Goal: Task Accomplishment & Management: Manage account settings

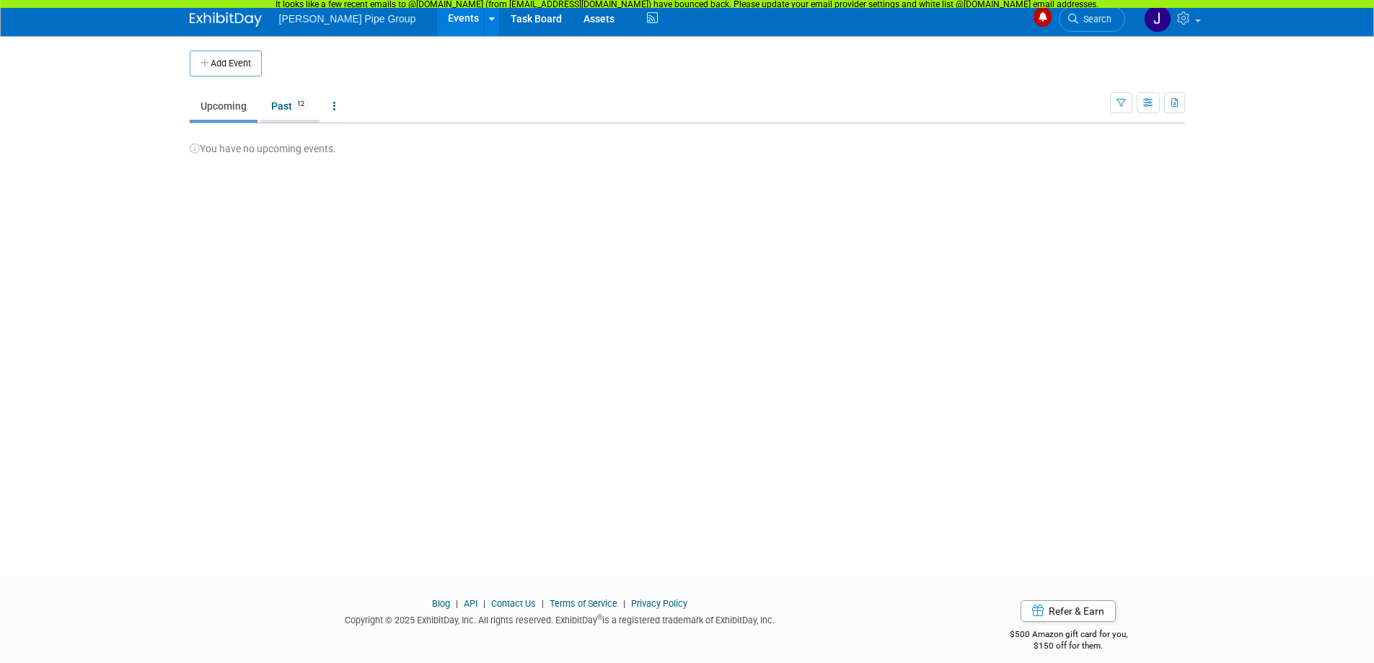
click at [285, 106] on link "Past 12" at bounding box center [289, 105] width 59 height 27
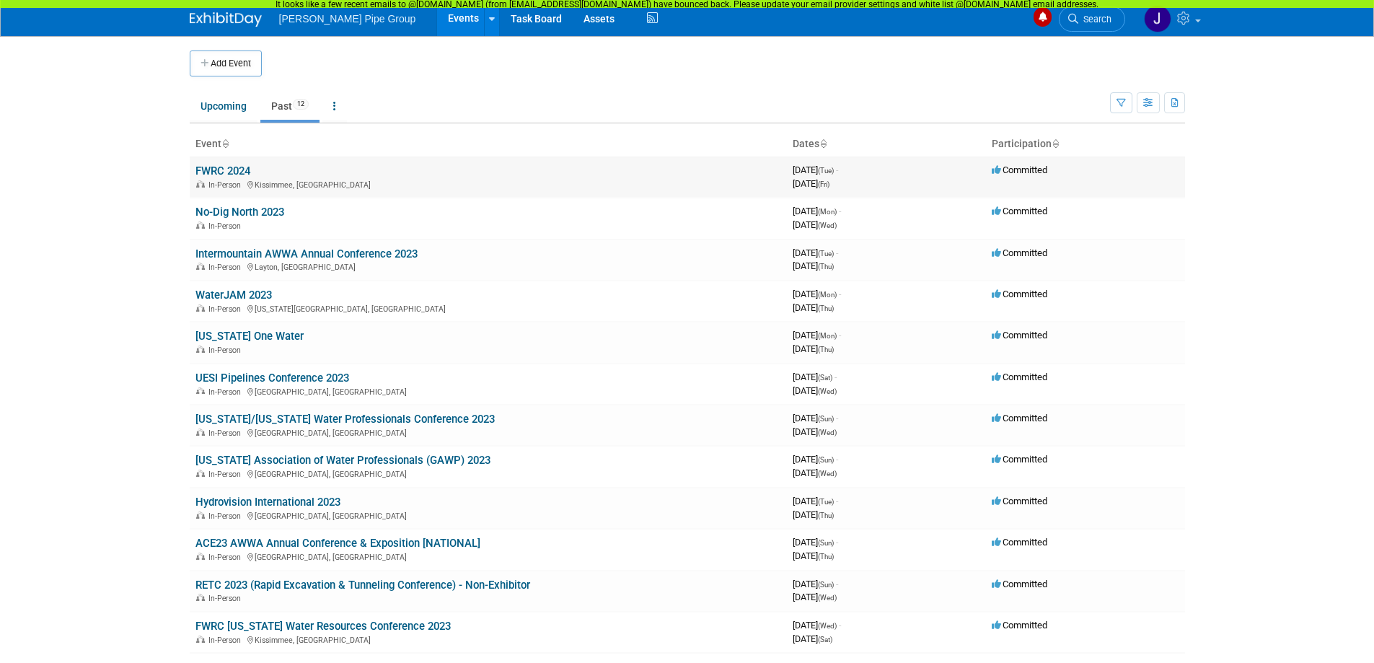
click at [231, 167] on link "FWRC 2024" at bounding box center [222, 170] width 55 height 13
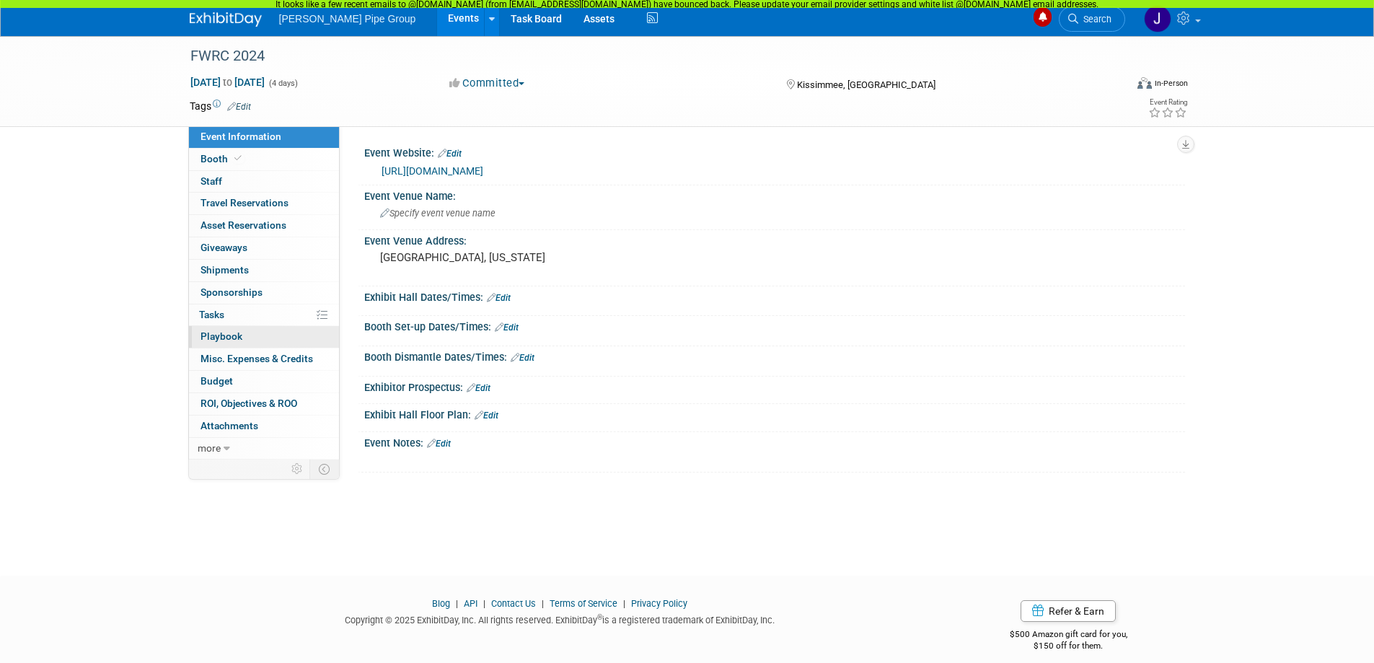
click at [216, 339] on span "Playbook 0" at bounding box center [221, 336] width 42 height 12
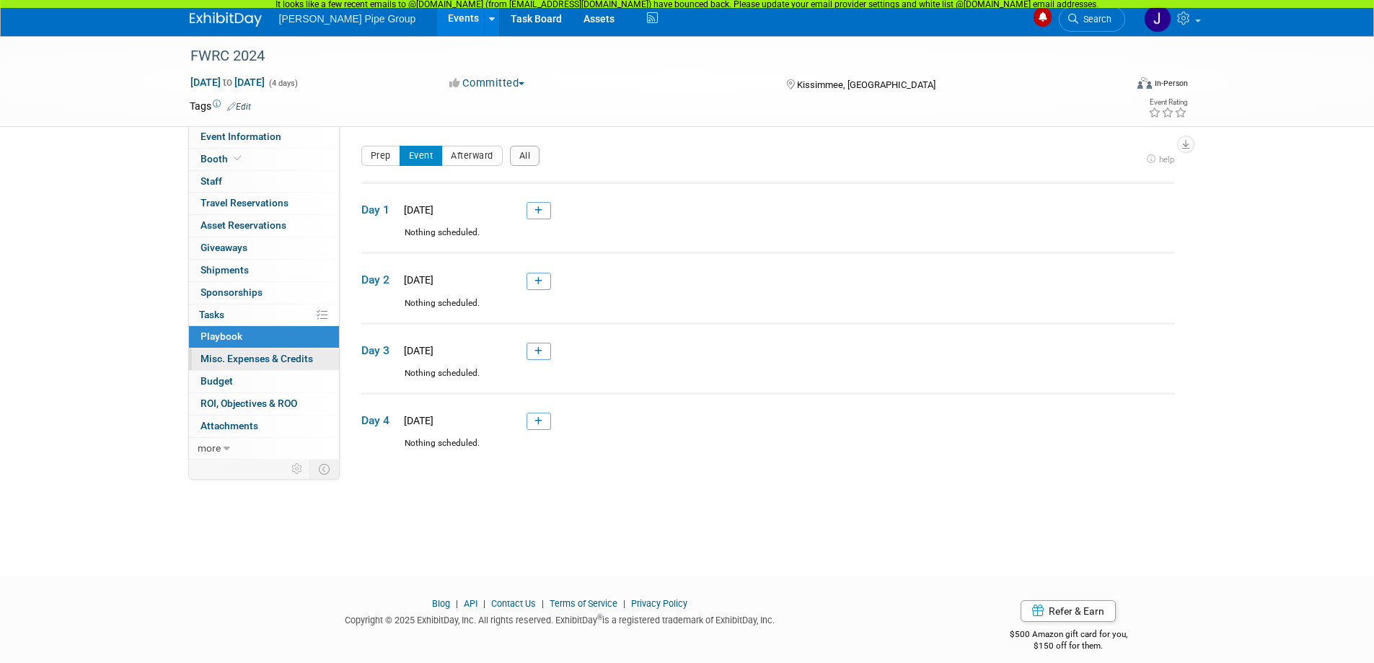
click at [235, 360] on span "Misc. Expenses & Credits 0" at bounding box center [256, 359] width 112 height 12
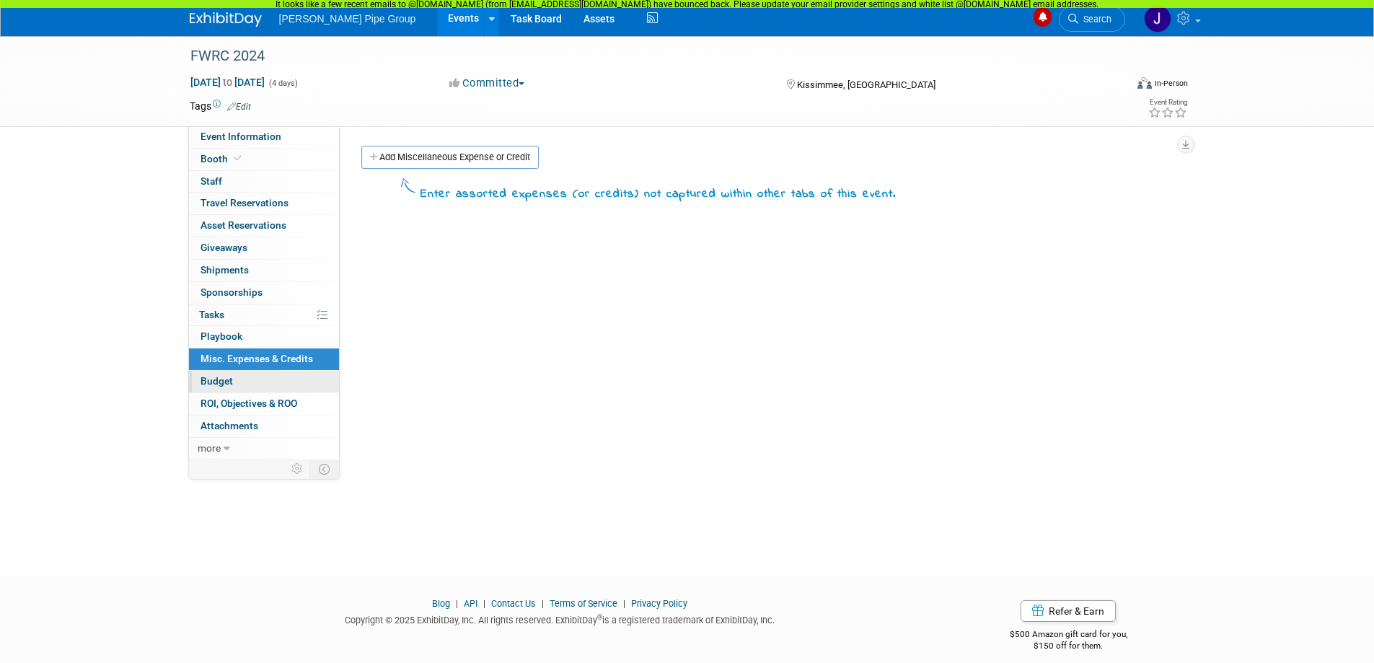
click at [219, 381] on span "Budget" at bounding box center [216, 381] width 32 height 12
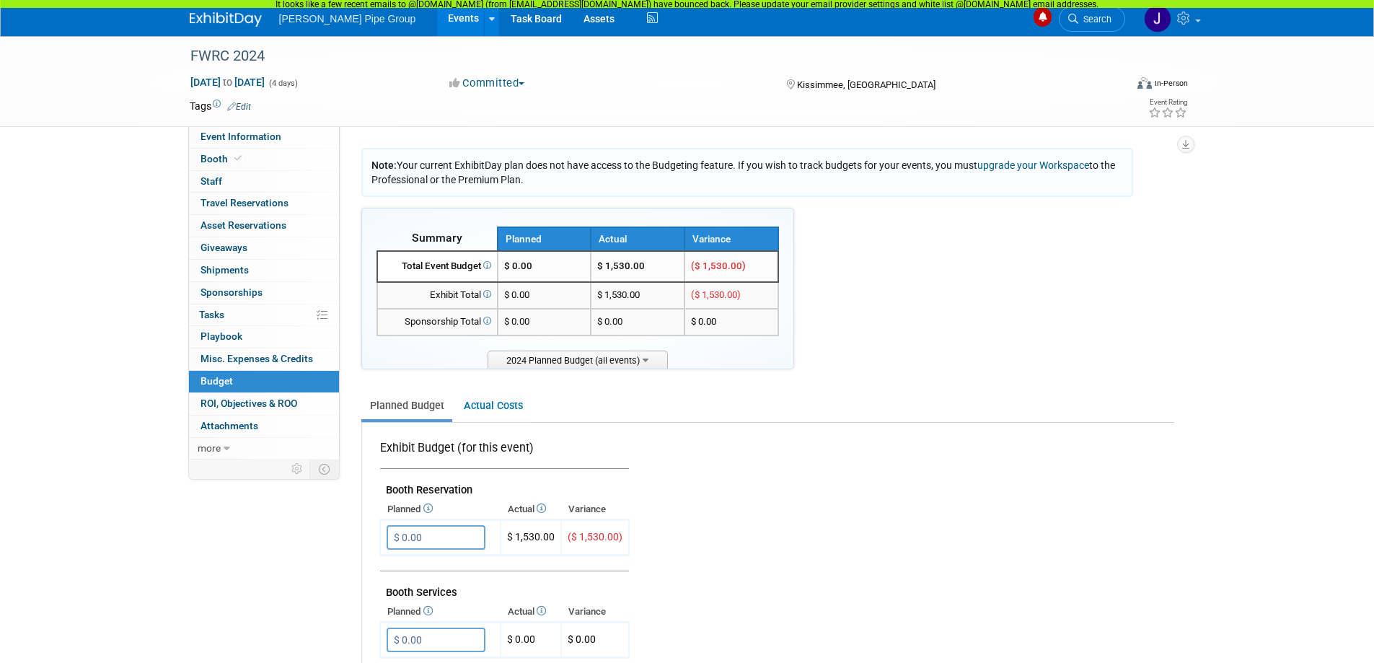
click at [1037, 168] on link "upgrade your Workspace" at bounding box center [1033, 165] width 112 height 12
click at [259, 136] on span "Event Information" at bounding box center [240, 137] width 81 height 12
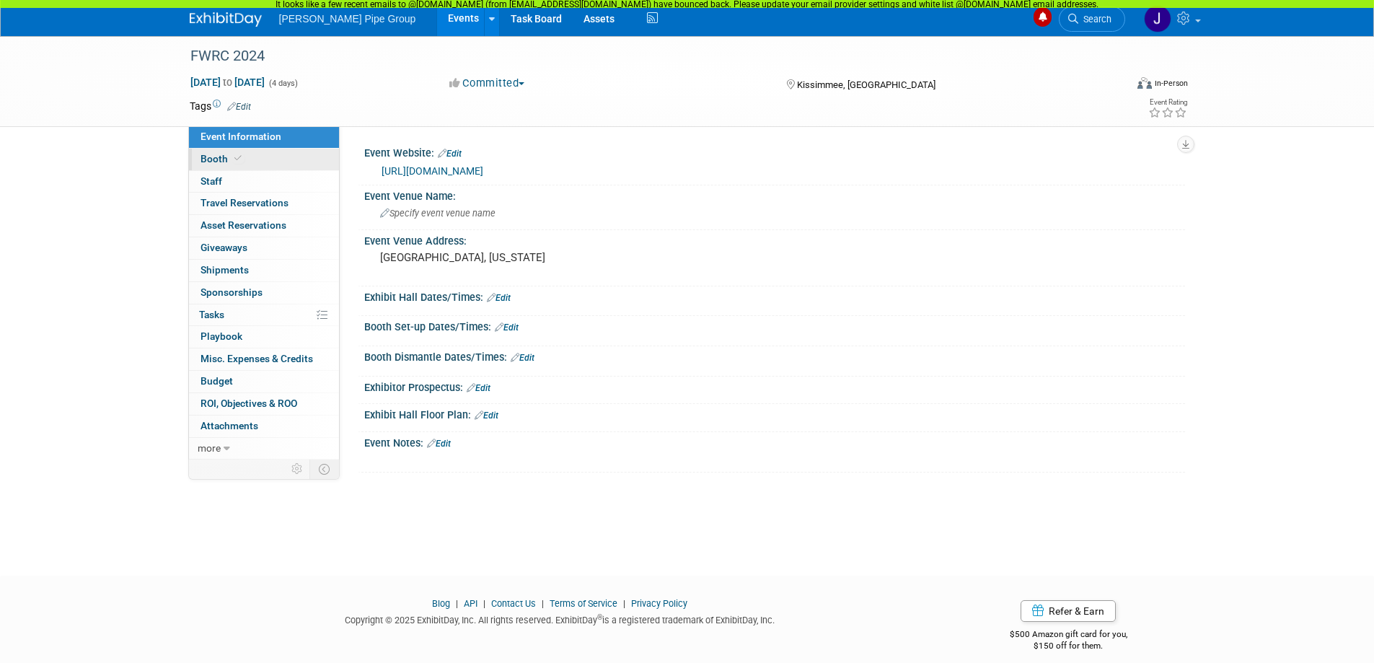
click at [209, 160] on span "Booth" at bounding box center [222, 159] width 44 height 12
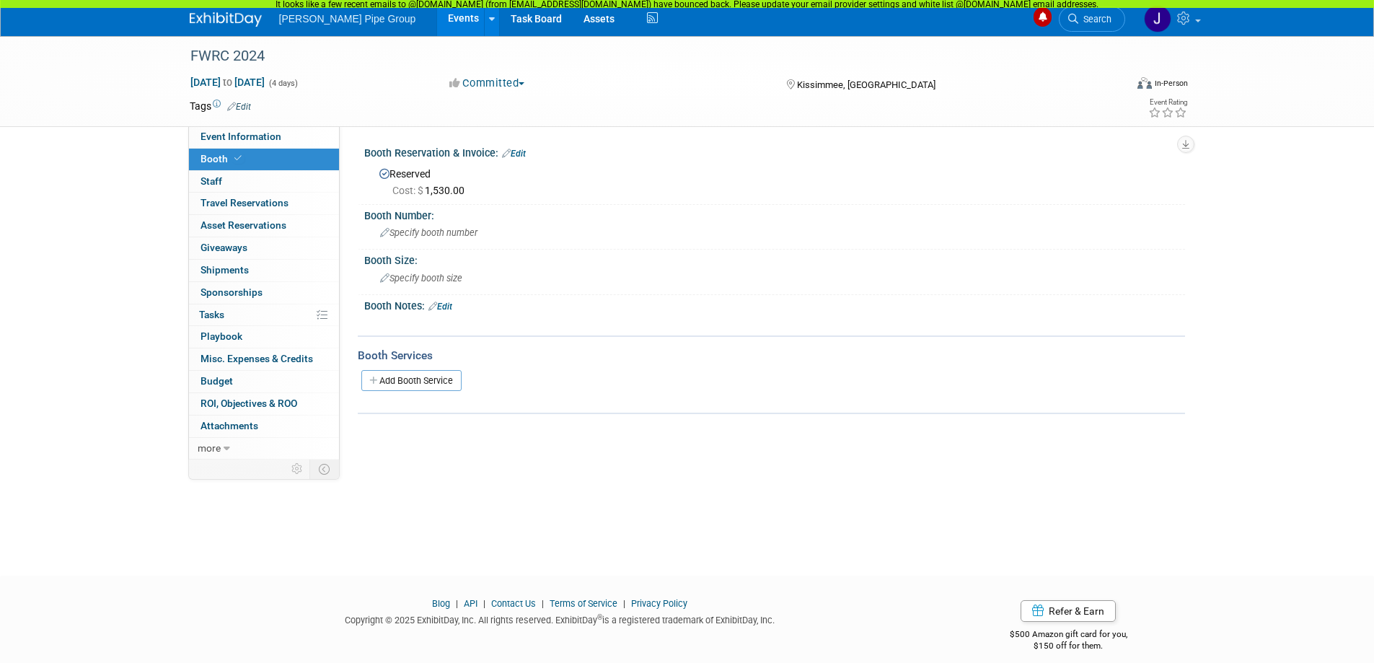
click at [244, 106] on link "Edit" at bounding box center [239, 107] width 24 height 10
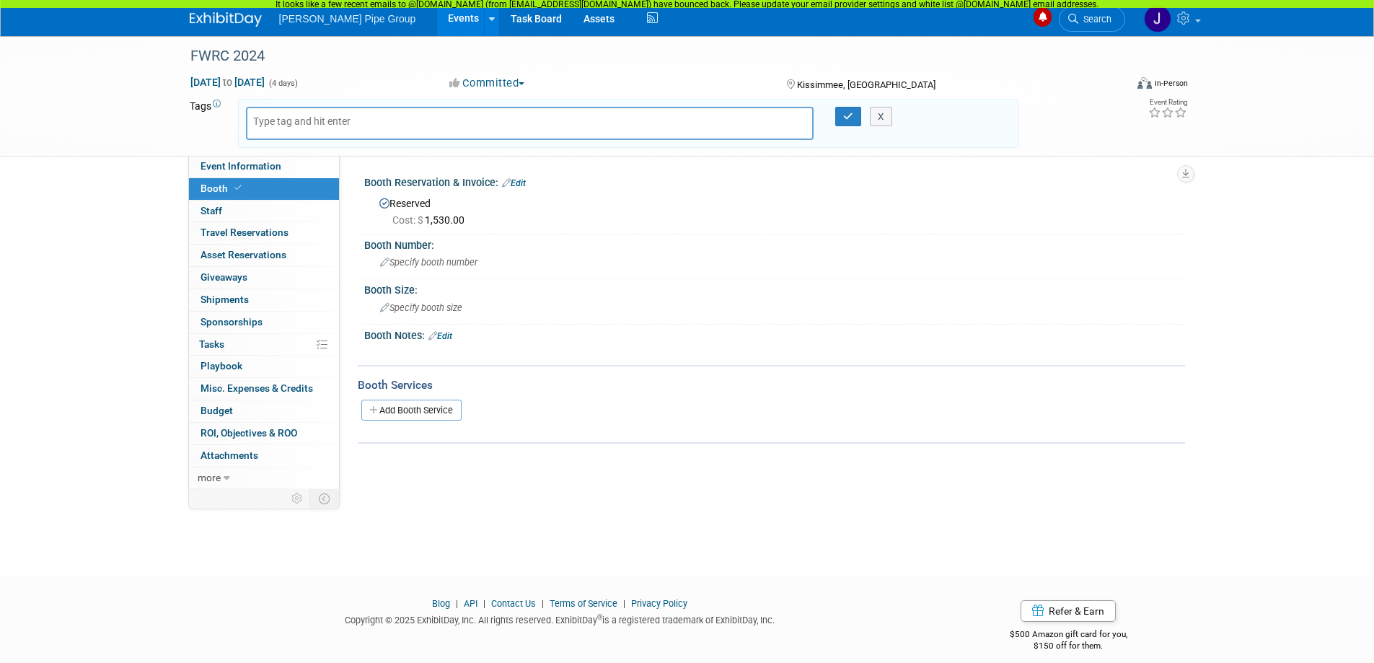
click at [526, 86] on button "Committed" at bounding box center [487, 83] width 86 height 15
click at [514, 105] on link "Committed" at bounding box center [502, 107] width 114 height 20
click at [228, 261] on link "0 Asset Reservations 0" at bounding box center [264, 255] width 150 height 22
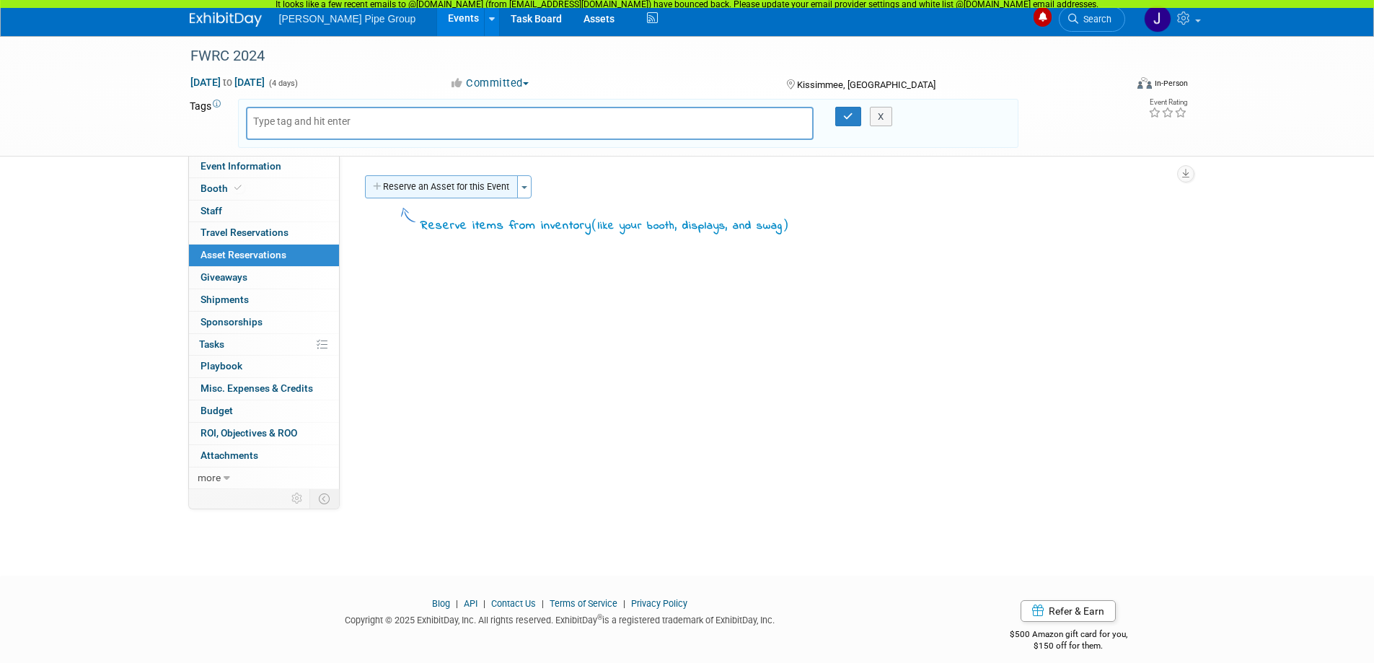
click at [456, 188] on button "Reserve an Asset for this Event" at bounding box center [441, 186] width 153 height 23
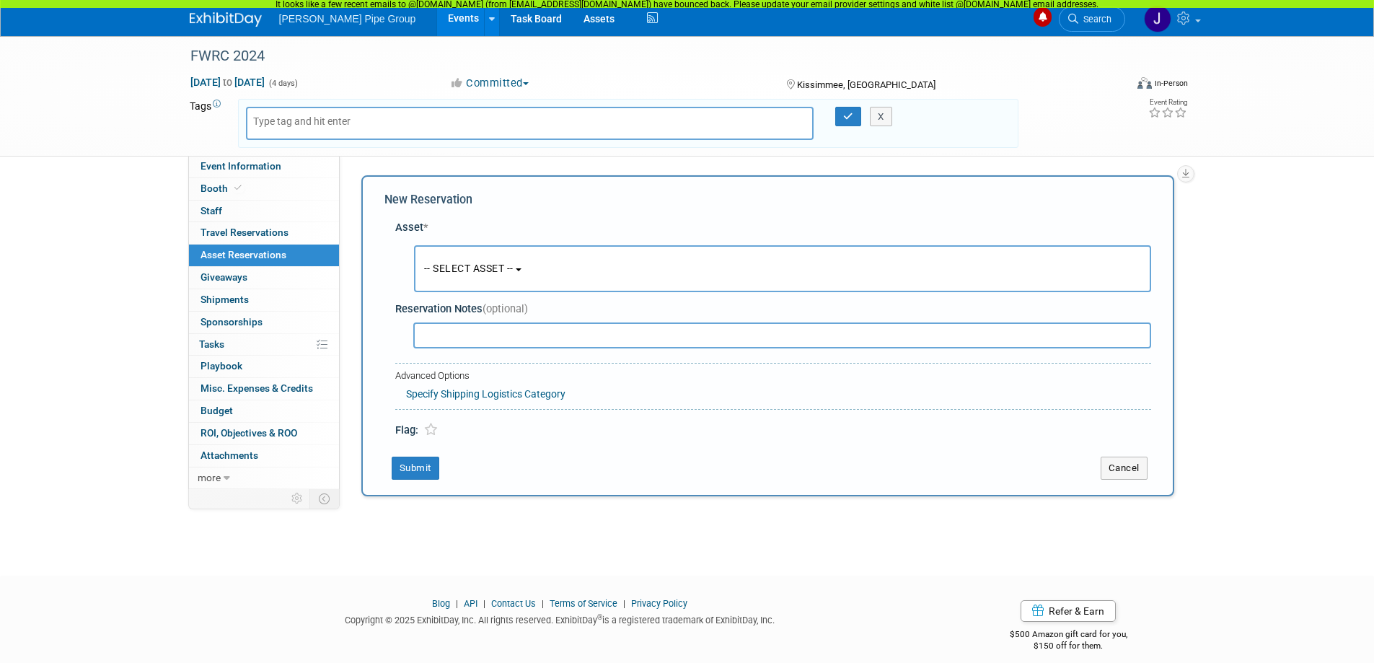
scroll to position [14, 0]
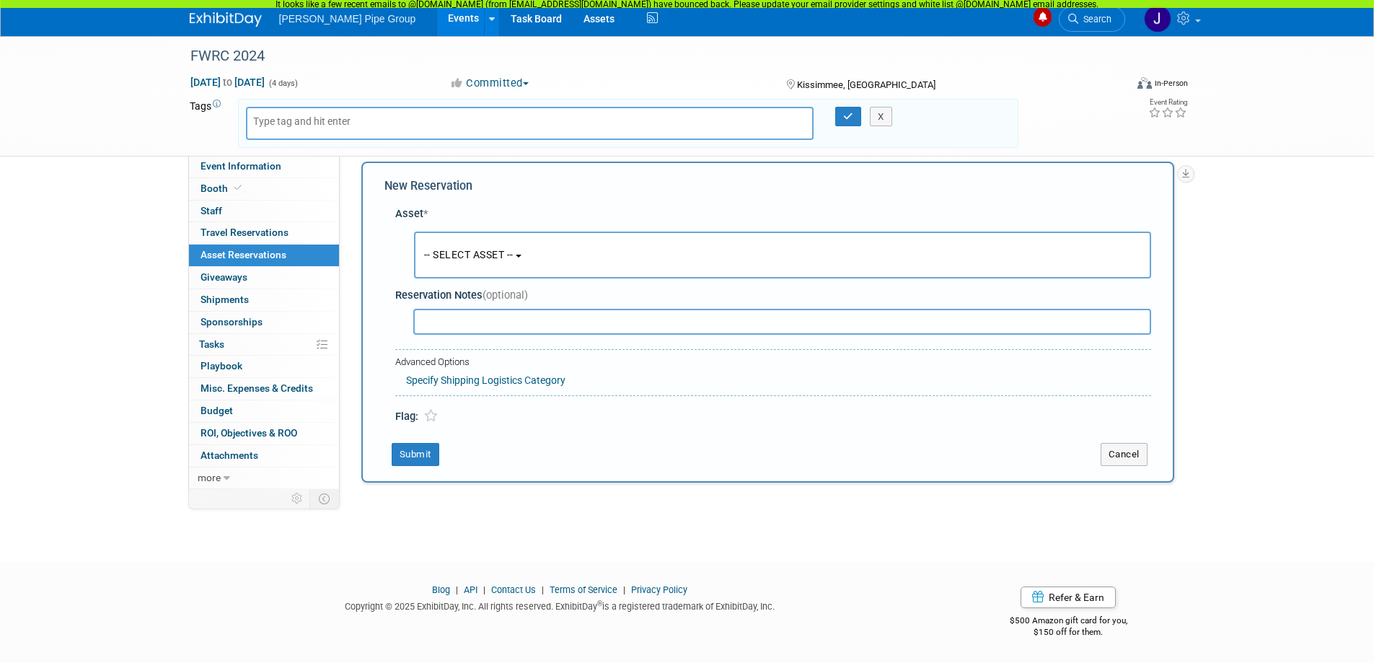
click at [523, 253] on button "-- SELECT ASSET --" at bounding box center [782, 254] width 737 height 47
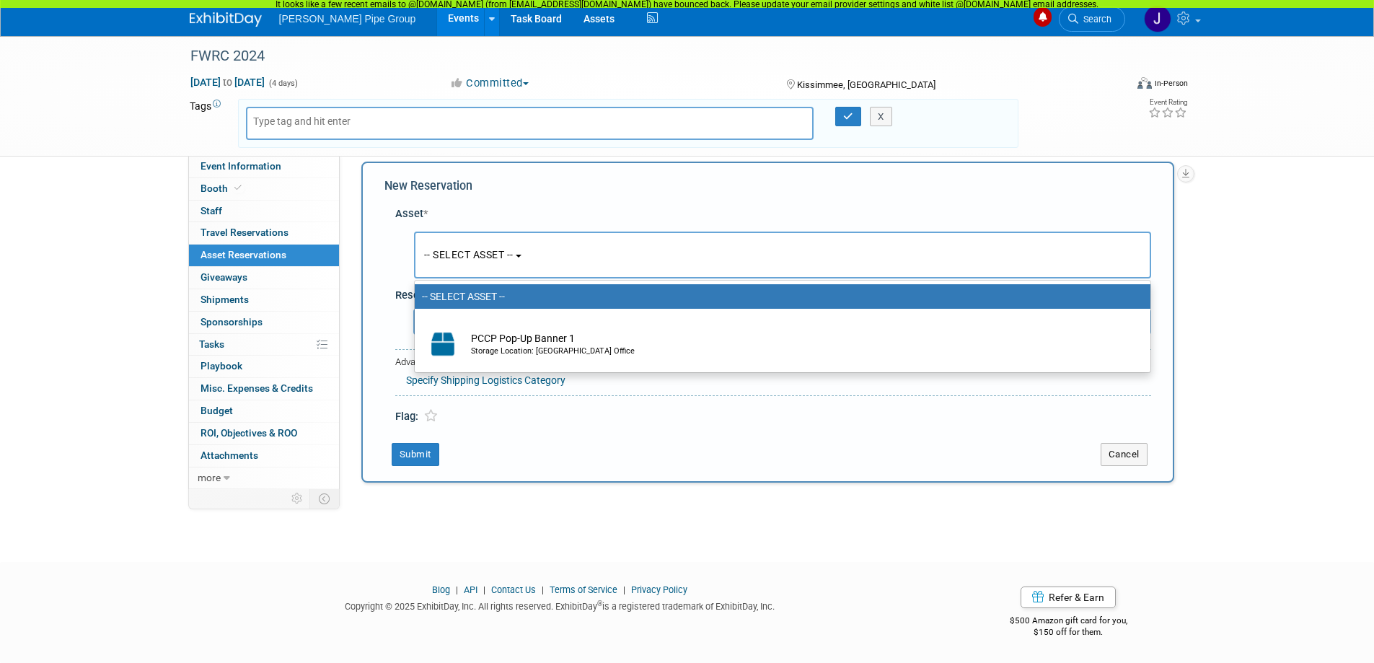
click at [542, 177] on div "New Reservation Asset * -- SELECT ASSET -- <table style='display: inline-block;…" at bounding box center [767, 322] width 813 height 321
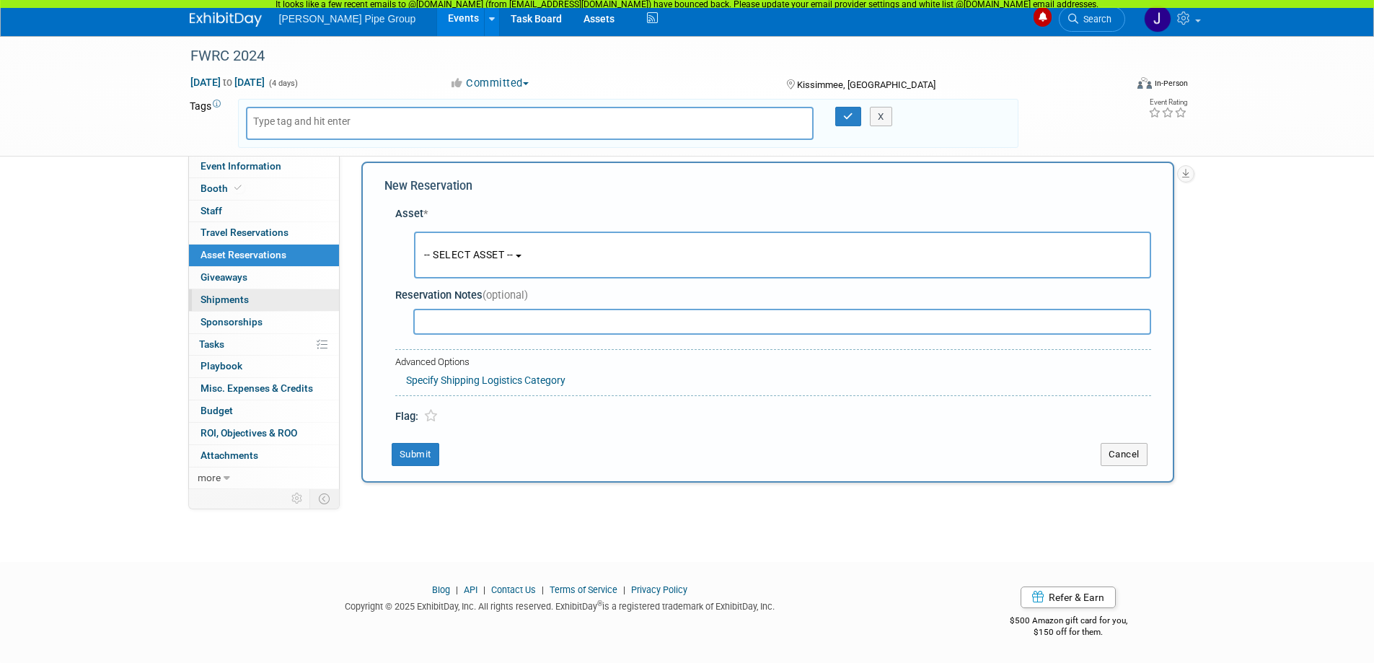
click at [222, 303] on span "Shipments 0" at bounding box center [224, 300] width 48 height 12
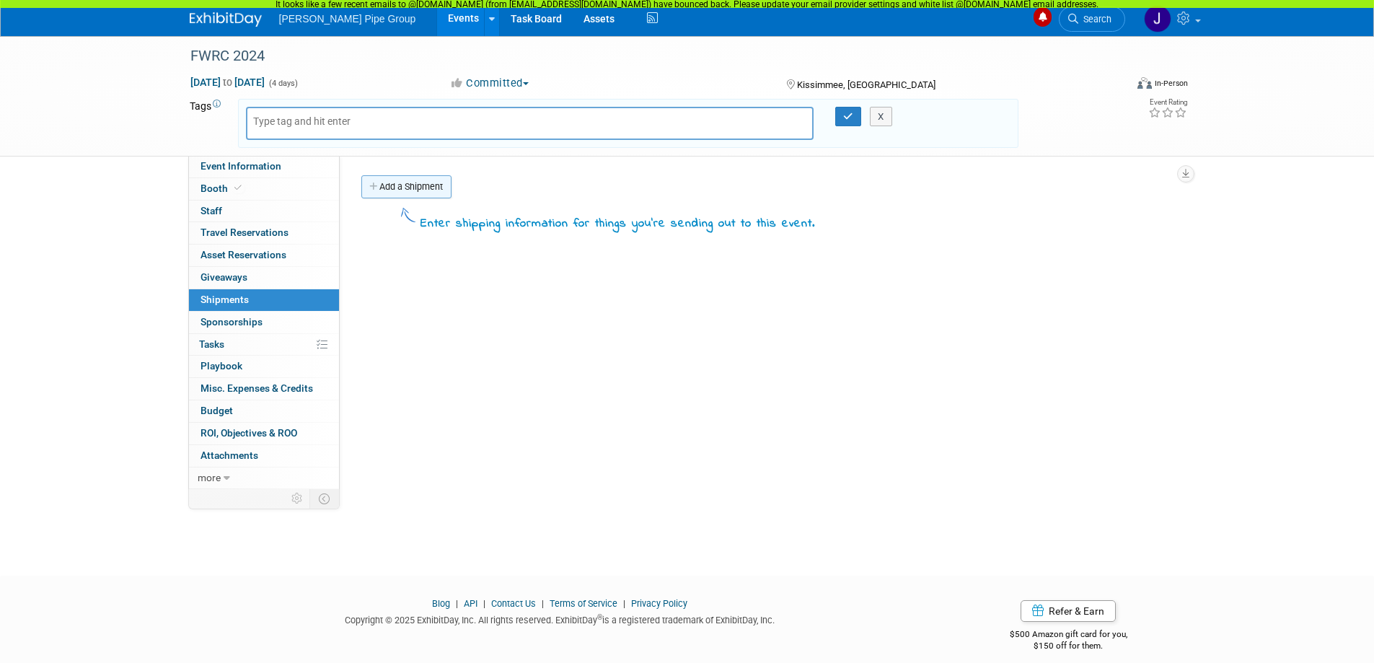
click at [422, 195] on link "Add a Shipment" at bounding box center [406, 186] width 90 height 23
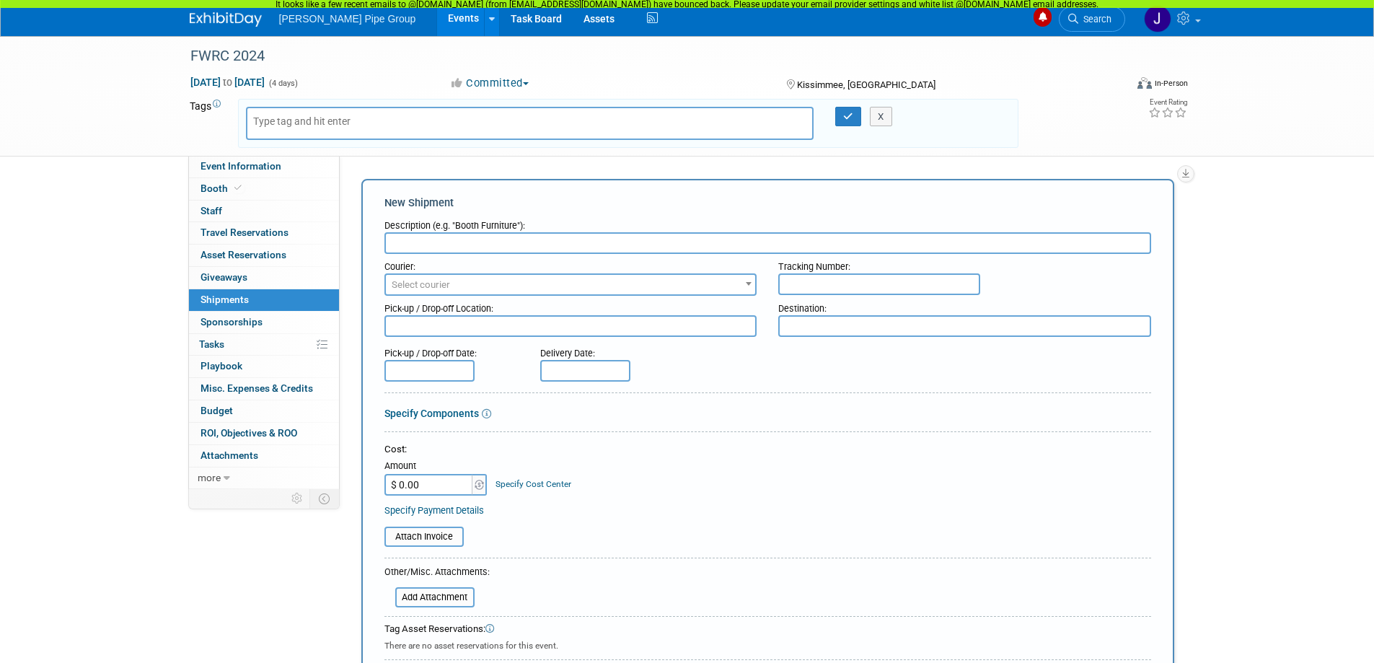
click at [117, 328] on div "FWRC 2024 Apr 2, 2024 to Apr 5, 2024 (4 days) Apr 2, 2024 to Apr 5, 2024 Commit…" at bounding box center [687, 444] width 1374 height 817
click at [226, 326] on span "Sponsorships 0" at bounding box center [231, 322] width 62 height 12
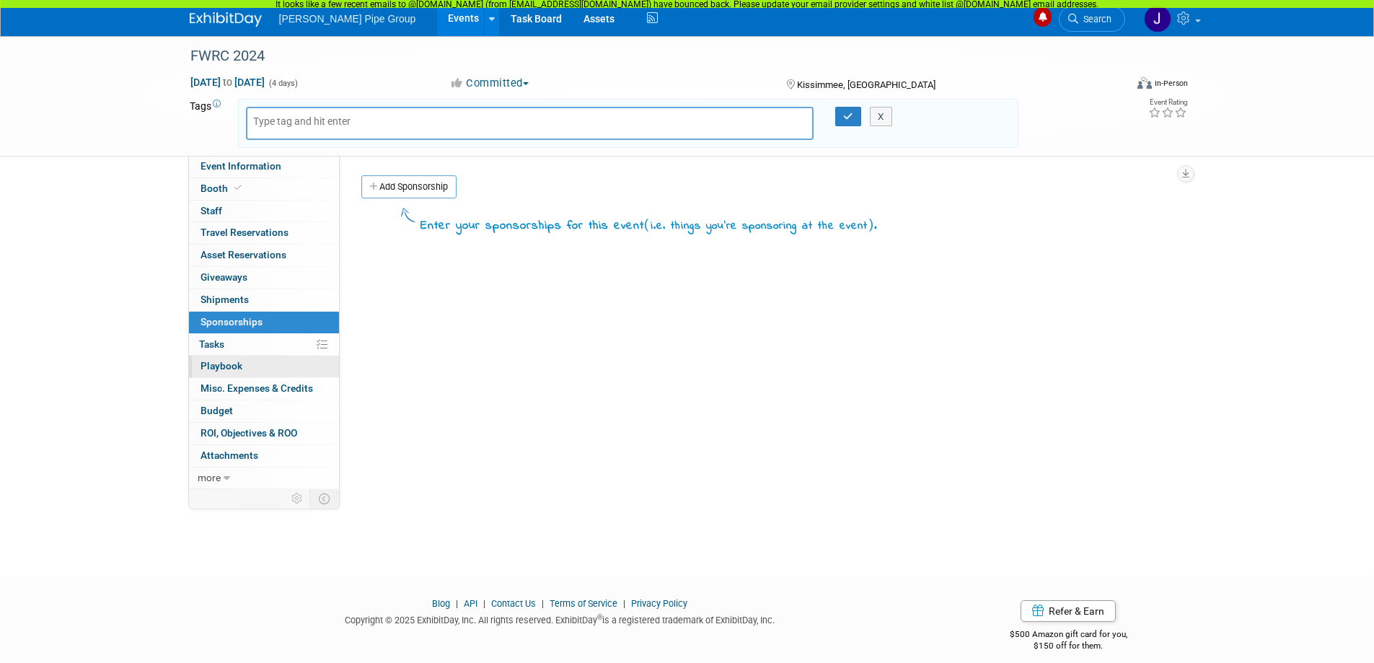
click at [229, 365] on span "Playbook 0" at bounding box center [221, 366] width 42 height 12
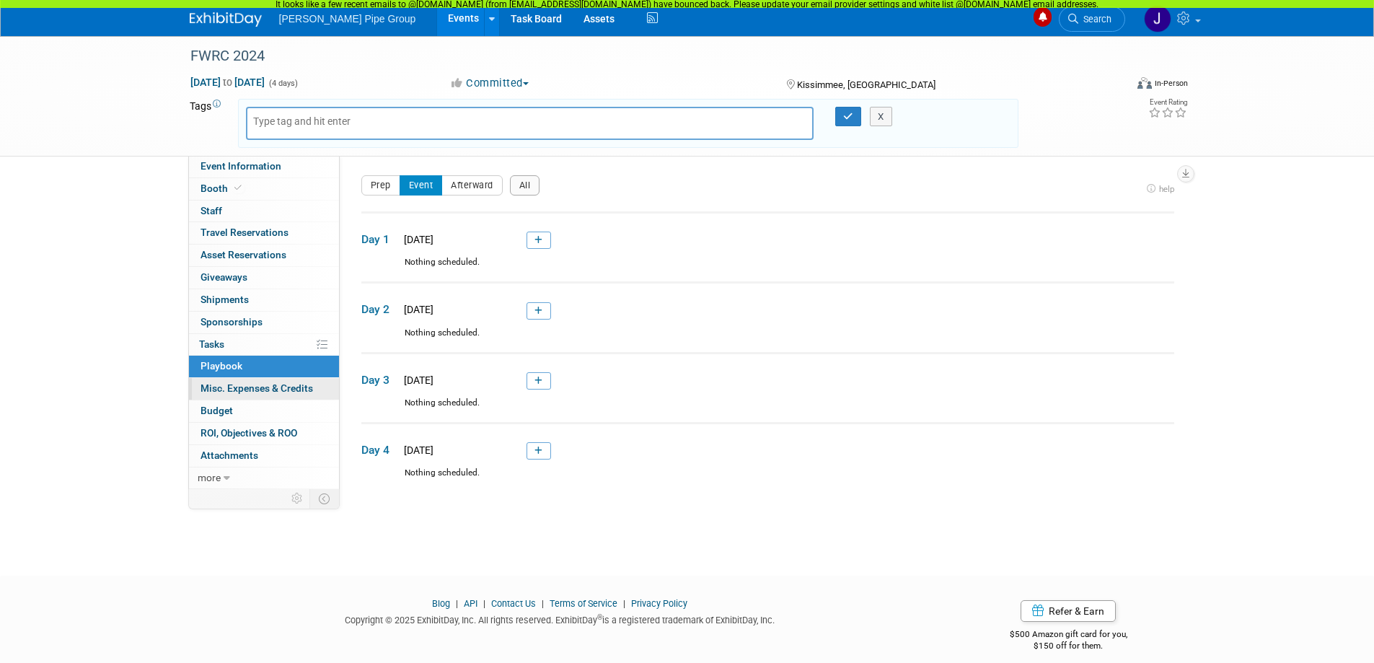
click at [208, 391] on span "Misc. Expenses & Credits 0" at bounding box center [256, 388] width 112 height 12
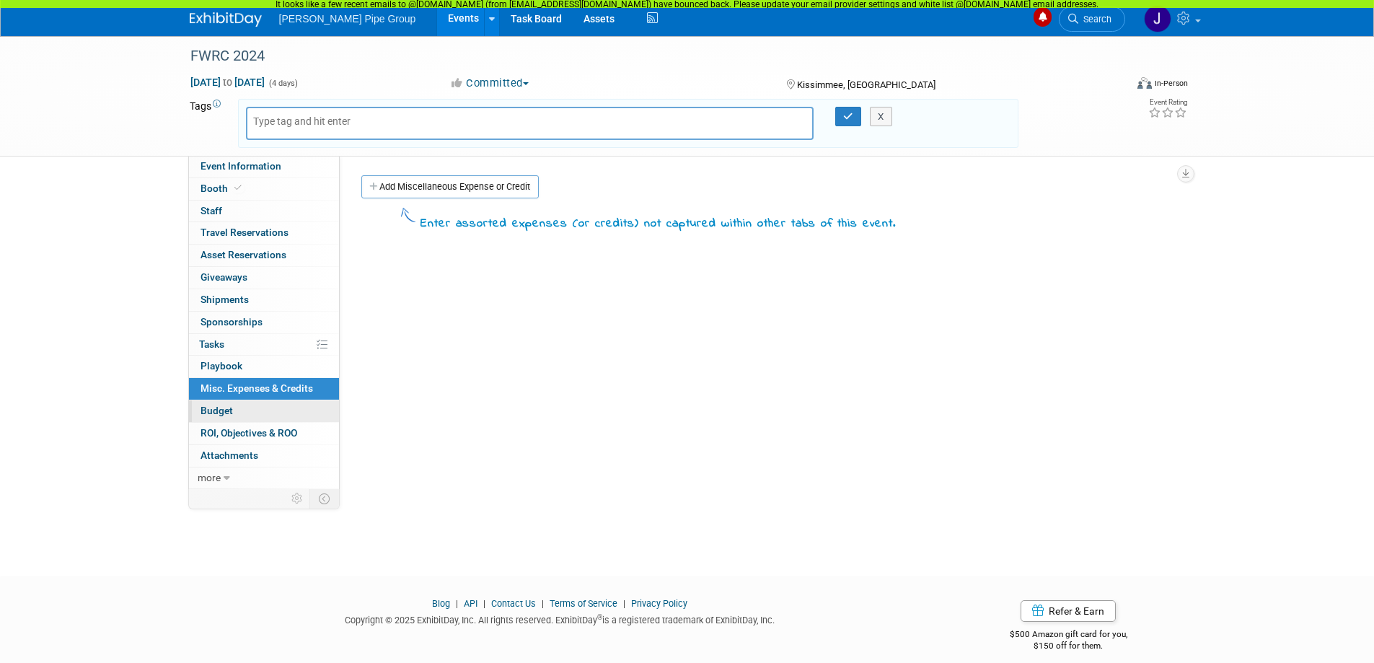
click at [216, 415] on span "Budget" at bounding box center [216, 411] width 32 height 12
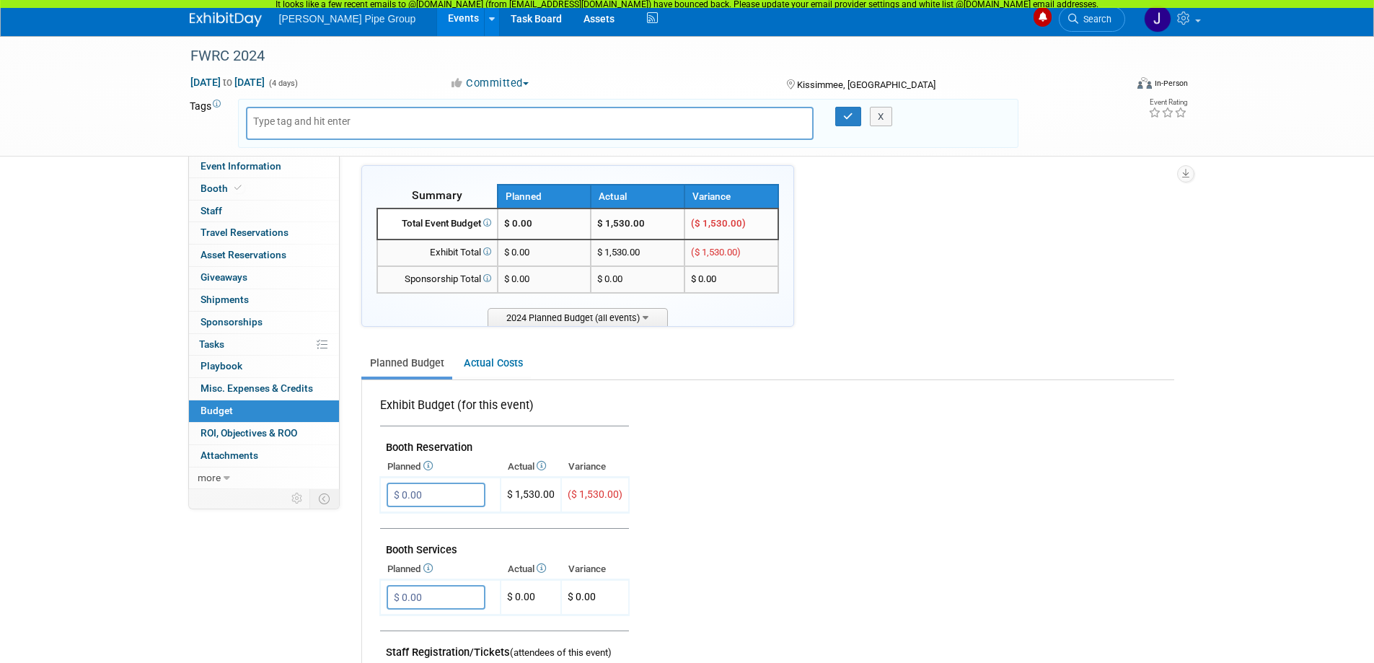
scroll to position [216, 0]
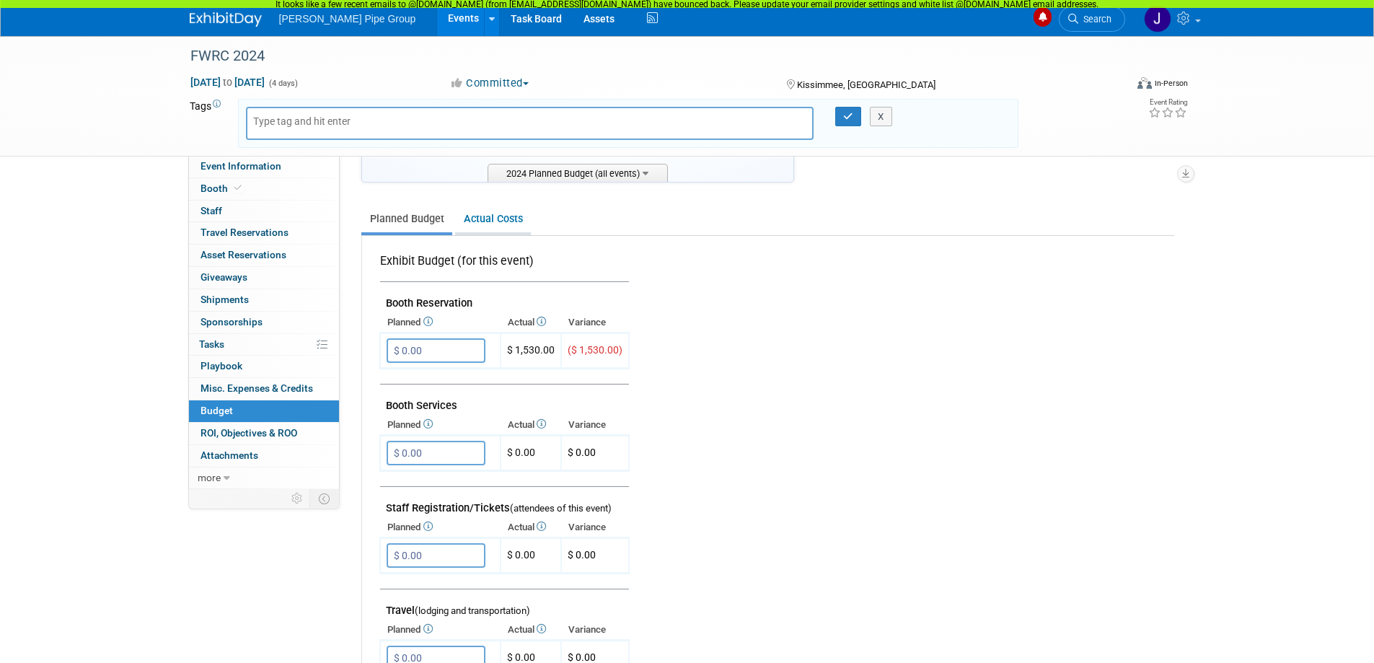
click at [481, 220] on link "Actual Costs" at bounding box center [493, 219] width 76 height 27
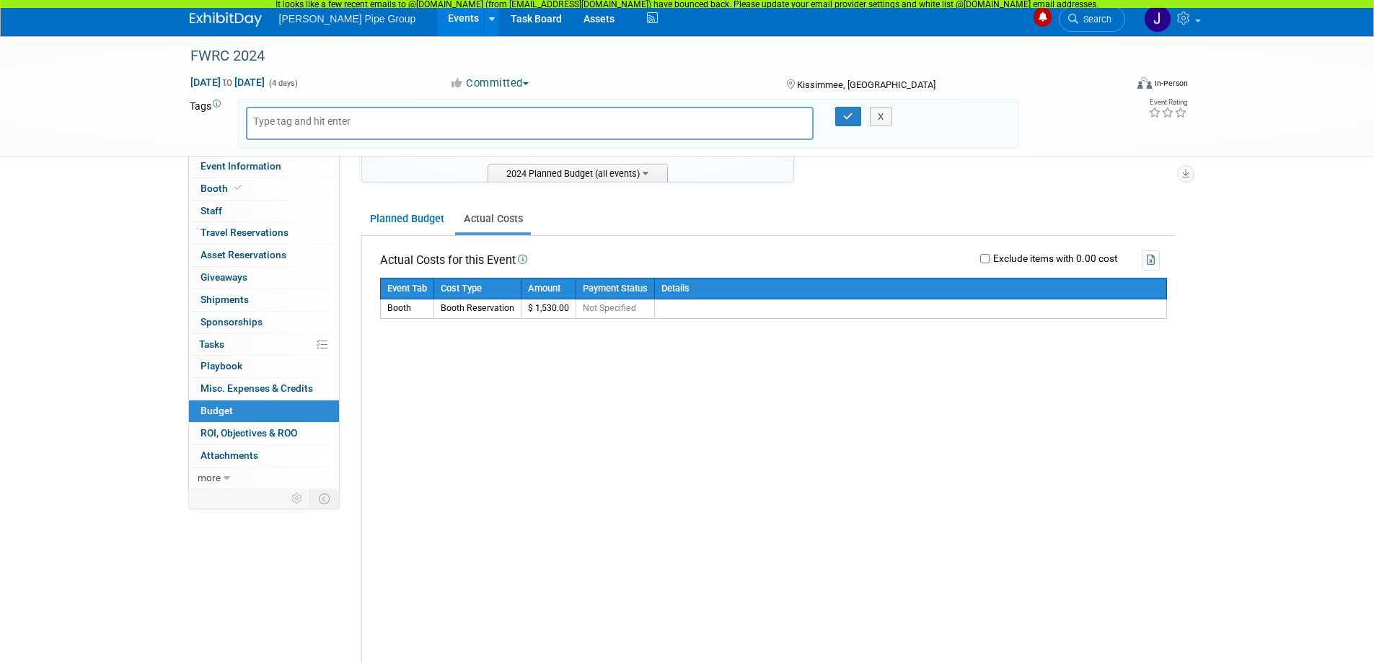
scroll to position [72, 0]
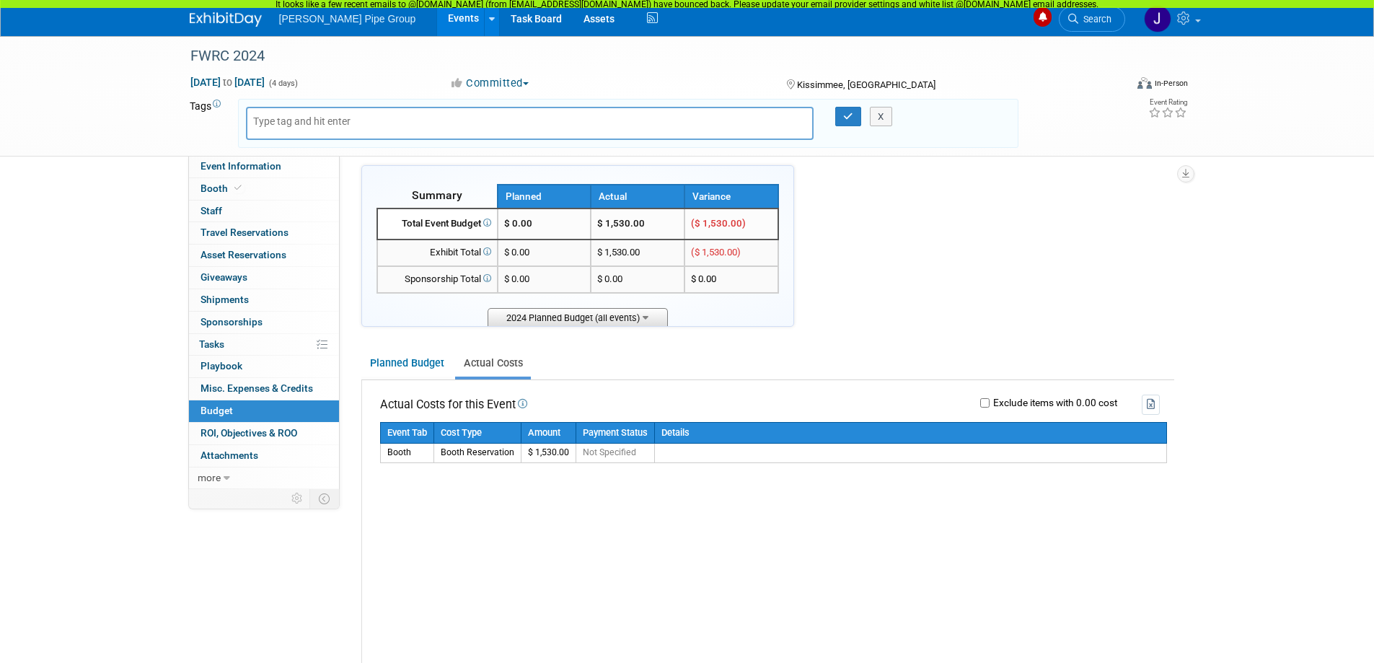
click at [644, 319] on icon at bounding box center [646, 316] width 6 height 9
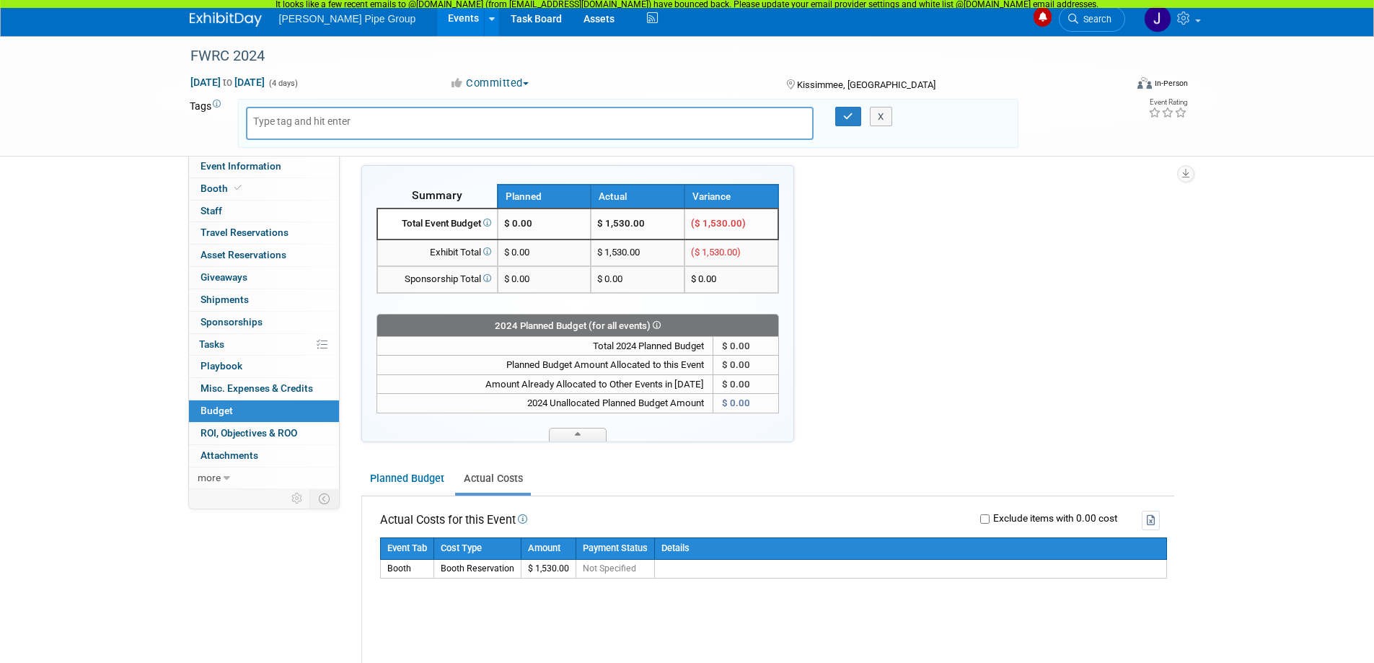
scroll to position [144, 0]
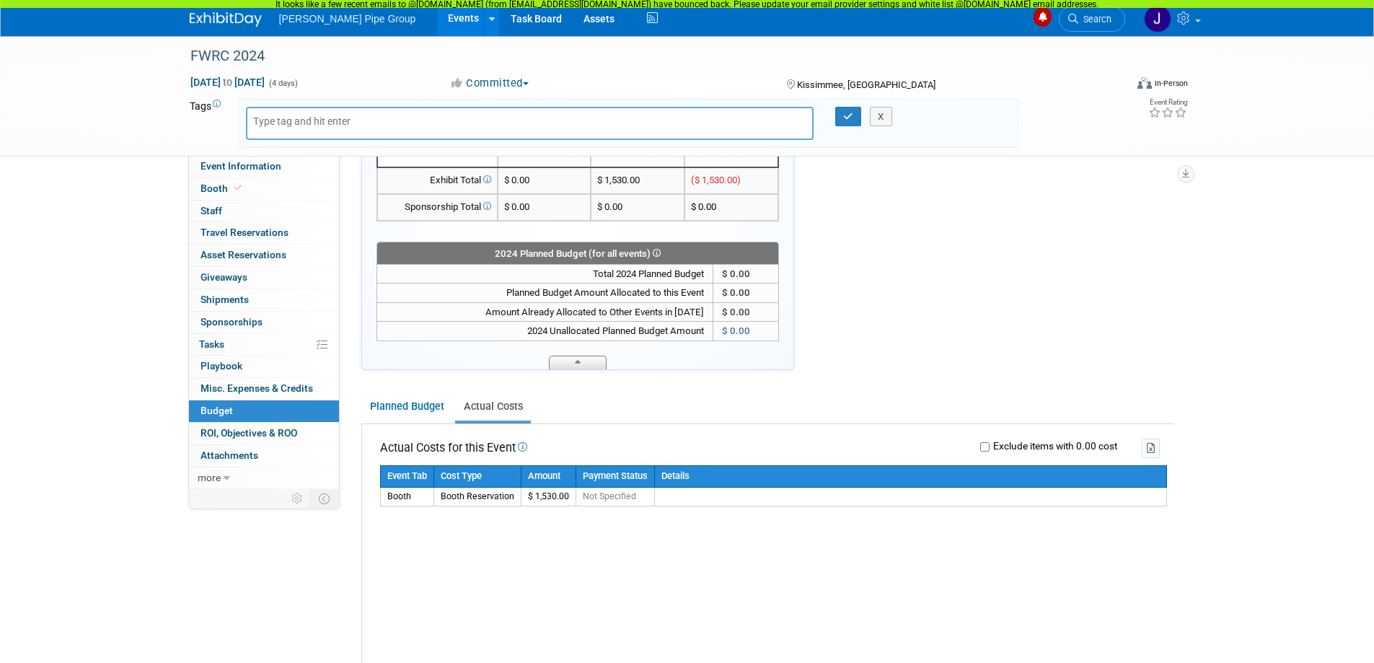
click at [584, 363] on span at bounding box center [578, 363] width 58 height 14
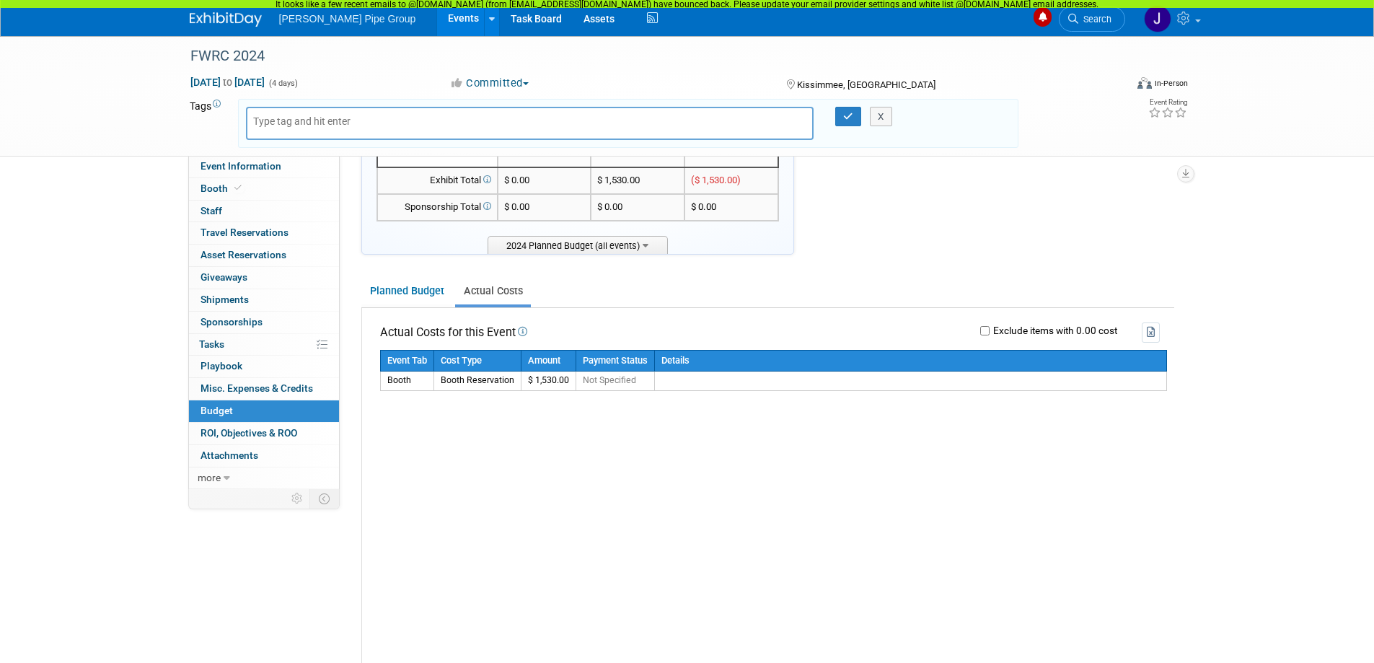
scroll to position [72, 0]
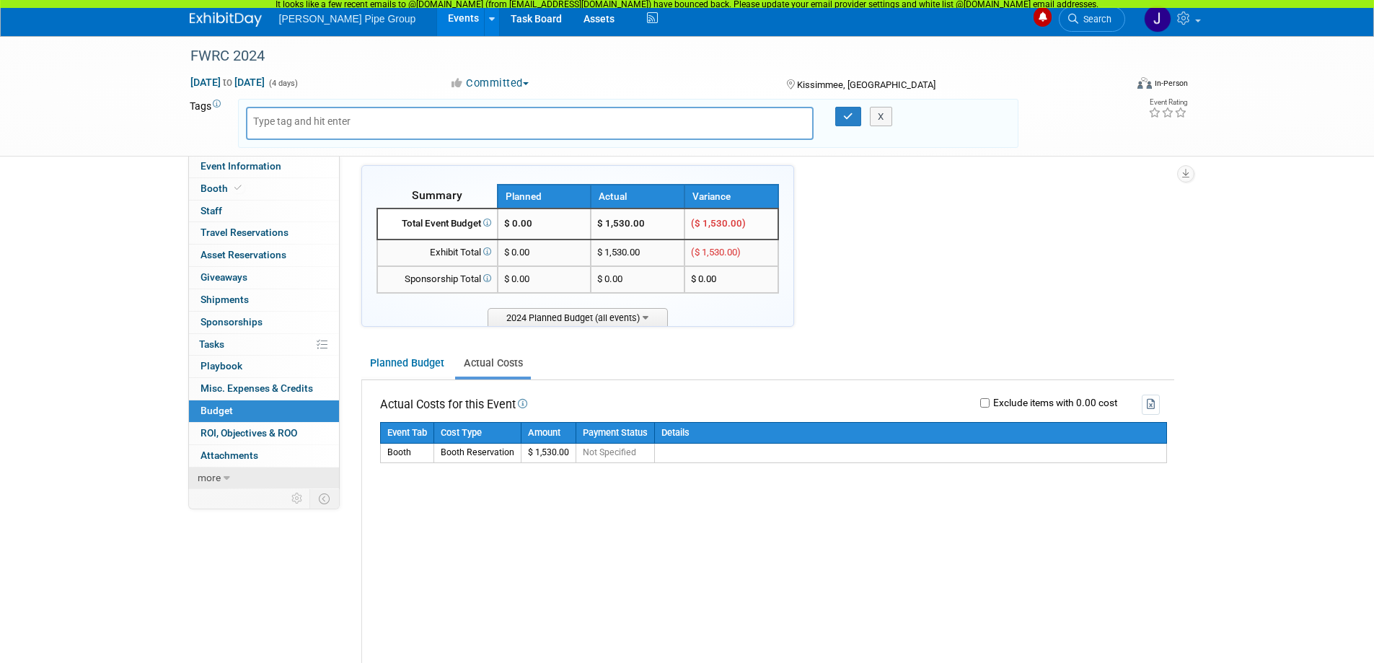
click at [222, 480] on link "more" at bounding box center [264, 478] width 150 height 22
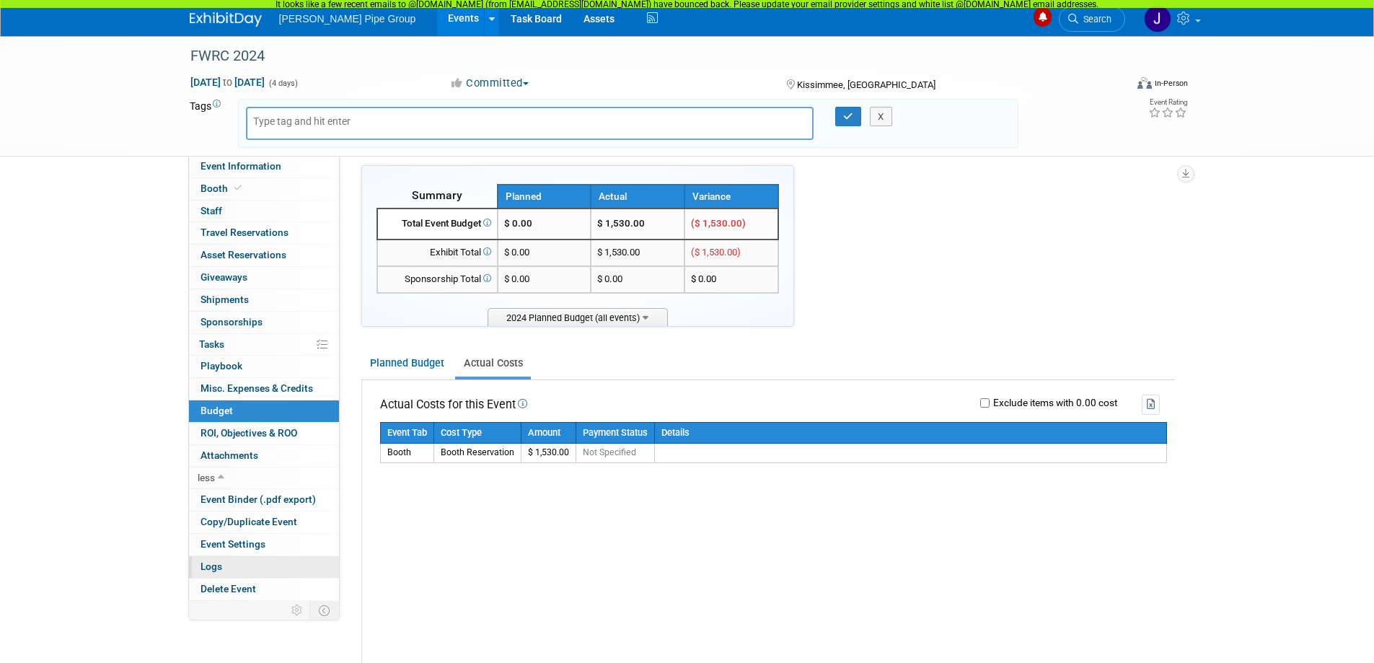
click at [212, 568] on span "Logs" at bounding box center [211, 566] width 22 height 12
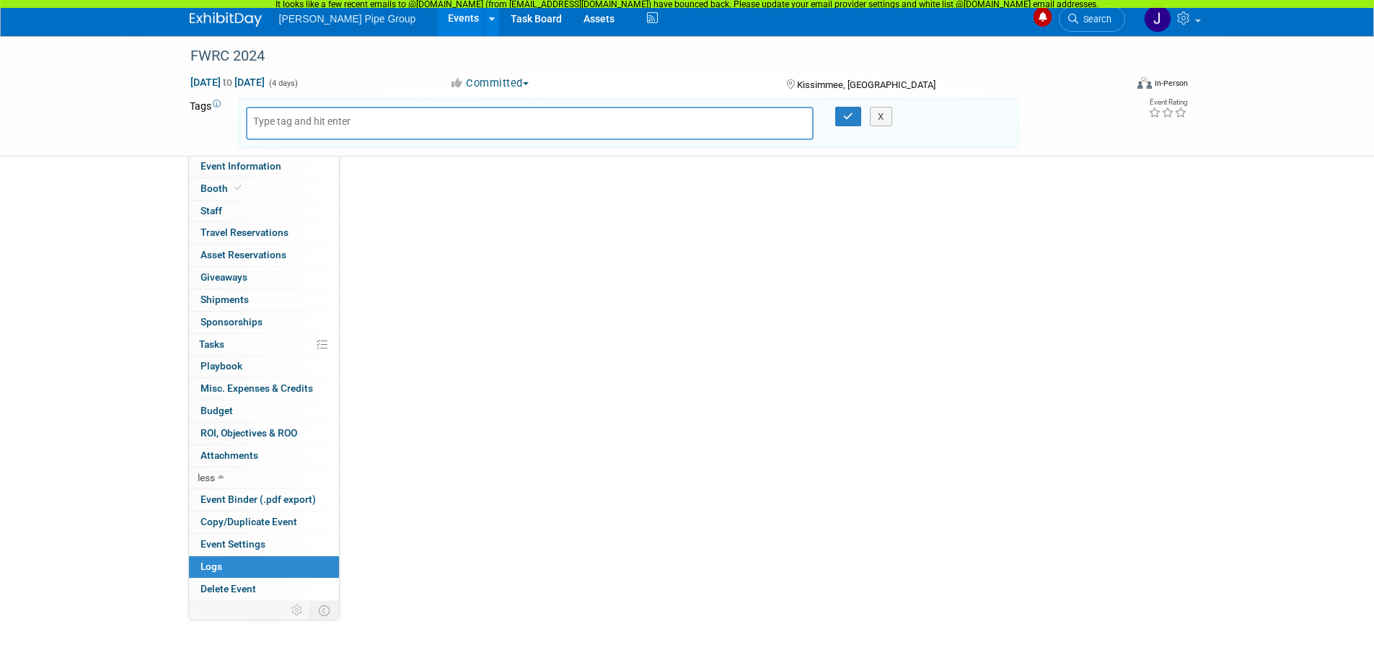
scroll to position [0, 0]
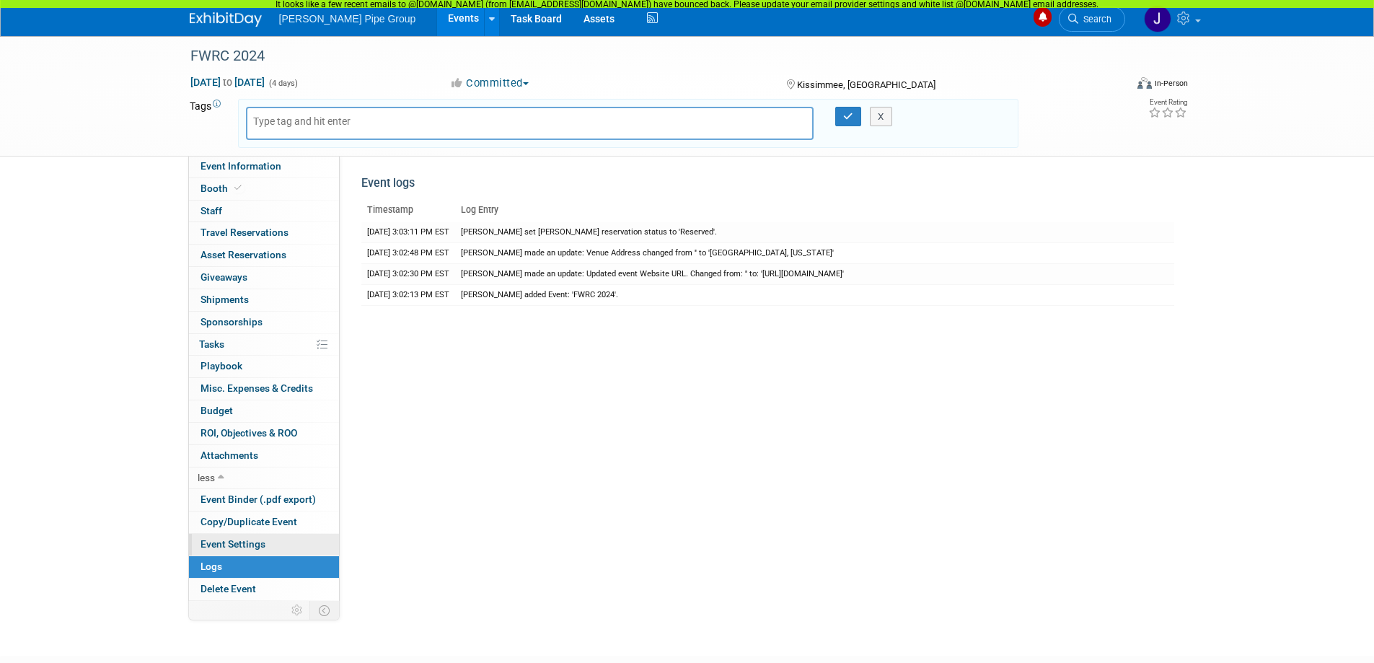
click at [216, 540] on span "Event Settings" at bounding box center [232, 544] width 65 height 12
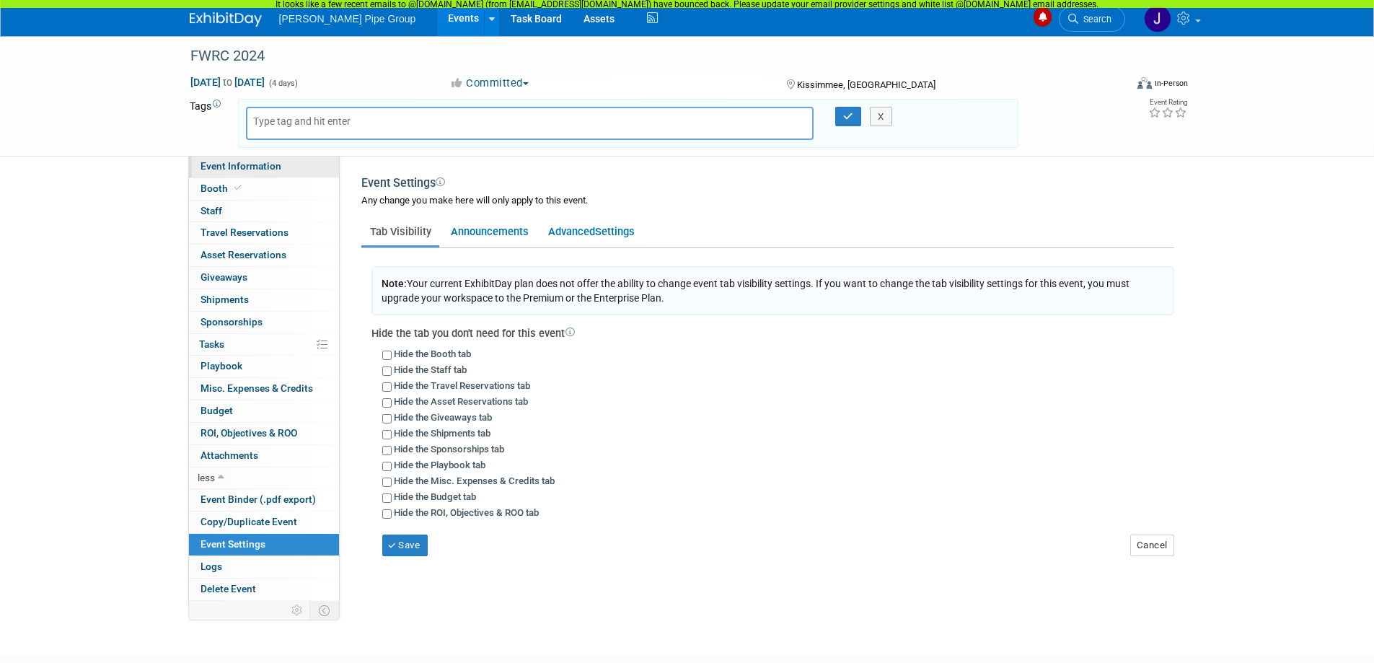
click at [250, 170] on span "Event Information" at bounding box center [240, 166] width 81 height 12
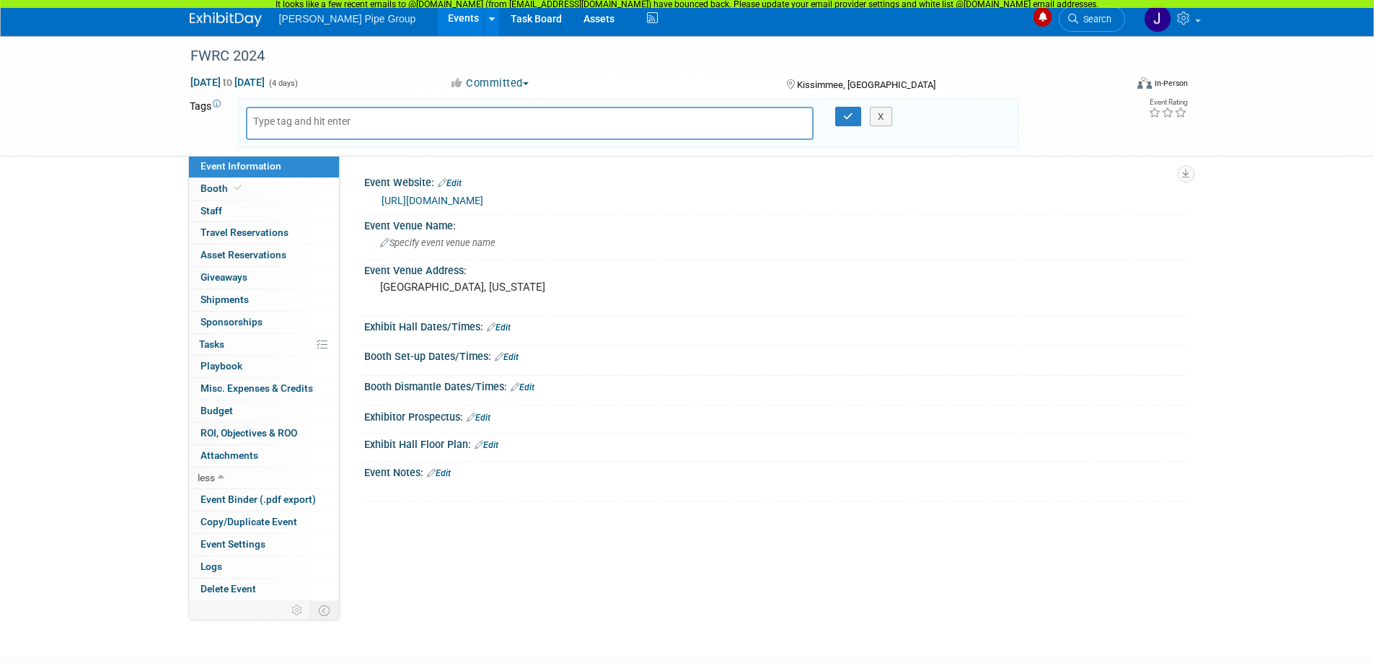
click at [216, 101] on icon at bounding box center [217, 104] width 8 height 8
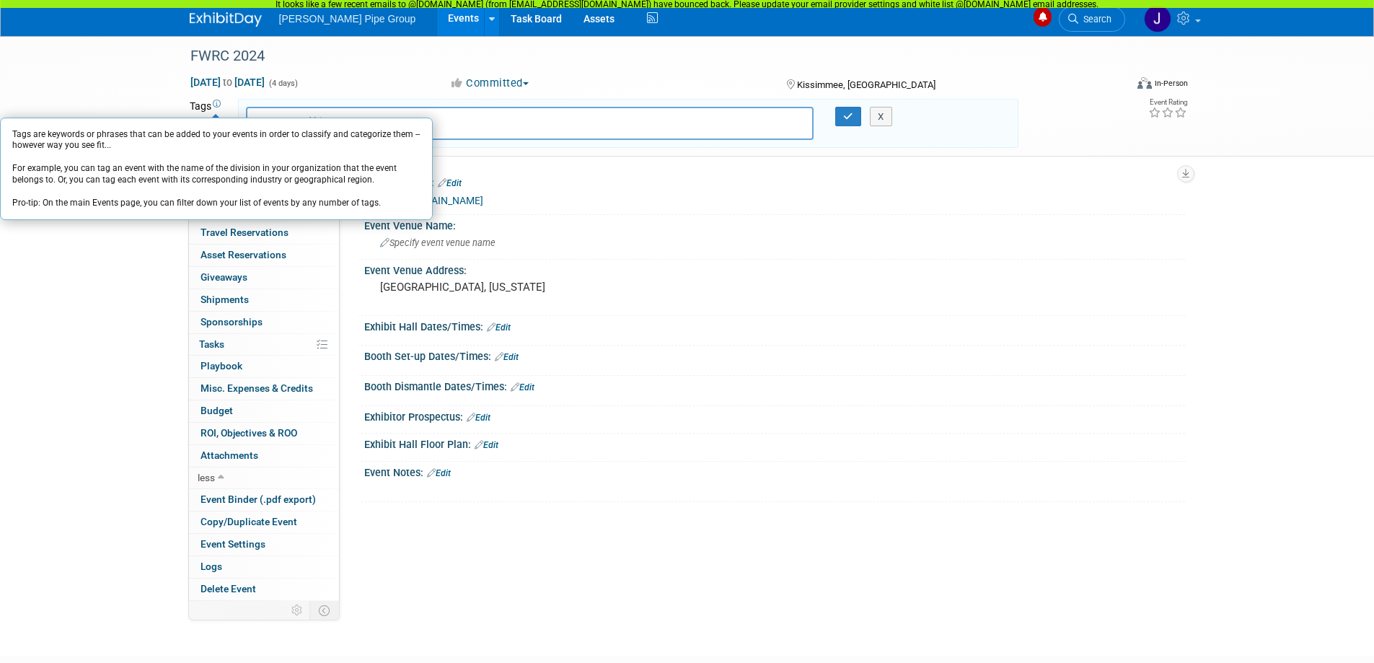
click at [500, 120] on div at bounding box center [530, 123] width 568 height 33
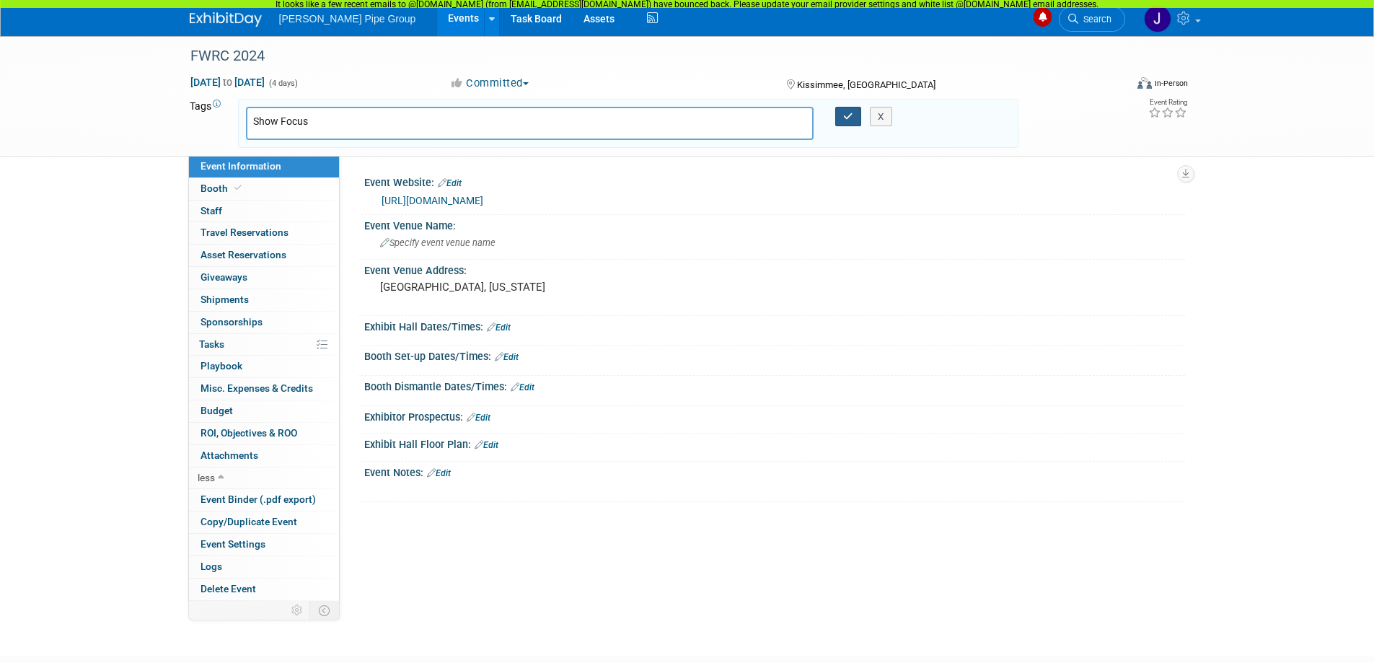
type input "Show Focus"
click at [852, 119] on icon "button" at bounding box center [848, 116] width 10 height 9
type input "Show Focus"
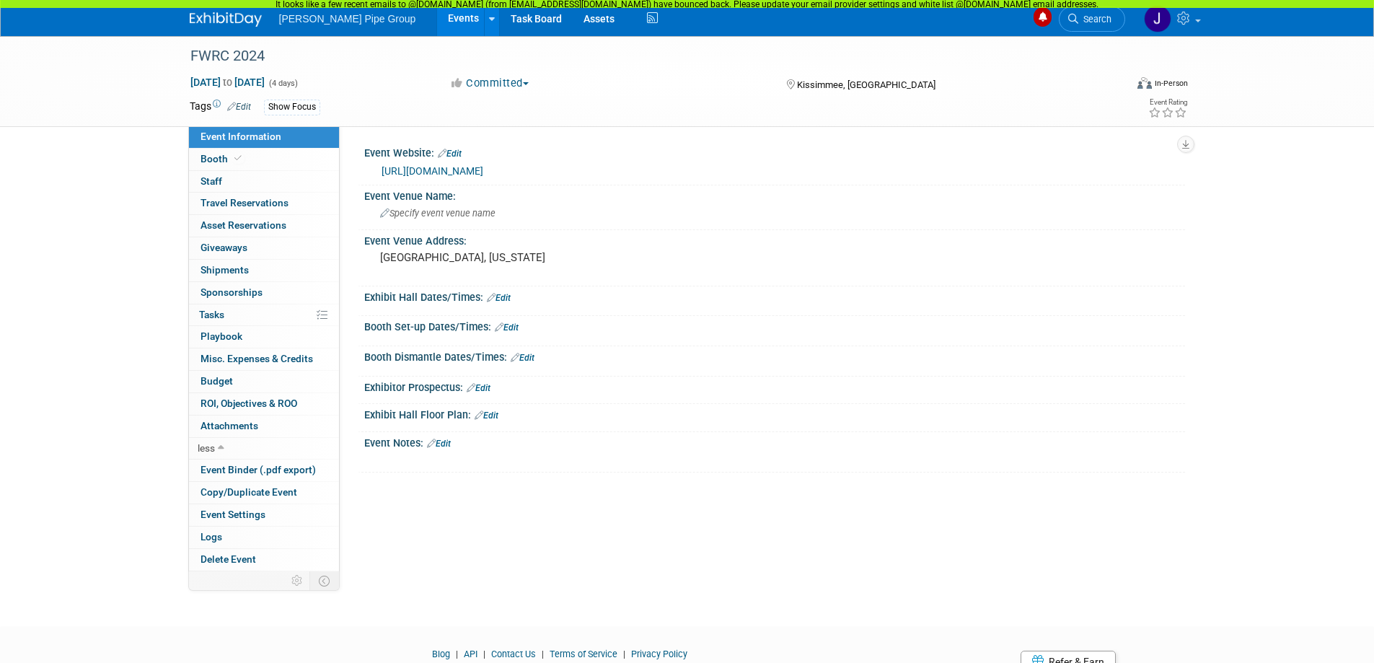
click at [283, 107] on div "Show Focus" at bounding box center [292, 107] width 56 height 15
click at [201, 107] on td "Tags Edit" at bounding box center [220, 107] width 61 height 17
click at [292, 108] on div "Show Focus" at bounding box center [292, 107] width 56 height 15
click at [229, 108] on icon at bounding box center [231, 106] width 9 height 9
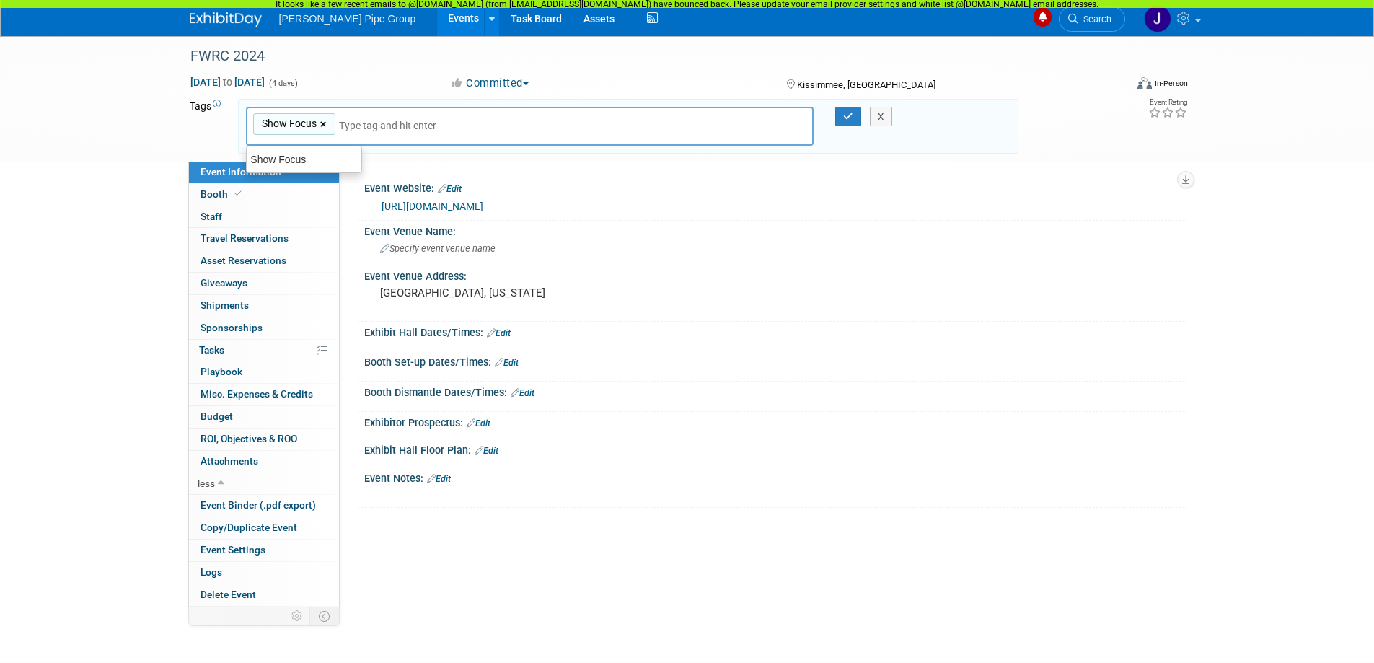
click at [325, 126] on link "×" at bounding box center [324, 124] width 9 height 17
type input "Pressure"
click at [850, 120] on icon "button" at bounding box center [848, 116] width 10 height 9
type input "Pressure"
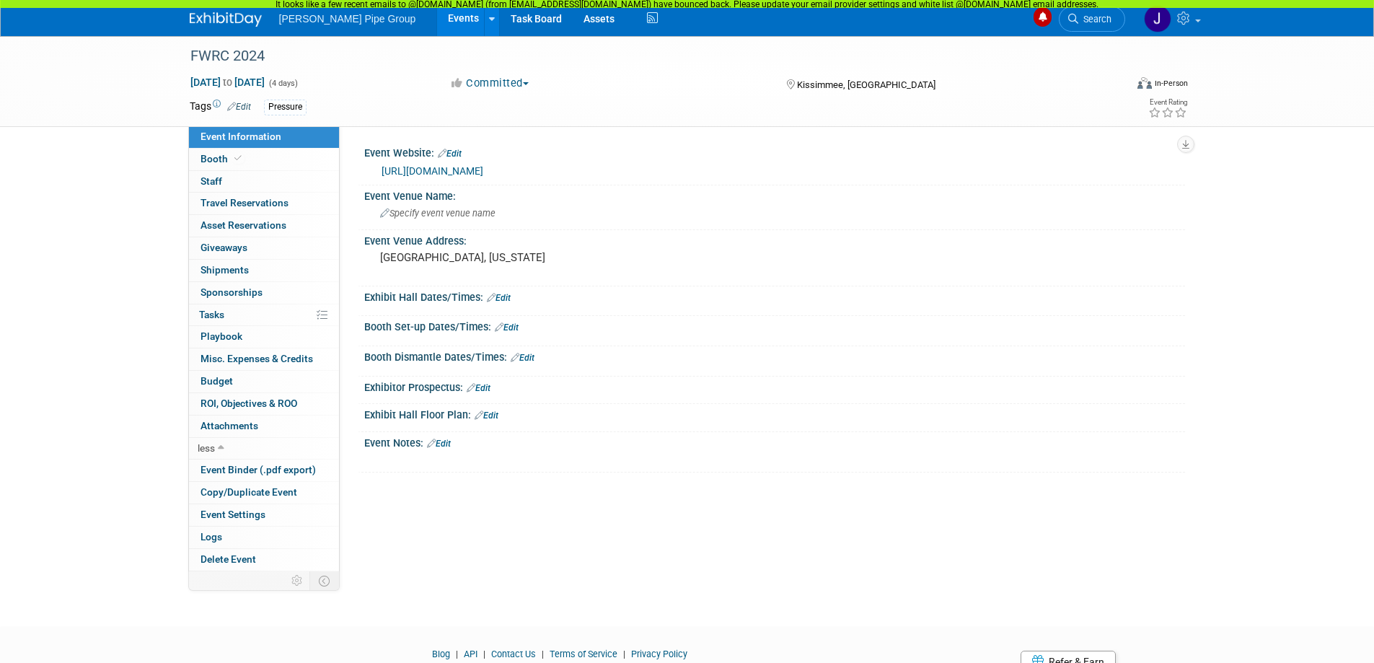
click at [236, 107] on link "Edit" at bounding box center [239, 107] width 24 height 10
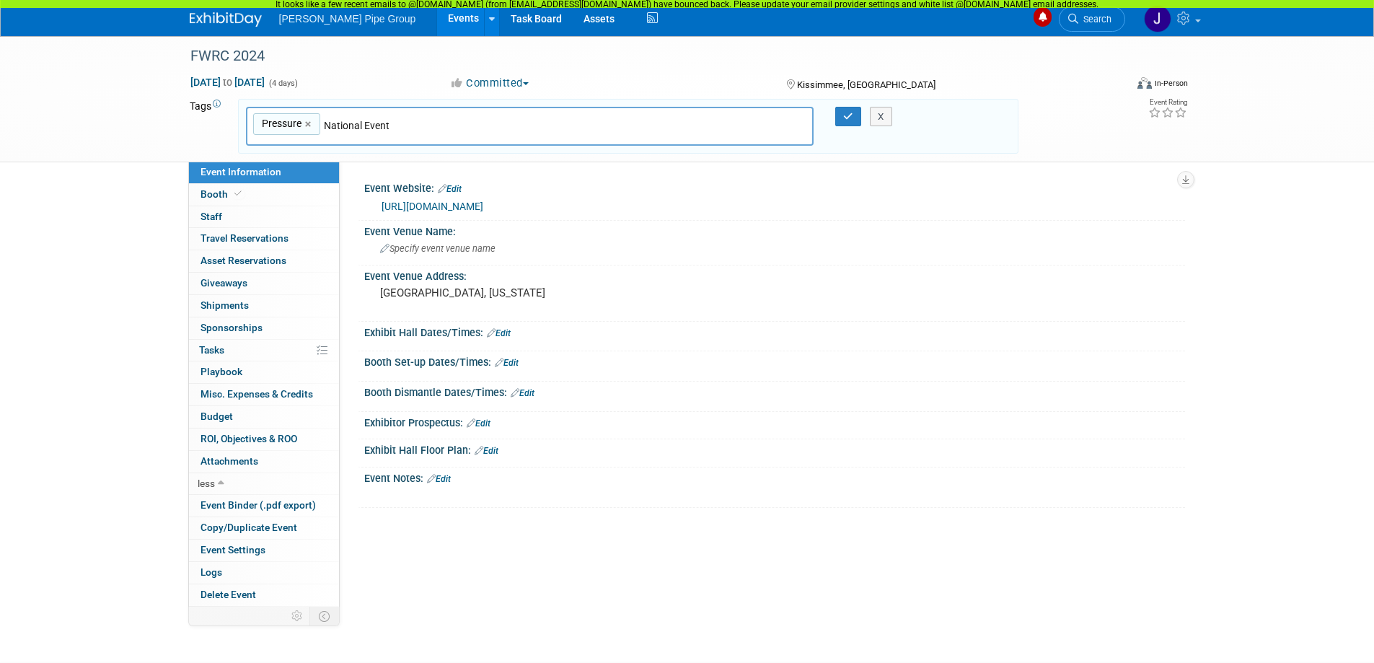
type input "National Event"
click at [291, 125] on span "Pressure" at bounding box center [280, 123] width 43 height 14
type input "Pressure"
click at [844, 115] on icon "button" at bounding box center [848, 116] width 10 height 9
type input "Pressure,National Event"
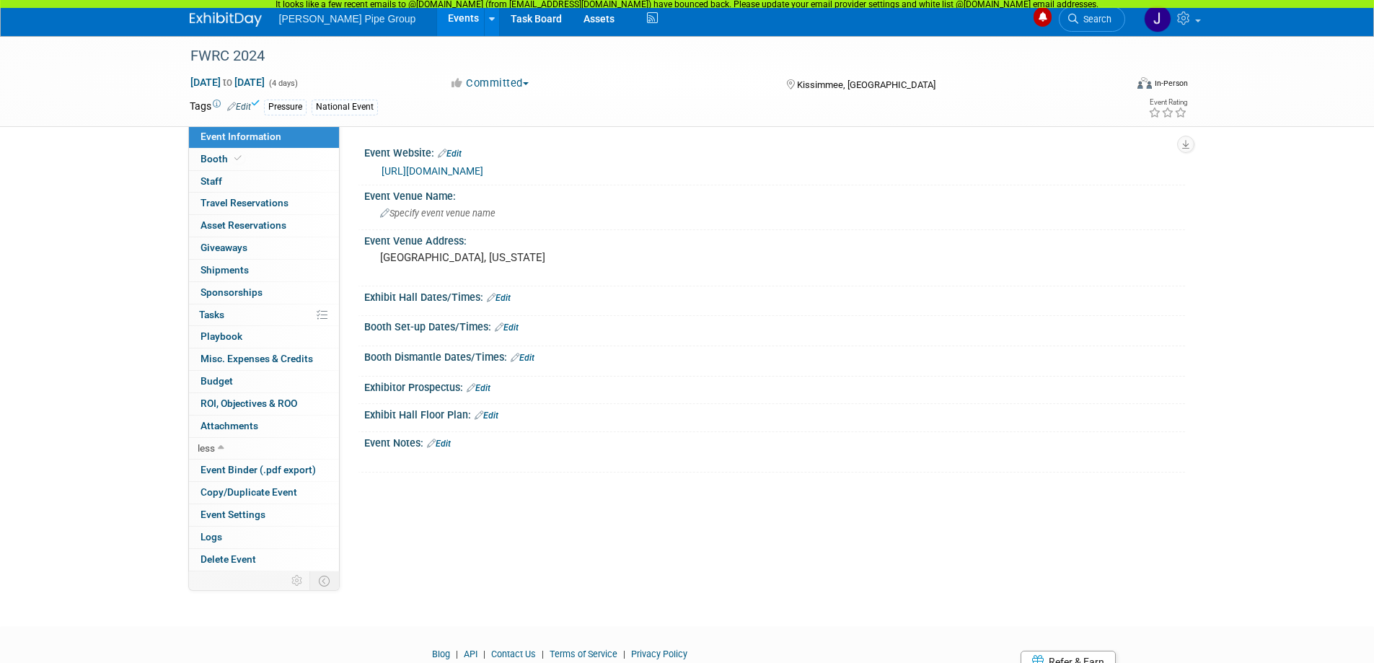
click at [292, 110] on div "Pressure" at bounding box center [285, 107] width 43 height 15
click at [244, 105] on link "Edit" at bounding box center [239, 107] width 24 height 10
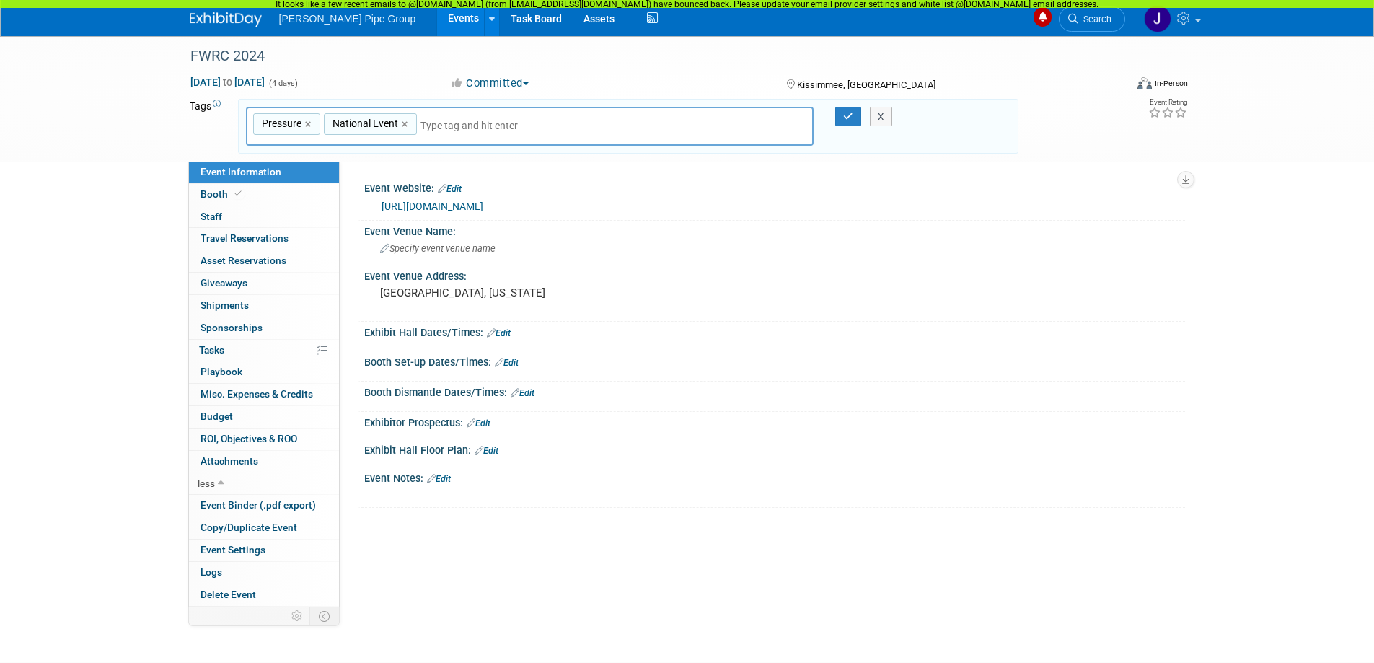
click at [288, 123] on span "Pressure" at bounding box center [280, 123] width 43 height 14
type input "Pressure"
click at [287, 123] on span "Pressure" at bounding box center [280, 123] width 43 height 14
click at [309, 123] on link "×" at bounding box center [309, 124] width 9 height 17
type input "National Event"
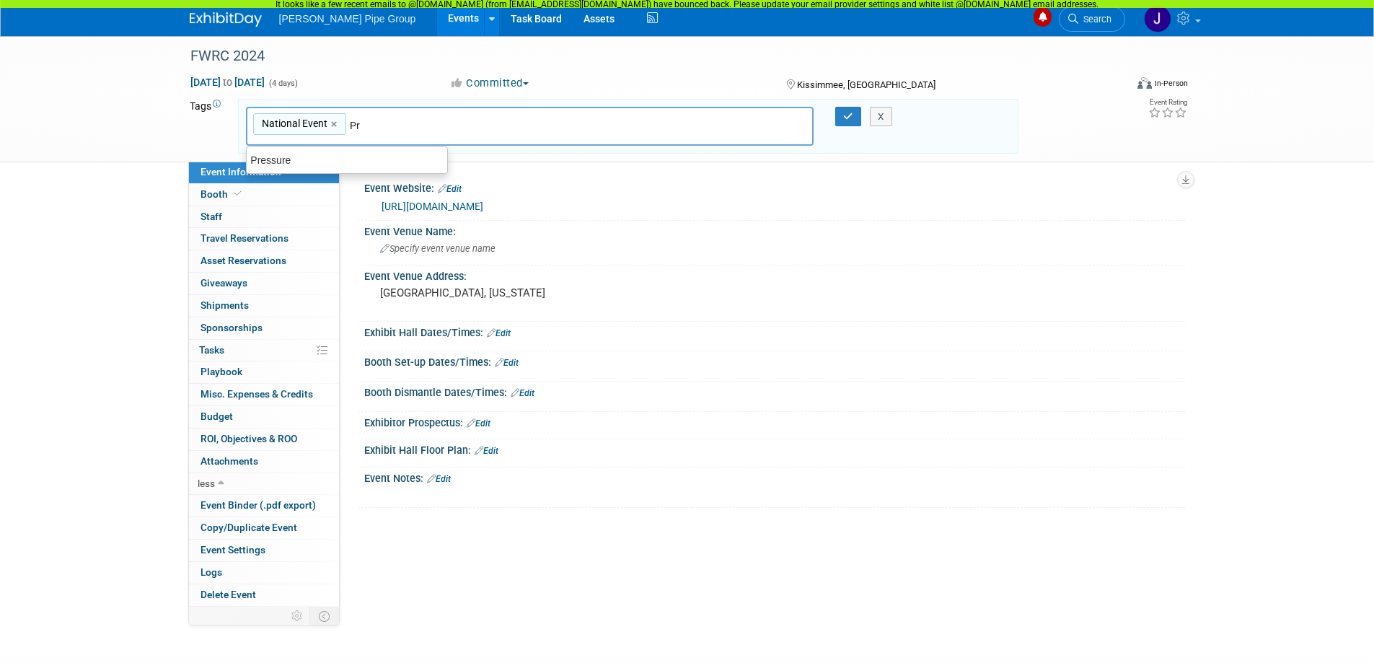
type input "P"
type input "Focus: Pressure"
type input "National Event, Focus: Pressure"
type input "F"
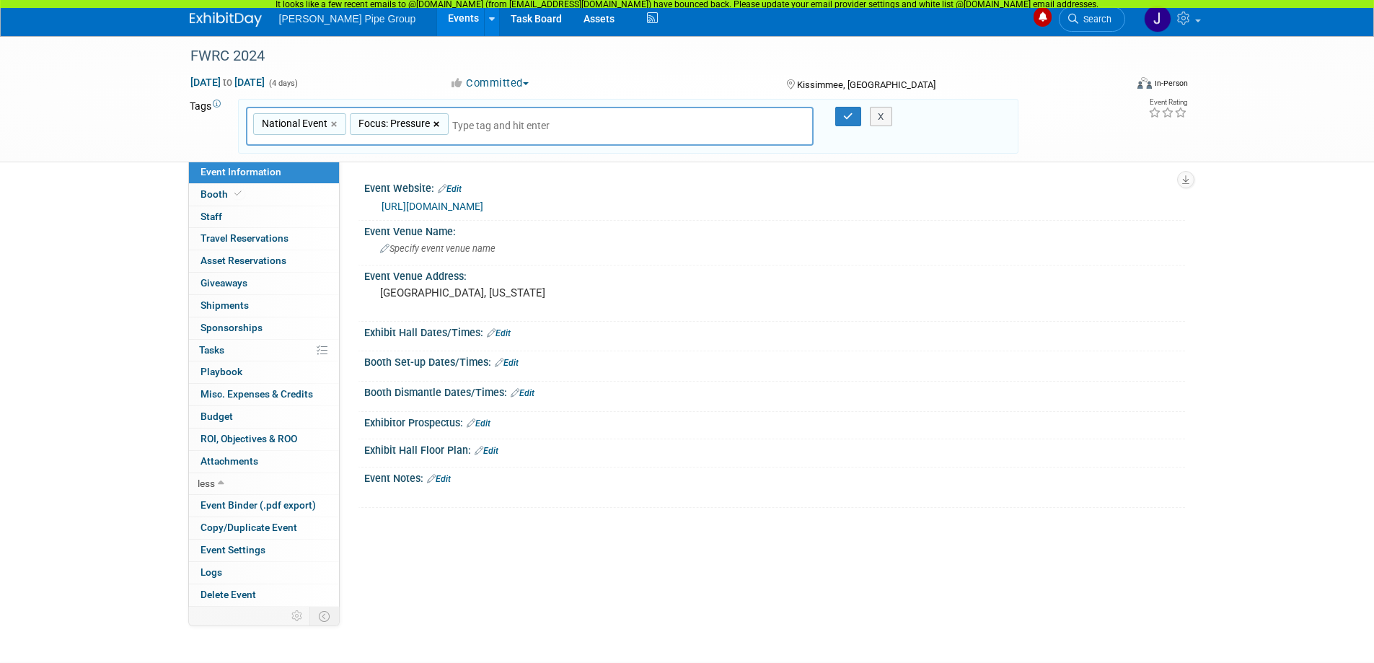
click at [436, 125] on link "×" at bounding box center [437, 124] width 9 height 17
type input "National Event"
type input "Pressure FRP"
type input "National Event, Pressure FRP"
click at [425, 125] on link "×" at bounding box center [427, 124] width 9 height 17
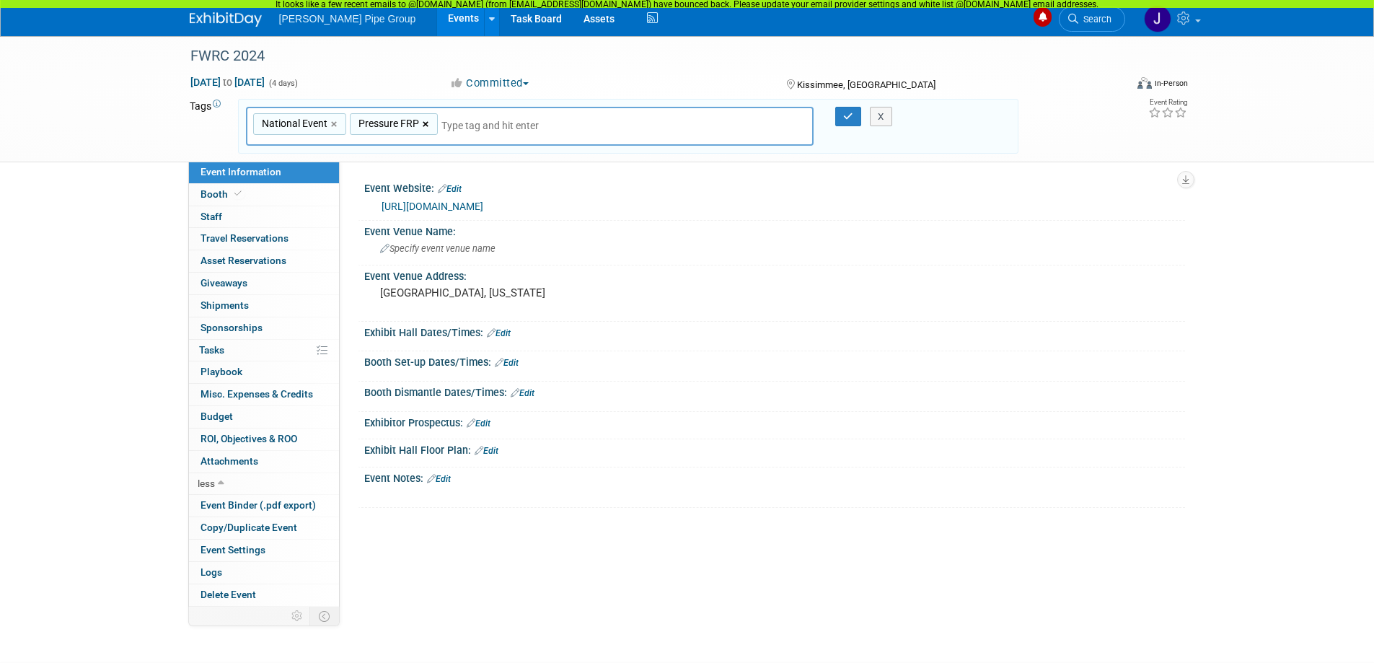
type input "National Event"
click at [280, 164] on div "National Event" at bounding box center [347, 160] width 202 height 20
click at [334, 21] on span "[PERSON_NAME] Pipe Group" at bounding box center [347, 19] width 137 height 12
click at [500, 24] on link "Task Board" at bounding box center [536, 18] width 73 height 36
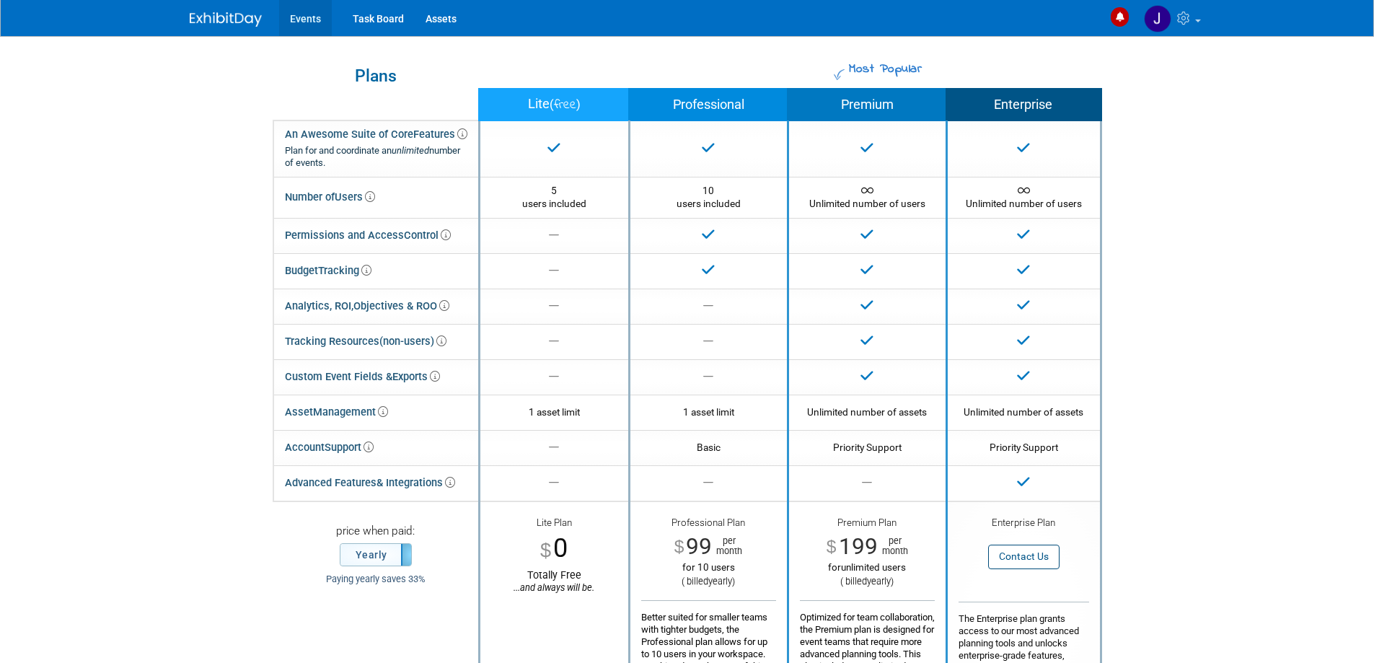
click at [305, 13] on link "Events" at bounding box center [305, 18] width 53 height 36
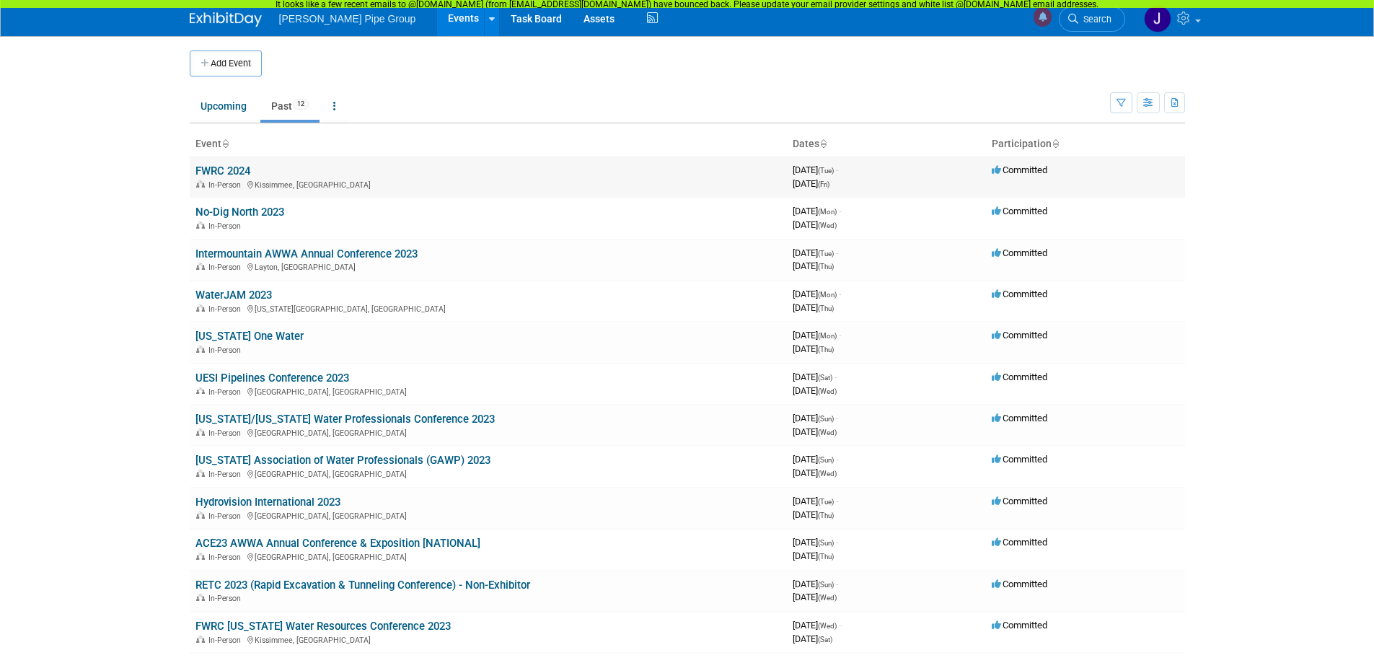
click at [211, 172] on link "FWRC 2024" at bounding box center [222, 170] width 55 height 13
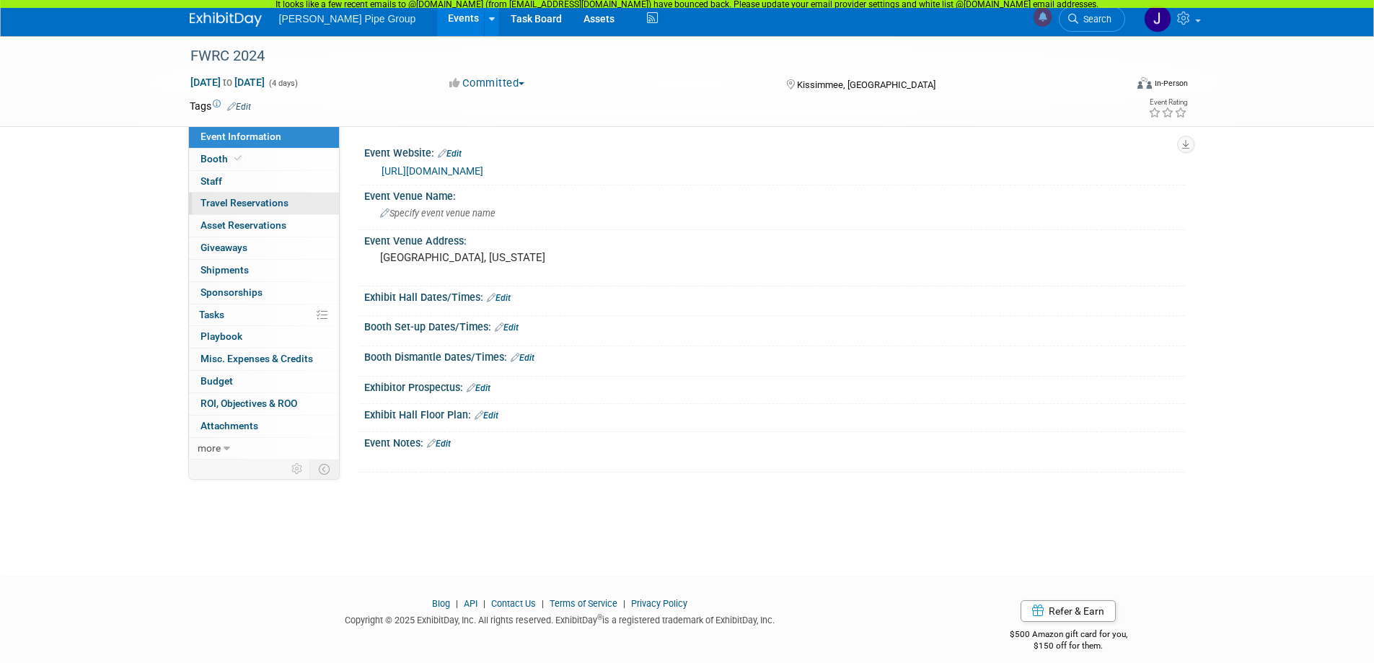
click at [231, 202] on span "Travel Reservations 0" at bounding box center [244, 203] width 88 height 12
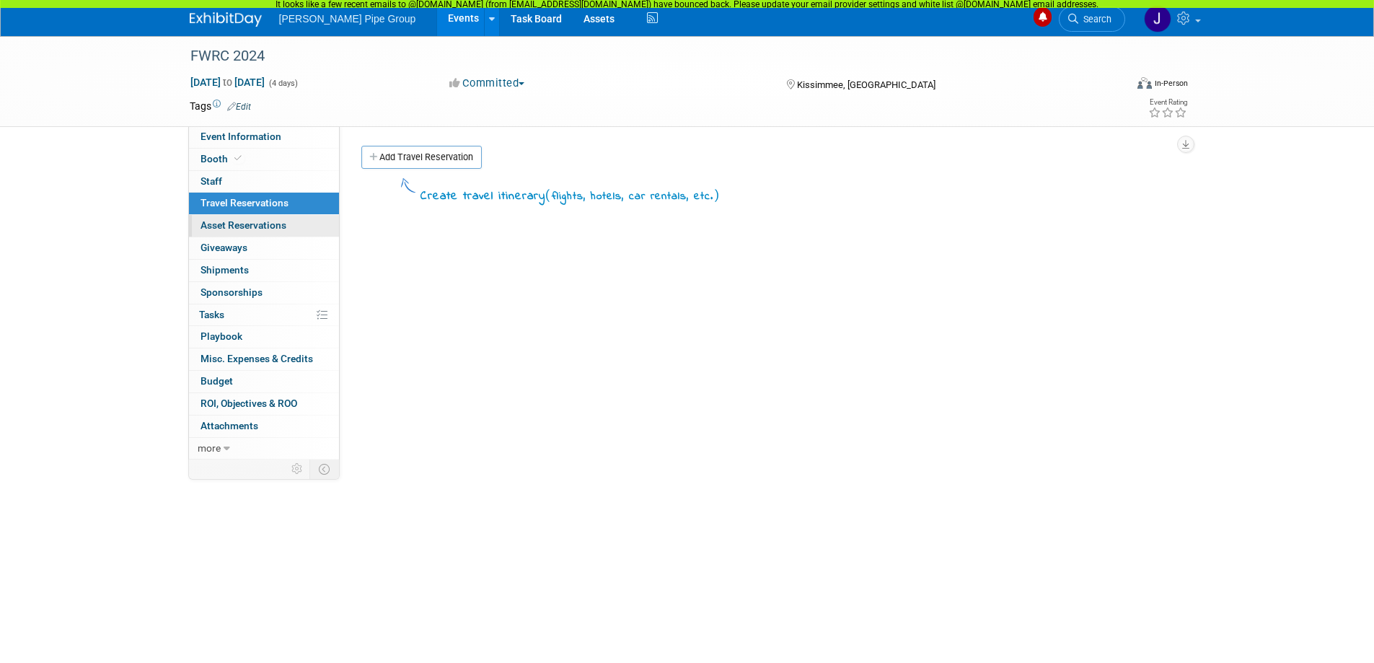
click at [241, 228] on span "Asset Reservations 0" at bounding box center [243, 225] width 86 height 12
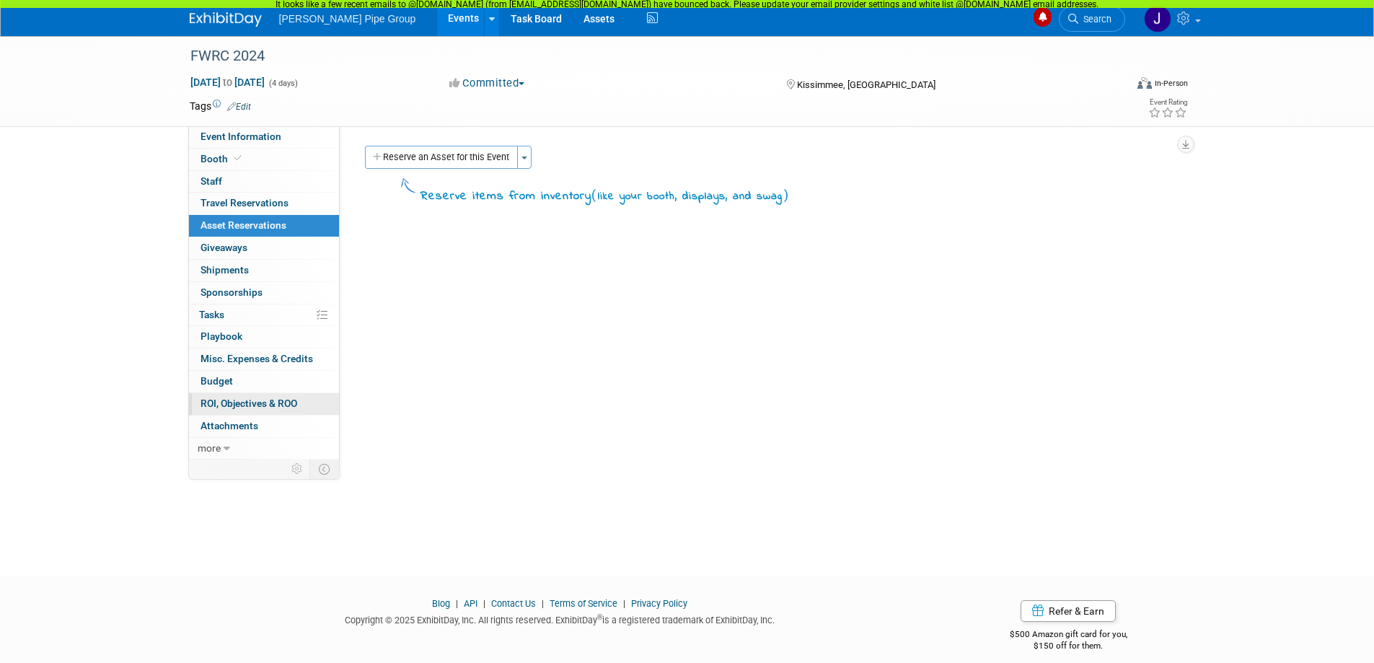
click at [244, 403] on span "ROI, Objectives & ROO 0" at bounding box center [248, 403] width 97 height 12
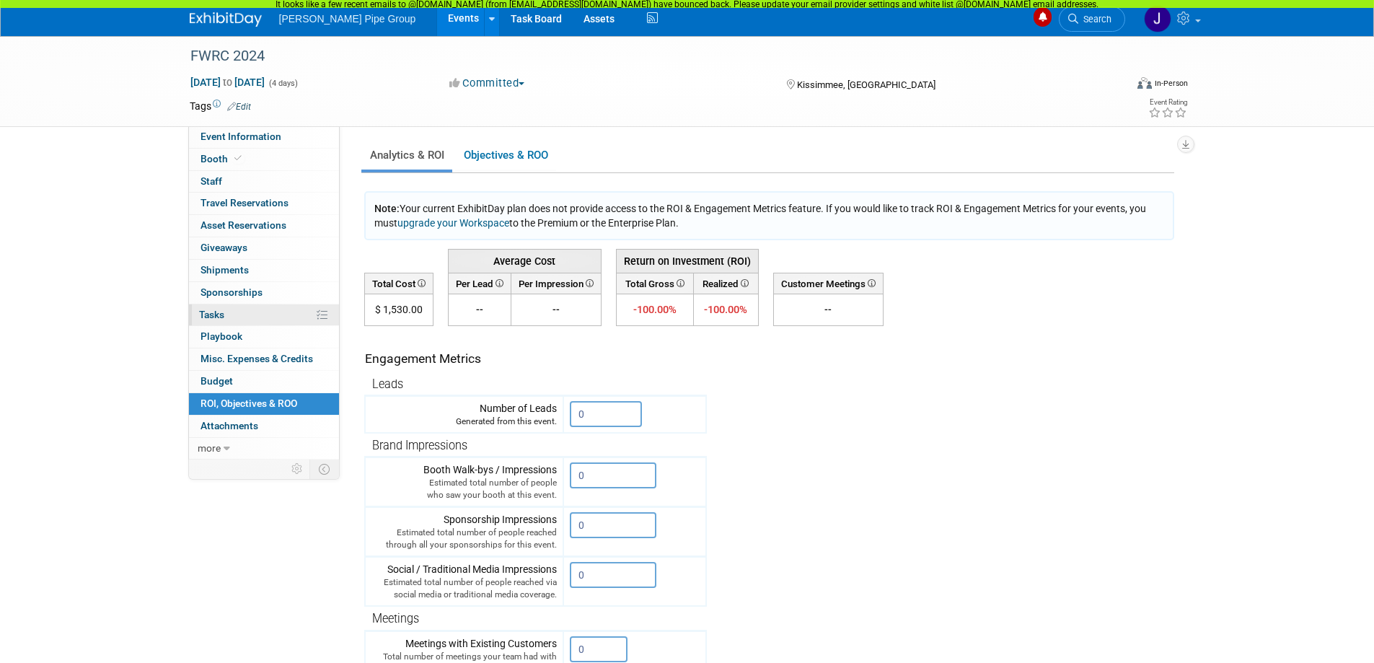
click at [217, 310] on span "Tasks 0%" at bounding box center [211, 315] width 25 height 12
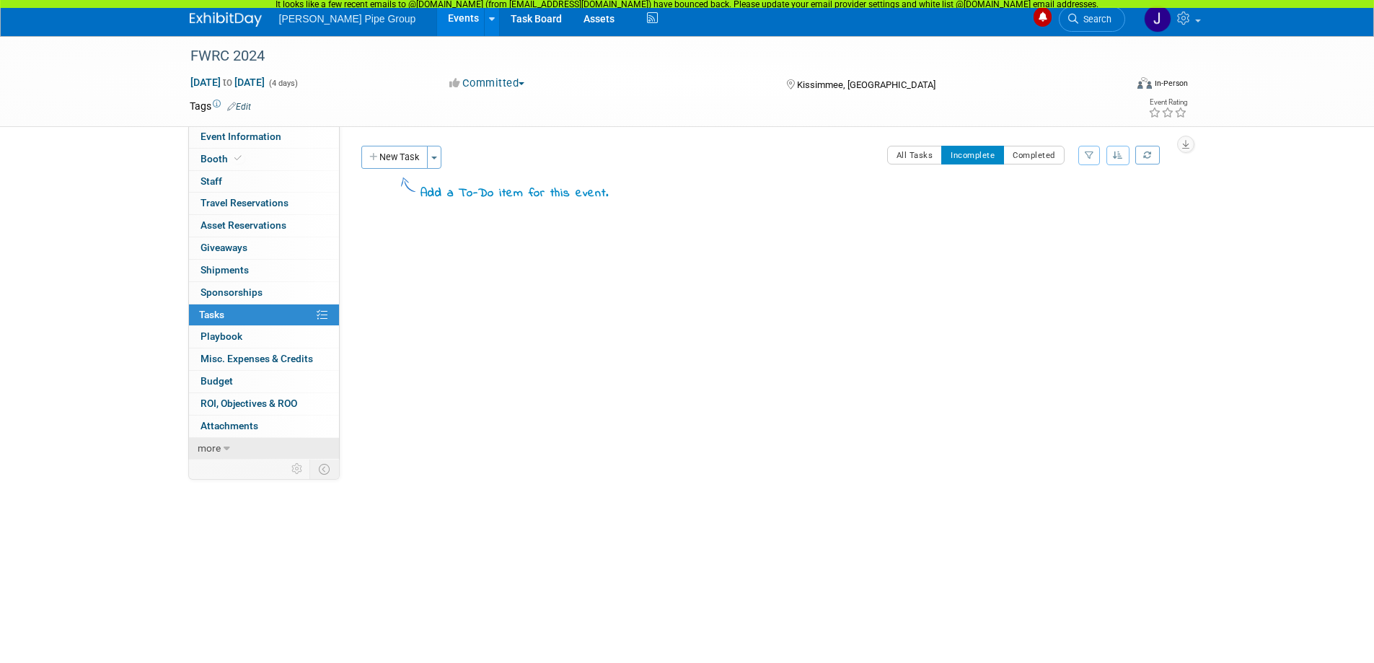
click at [224, 446] on icon at bounding box center [227, 449] width 6 height 10
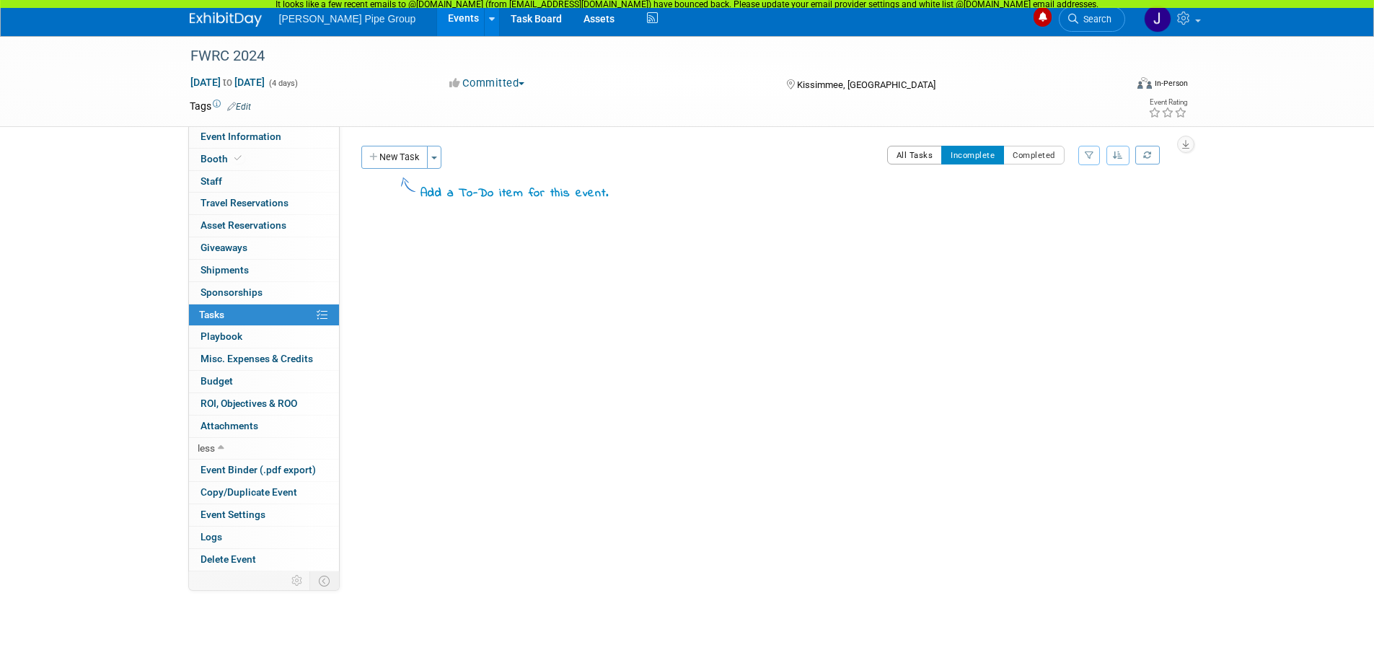
click at [922, 154] on button "All Tasks" at bounding box center [915, 155] width 56 height 19
click at [231, 140] on span "Event Information" at bounding box center [240, 137] width 81 height 12
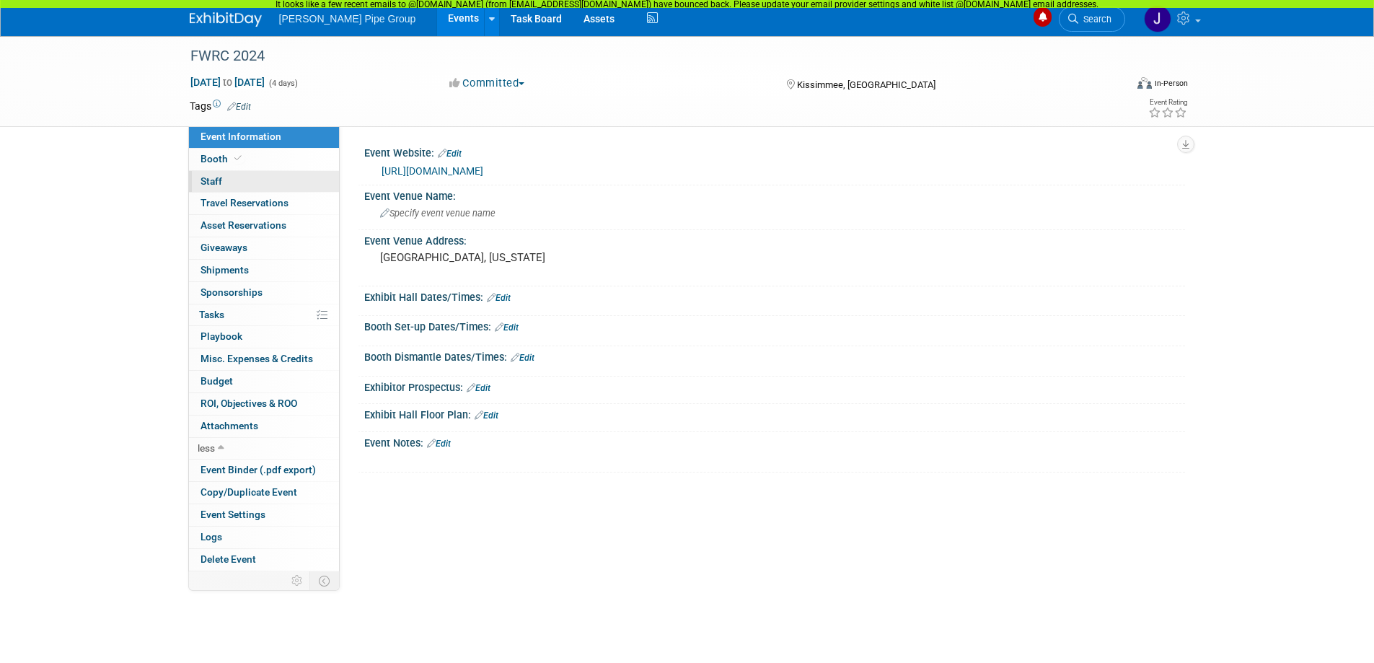
click at [216, 184] on span "Staff 0" at bounding box center [211, 181] width 22 height 12
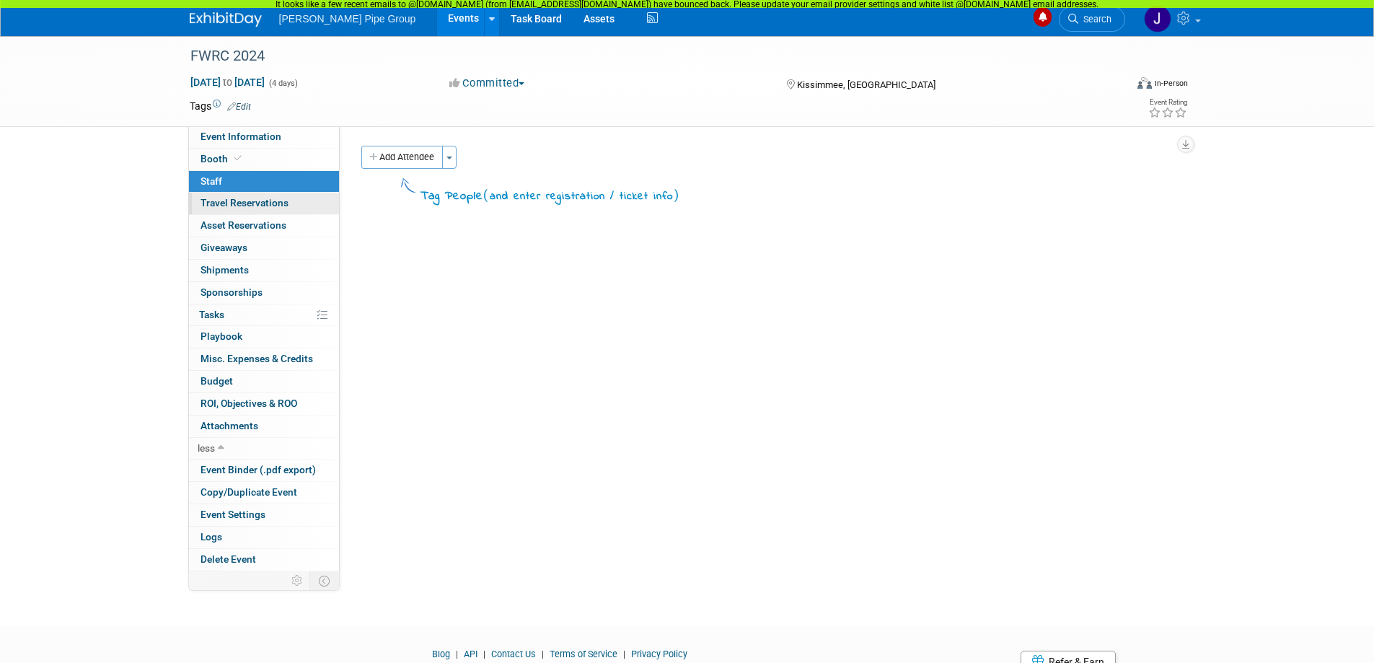
click at [243, 205] on span "Travel Reservations 0" at bounding box center [244, 203] width 88 height 12
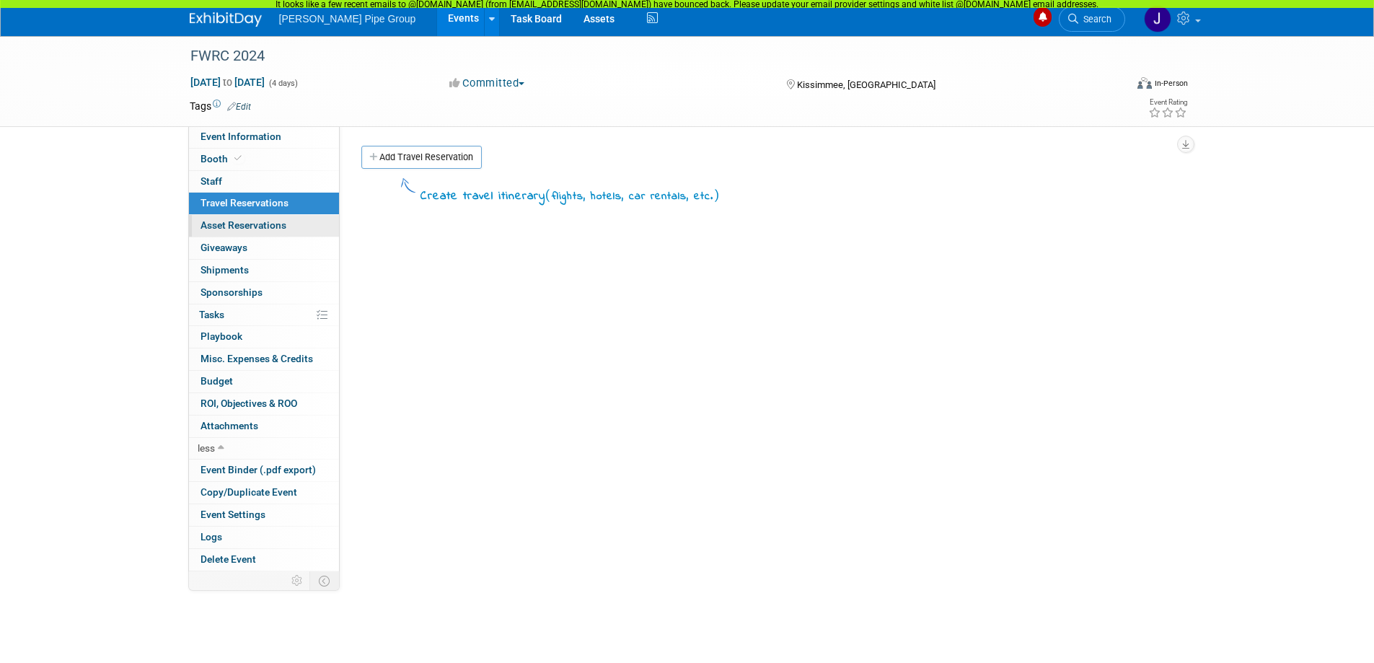
click at [234, 229] on span "Asset Reservations 0" at bounding box center [243, 225] width 86 height 12
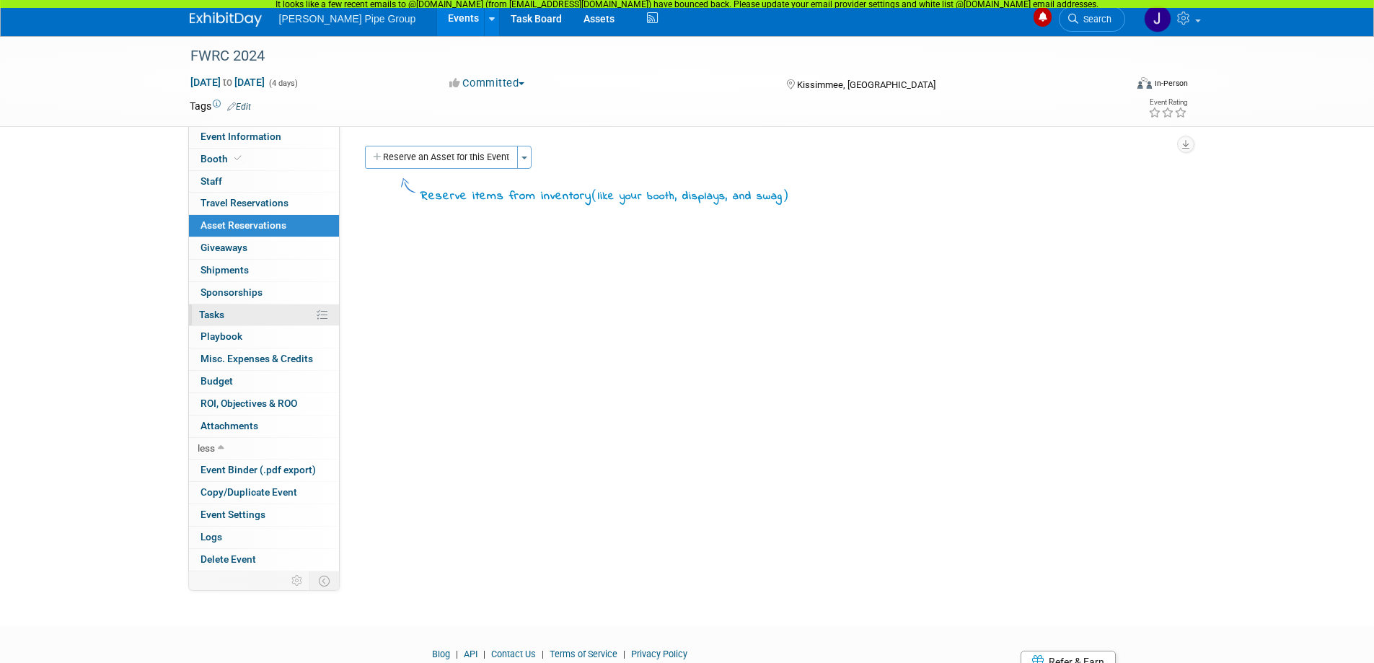
click at [221, 317] on span "Tasks 0%" at bounding box center [211, 315] width 25 height 12
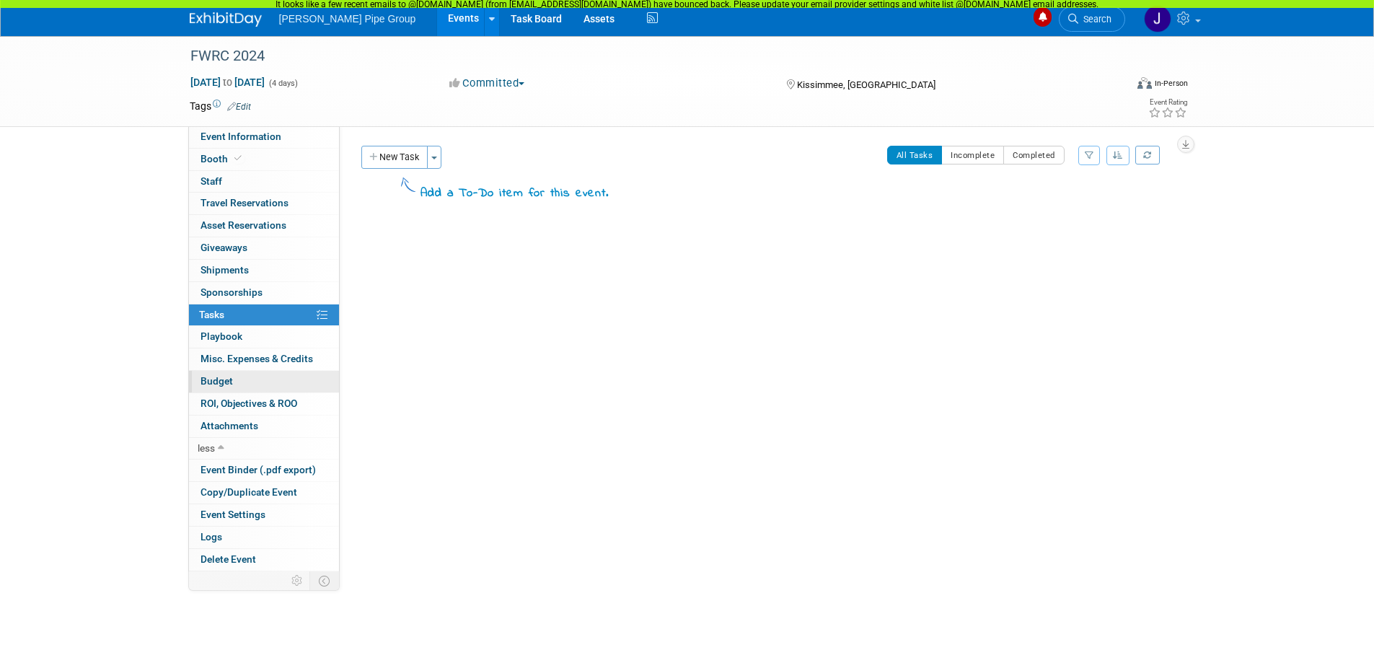
click at [221, 381] on span "Budget" at bounding box center [216, 381] width 32 height 12
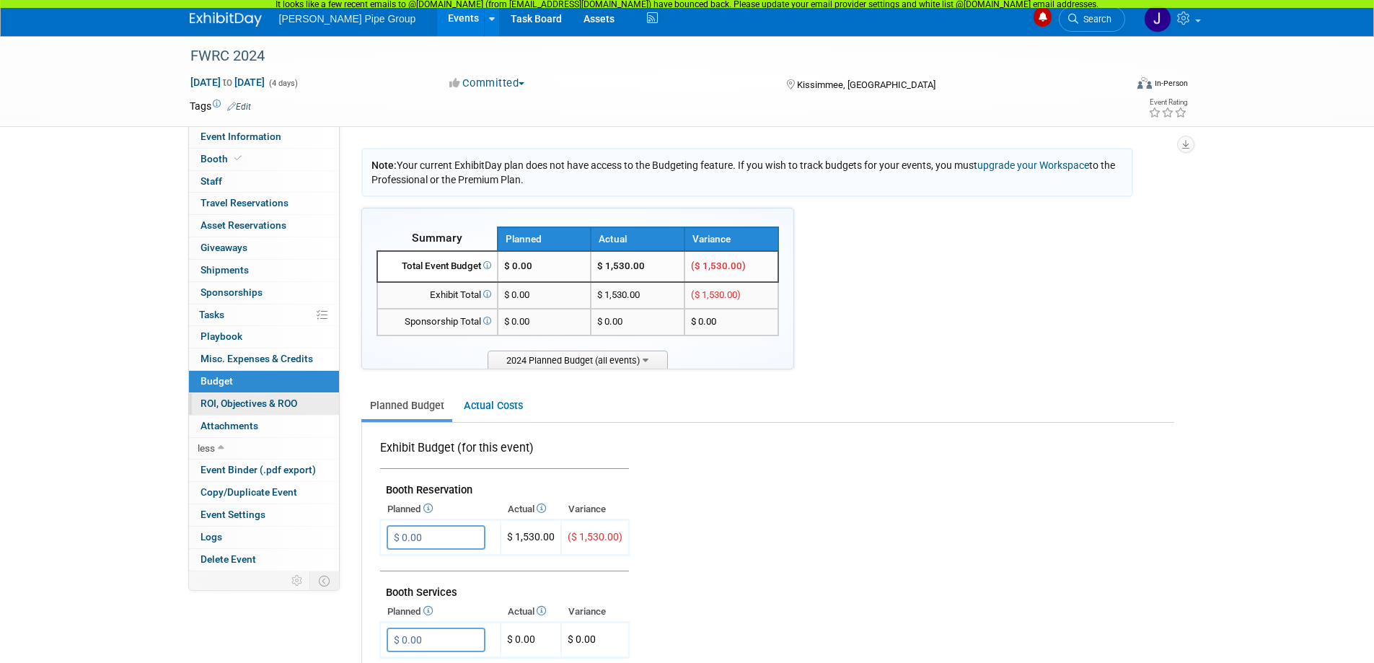
click at [248, 403] on span "ROI, Objectives & ROO 0" at bounding box center [248, 403] width 97 height 12
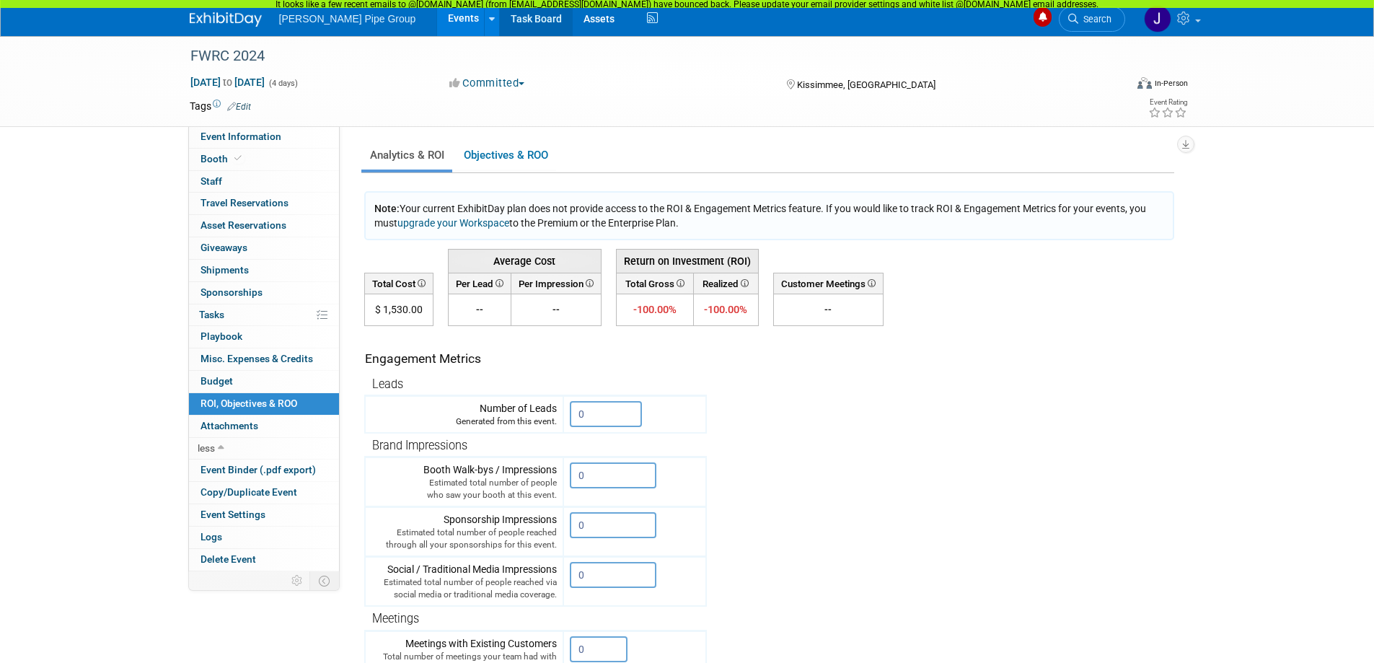
click at [503, 25] on link "Task Board" at bounding box center [536, 18] width 73 height 36
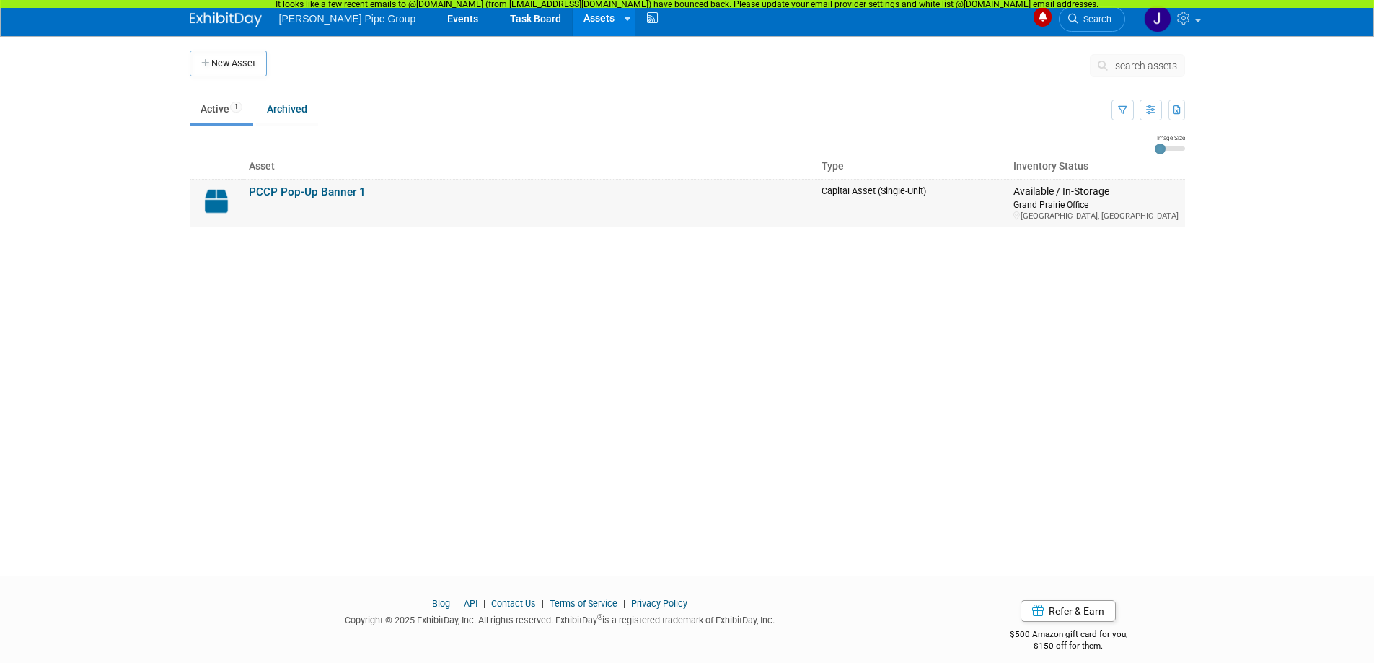
click at [288, 193] on link "PCCP Pop-Up Banner 1" at bounding box center [307, 191] width 117 height 13
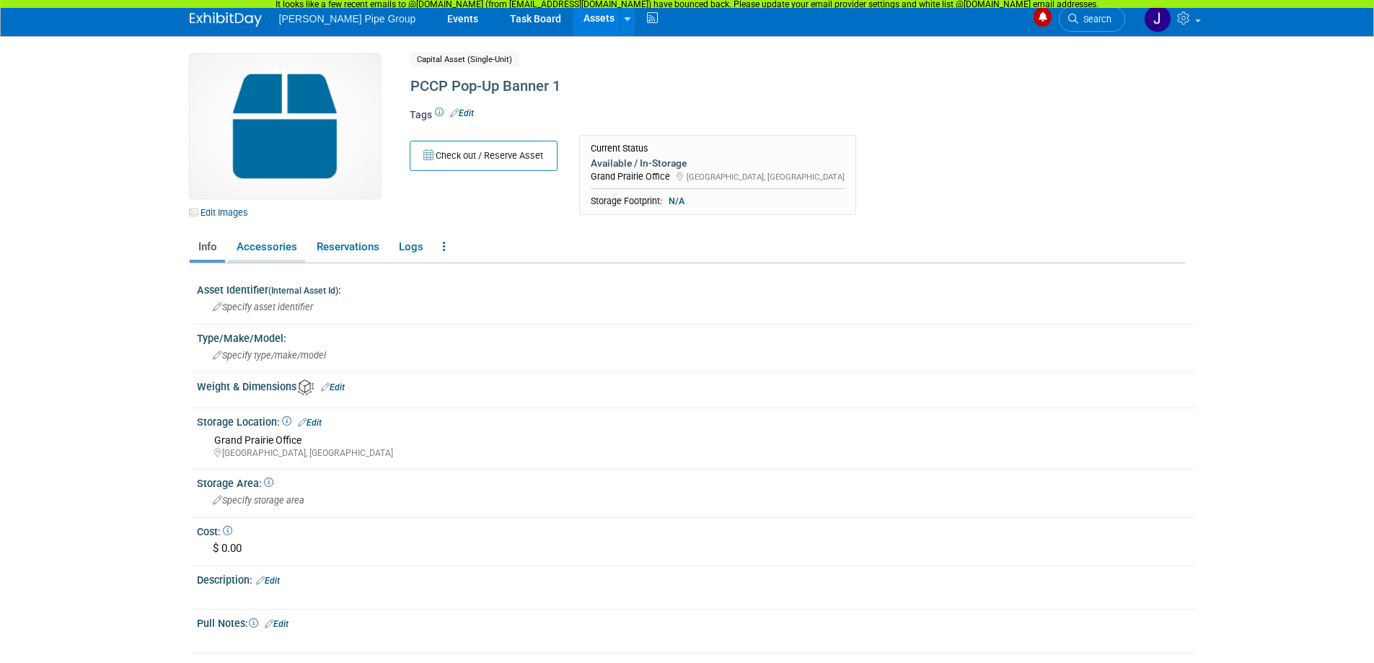
click at [263, 246] on link "Accessories" at bounding box center [266, 246] width 77 height 25
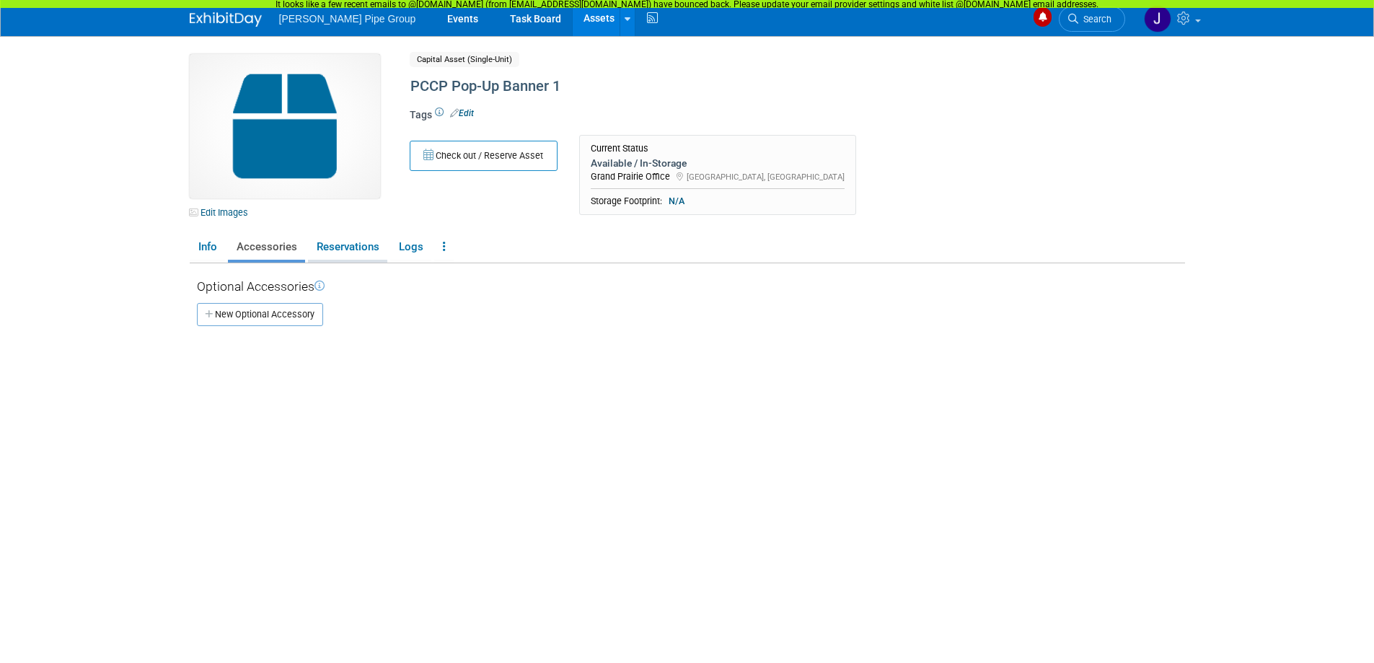
click at [359, 249] on link "Reservations" at bounding box center [347, 246] width 79 height 25
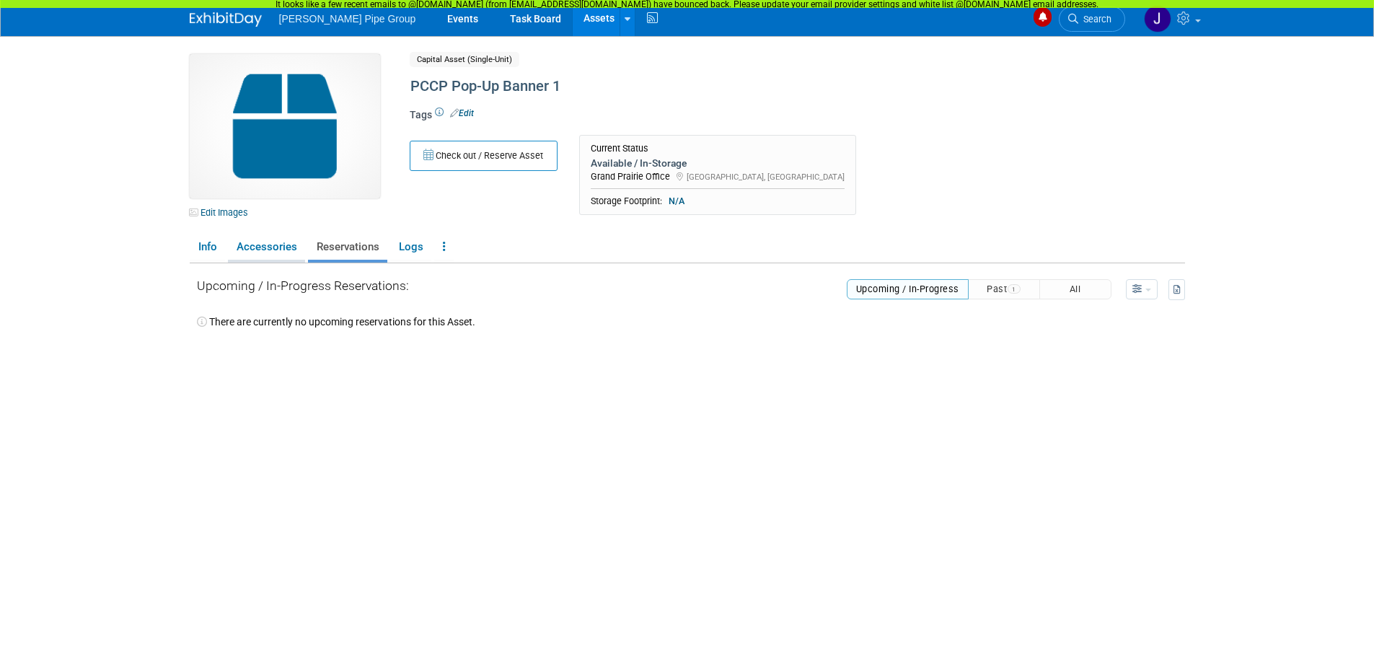
click at [265, 247] on link "Accessories" at bounding box center [266, 246] width 77 height 25
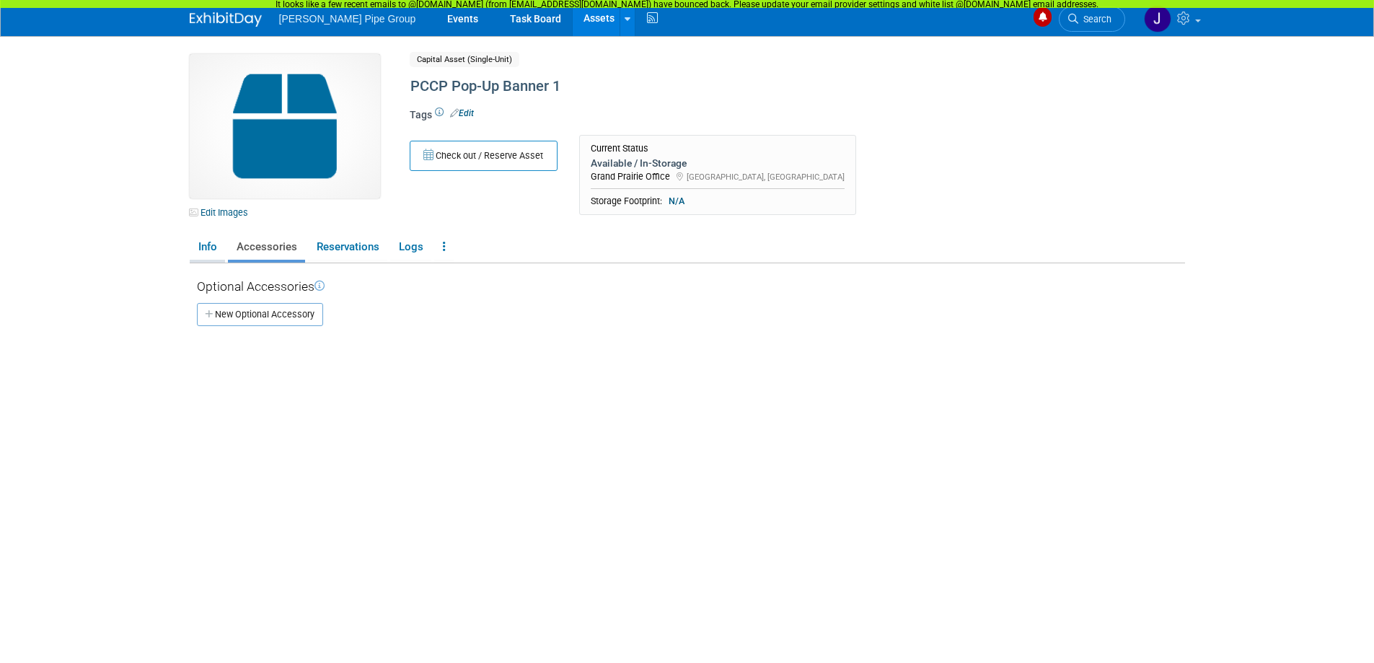
click at [206, 245] on link "Info" at bounding box center [207, 246] width 35 height 25
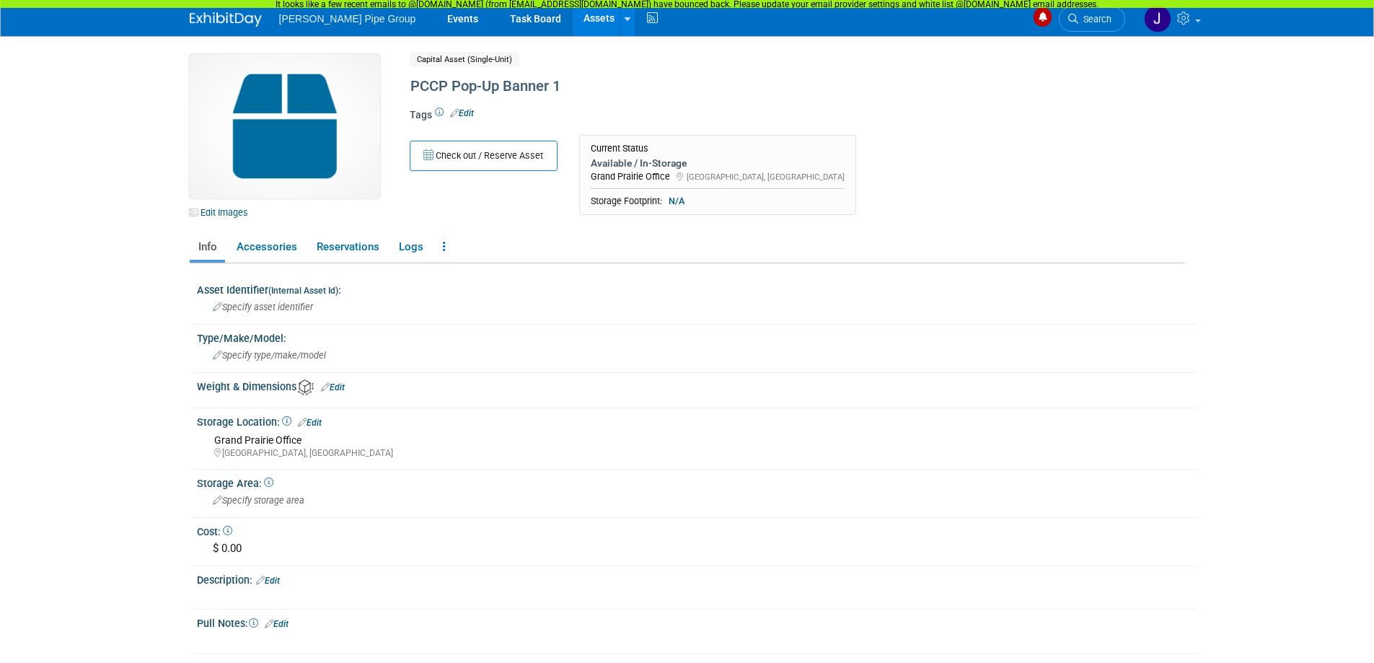
click at [341, 18] on span "[PERSON_NAME] Pipe Group" at bounding box center [347, 19] width 137 height 12
click at [436, 22] on link "Events" at bounding box center [462, 18] width 53 height 36
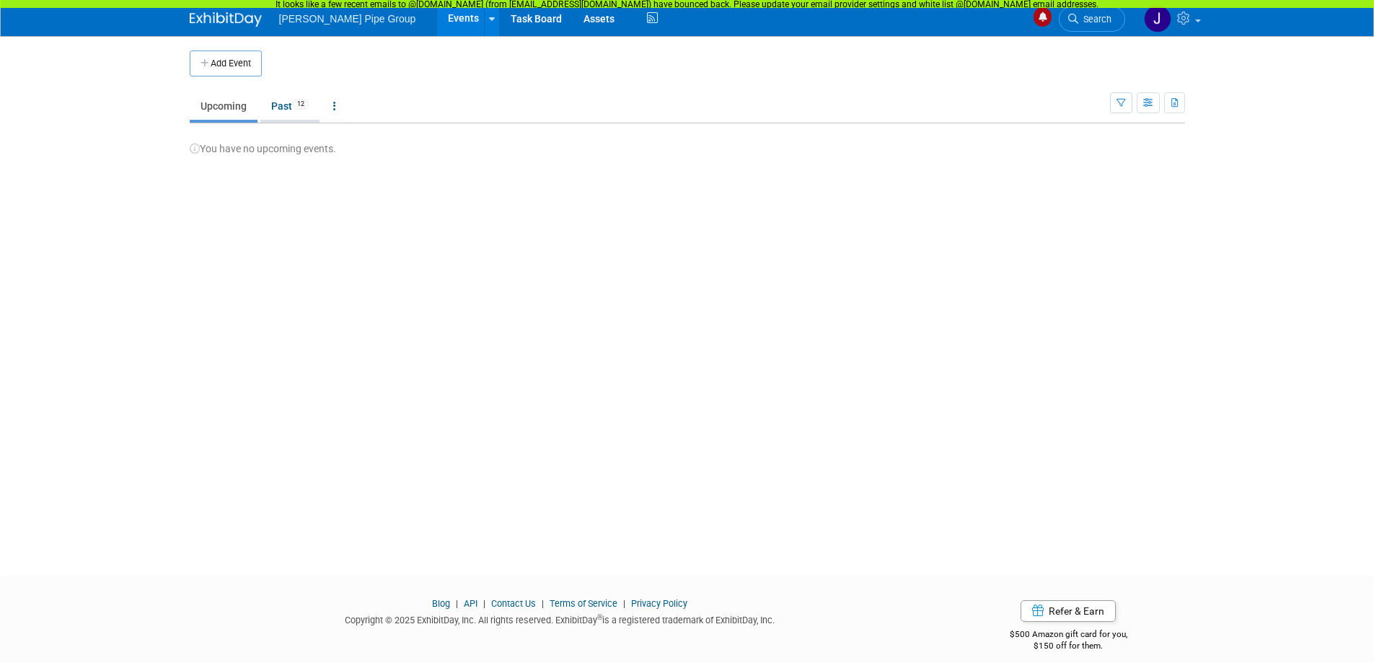
click at [282, 107] on link "Past 12" at bounding box center [289, 105] width 59 height 27
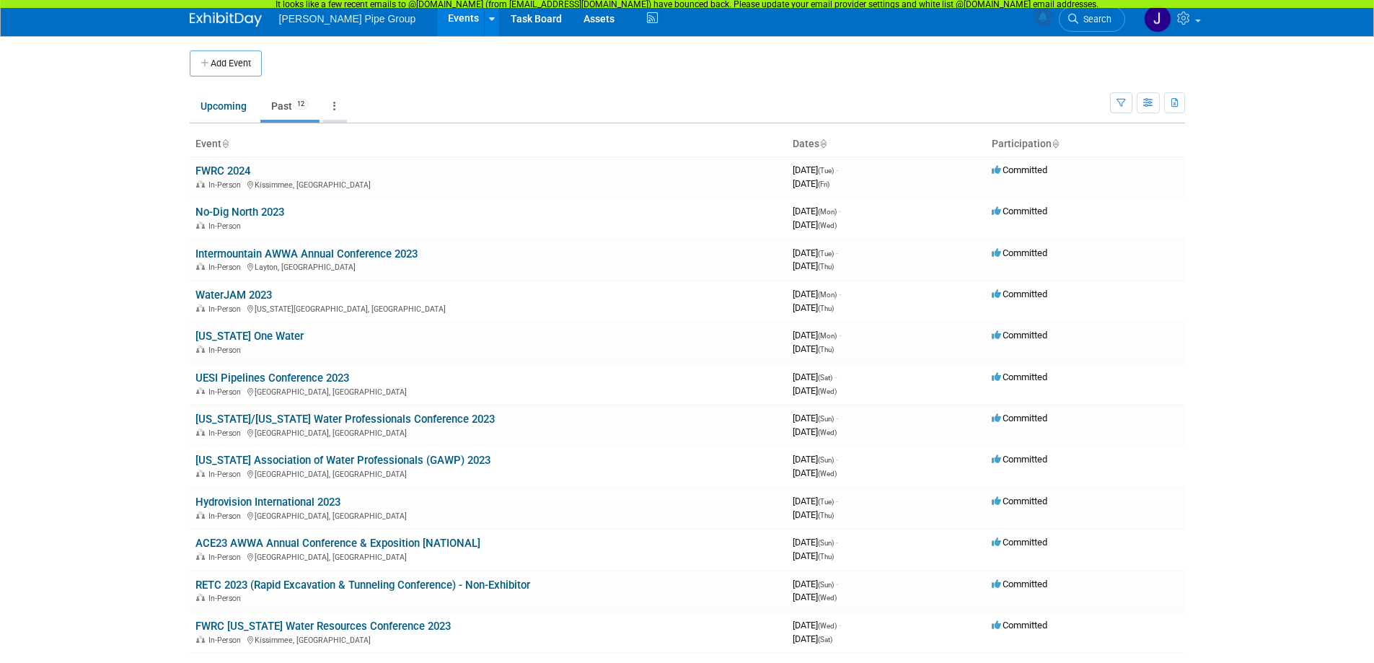
click at [339, 105] on link at bounding box center [334, 105] width 25 height 27
click at [376, 136] on link "All Events 12 Past and Upcoming" at bounding box center [379, 139] width 115 height 32
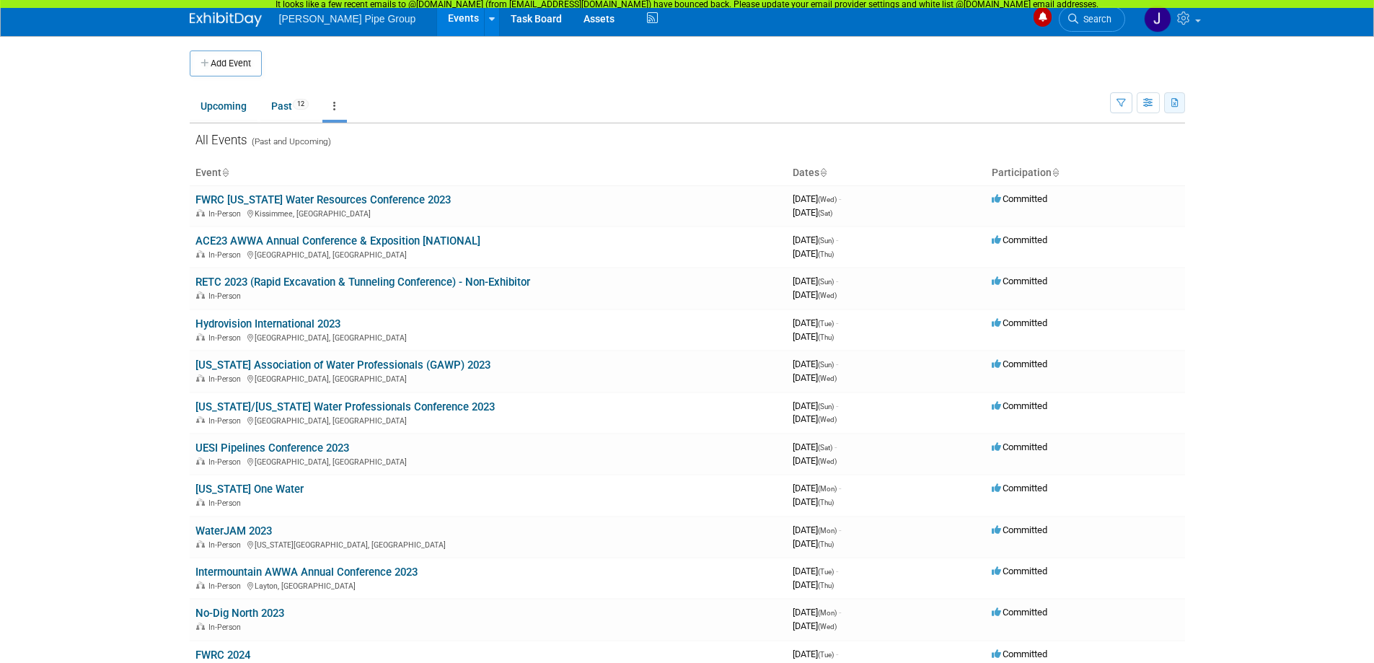
click at [1176, 102] on icon "button" at bounding box center [1175, 103] width 8 height 9
click at [1123, 151] on span "(12 Events)" at bounding box center [1125, 149] width 44 height 10
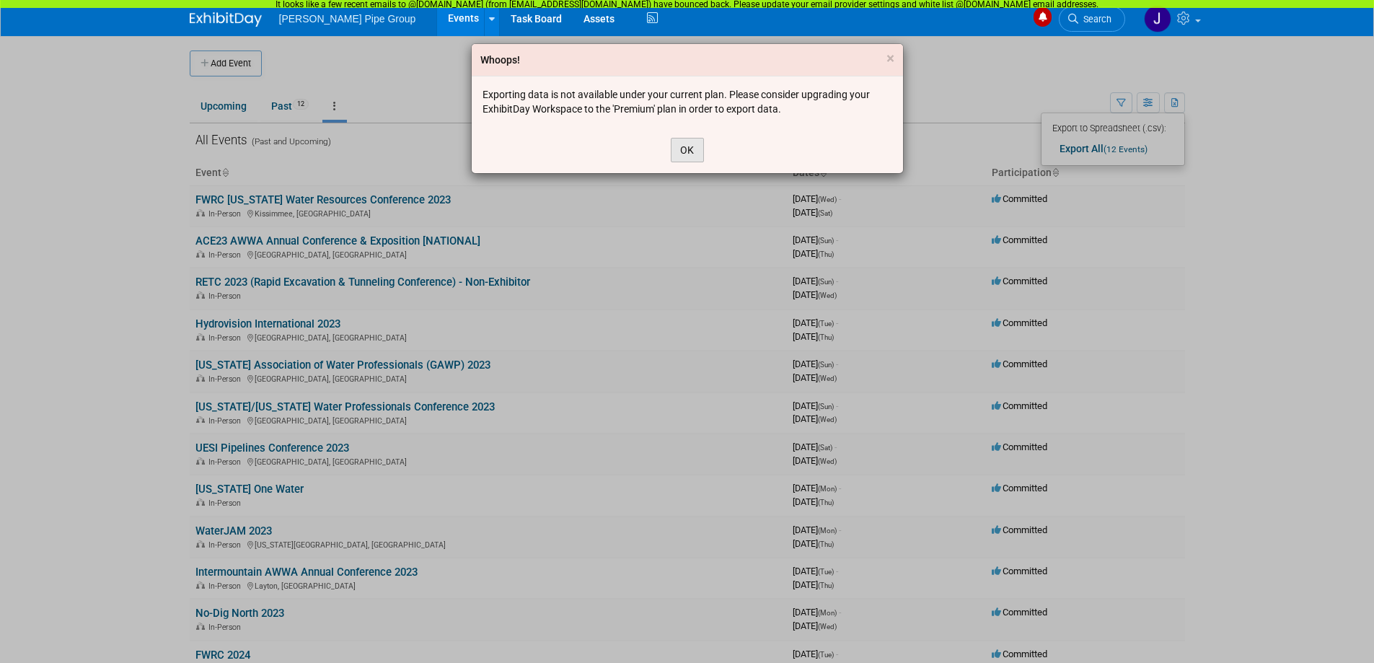
click at [682, 146] on button "OK" at bounding box center [687, 150] width 33 height 25
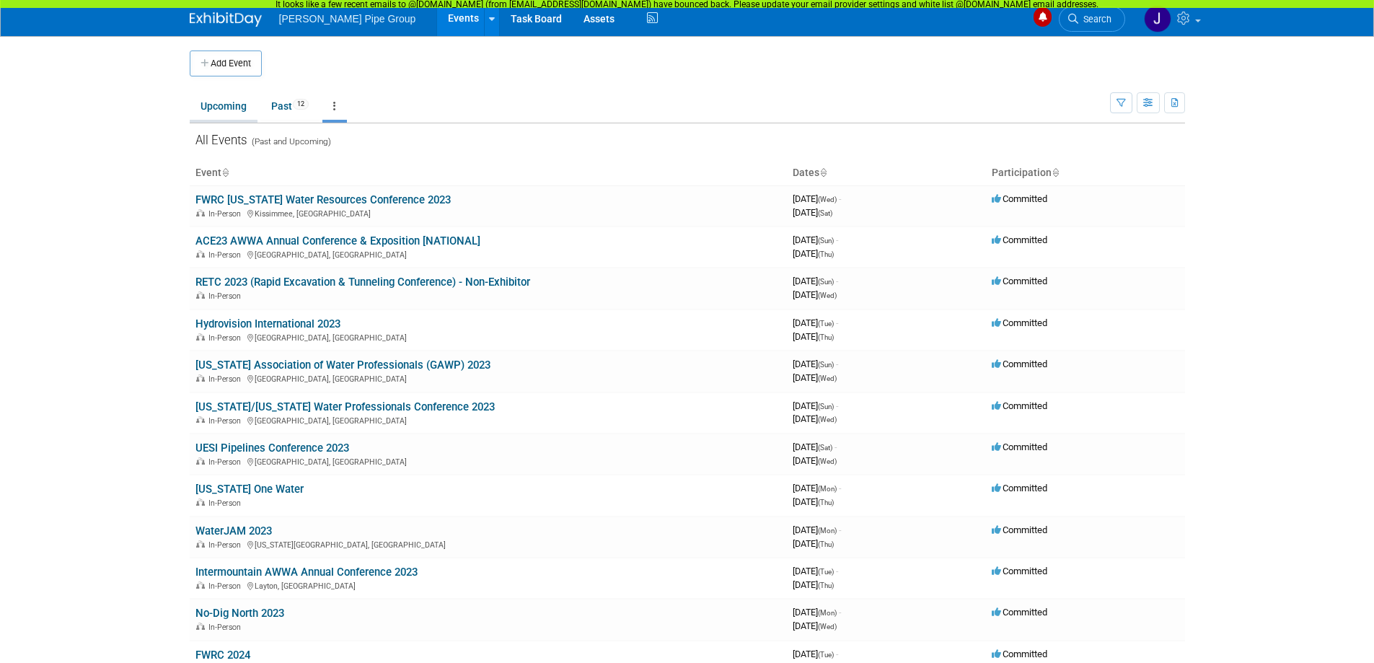
click at [221, 103] on link "Upcoming" at bounding box center [224, 105] width 68 height 27
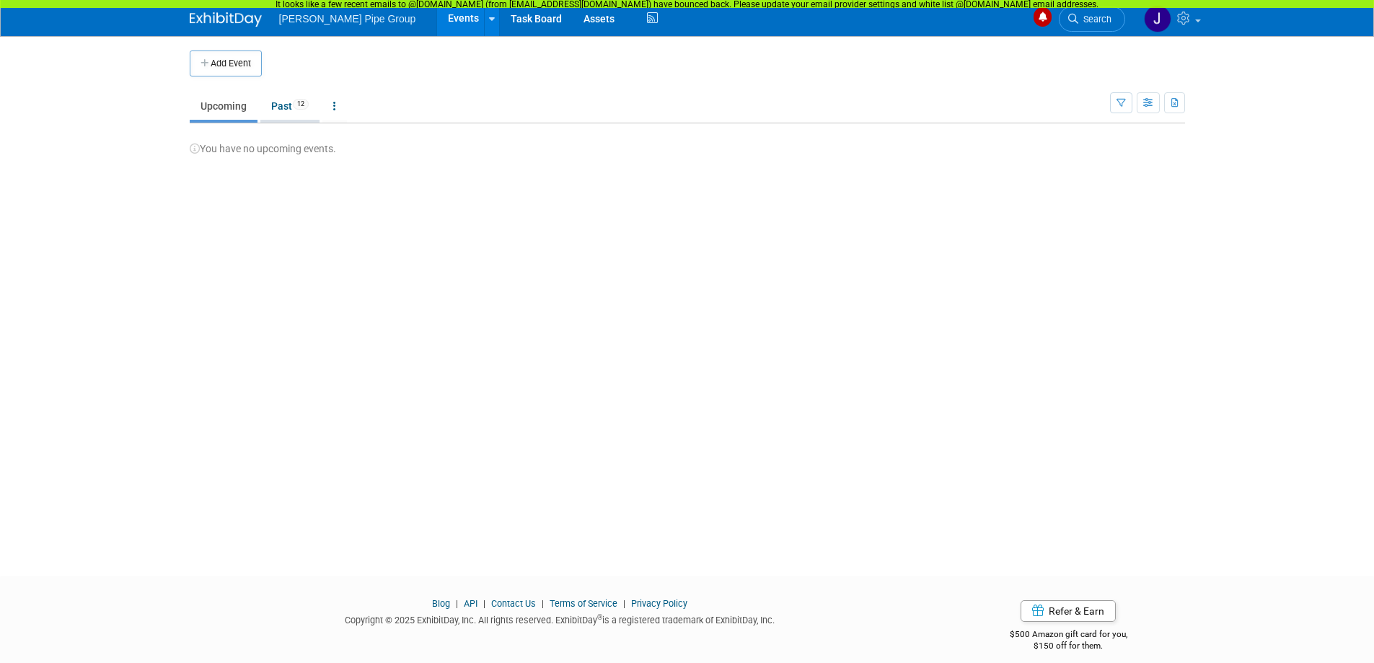
click at [278, 110] on link "Past 12" at bounding box center [289, 105] width 59 height 27
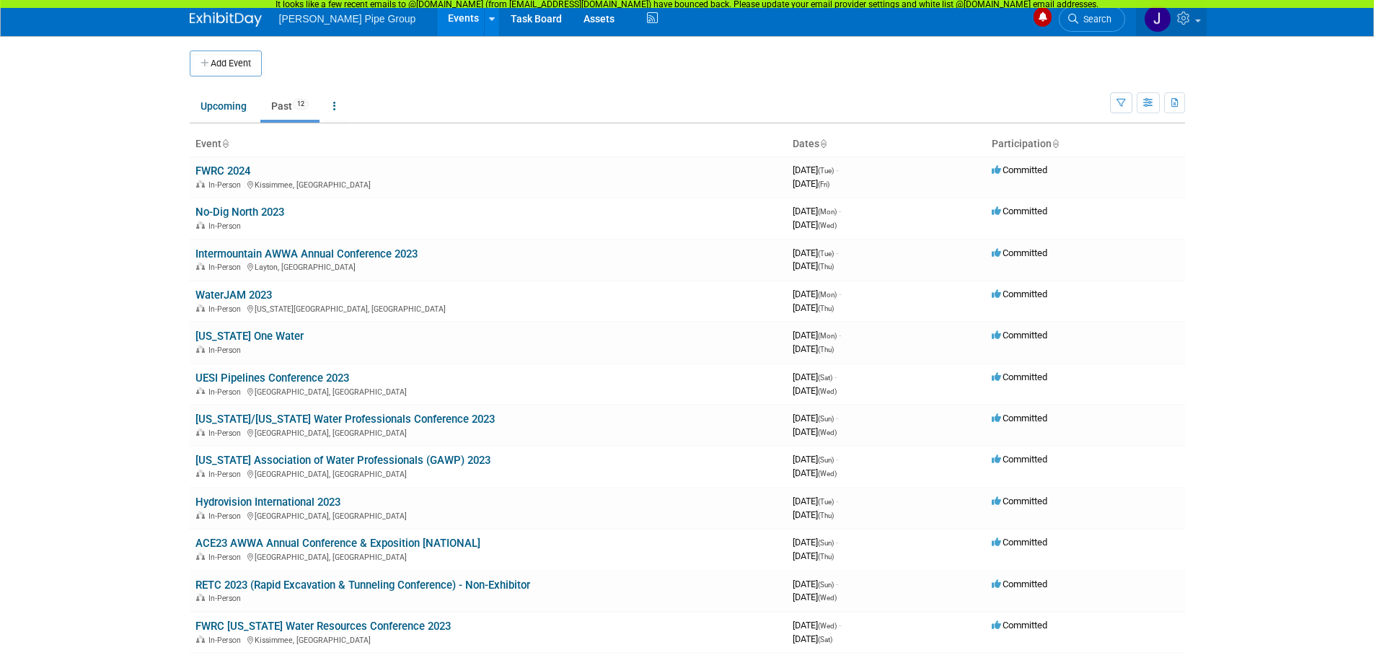
click at [1201, 20] on link at bounding box center [1171, 18] width 71 height 36
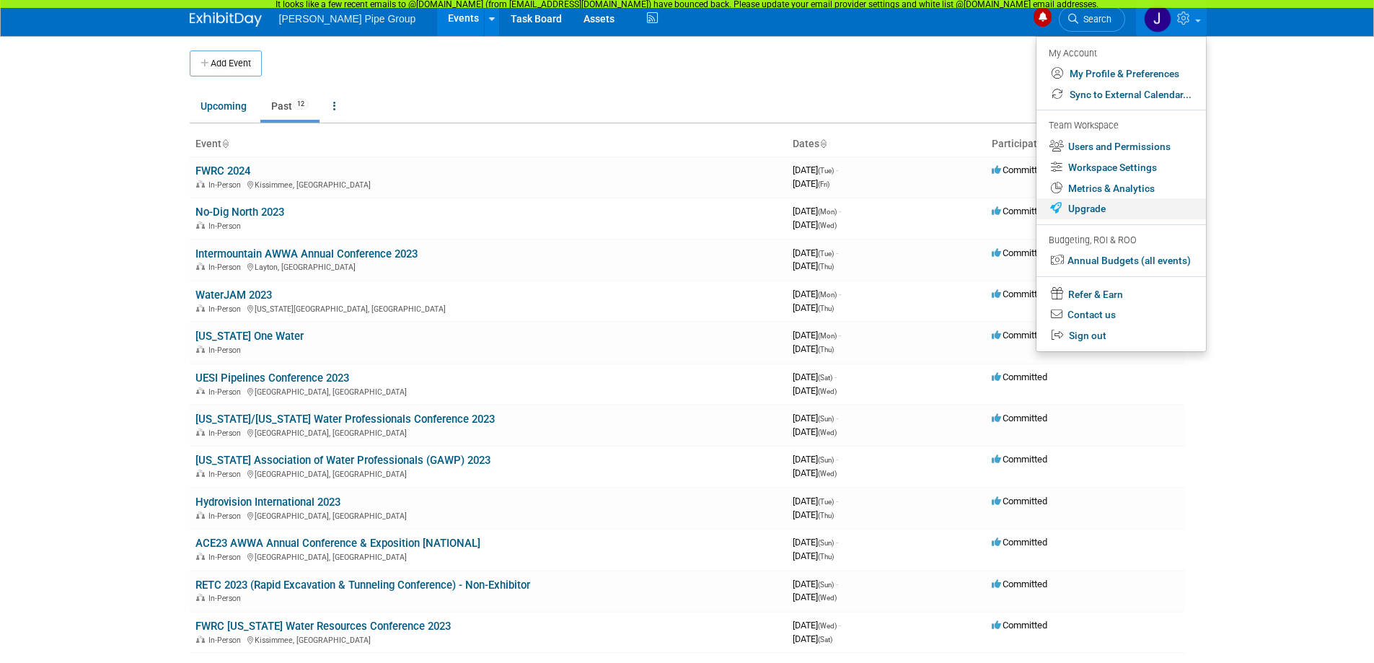
click at [1090, 210] on link "Upgrade" at bounding box center [1120, 208] width 169 height 21
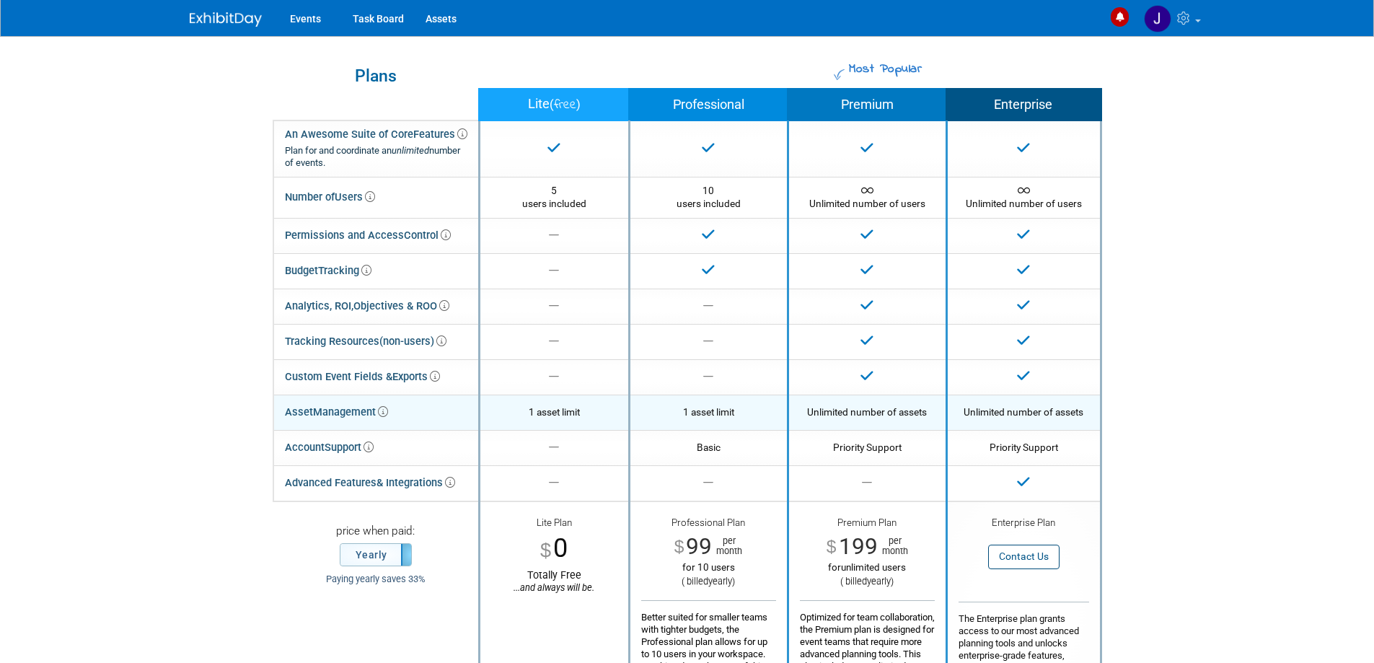
scroll to position [72, 0]
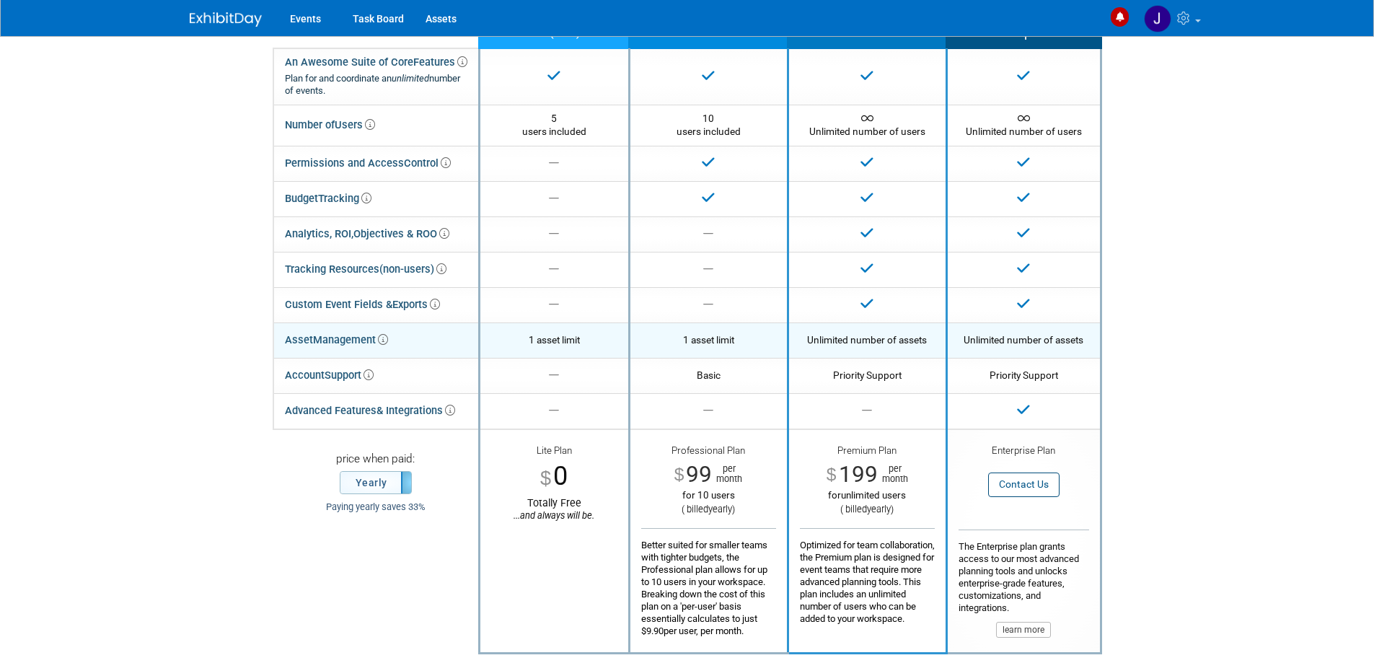
click at [337, 341] on span "Management" at bounding box center [350, 339] width 75 height 13
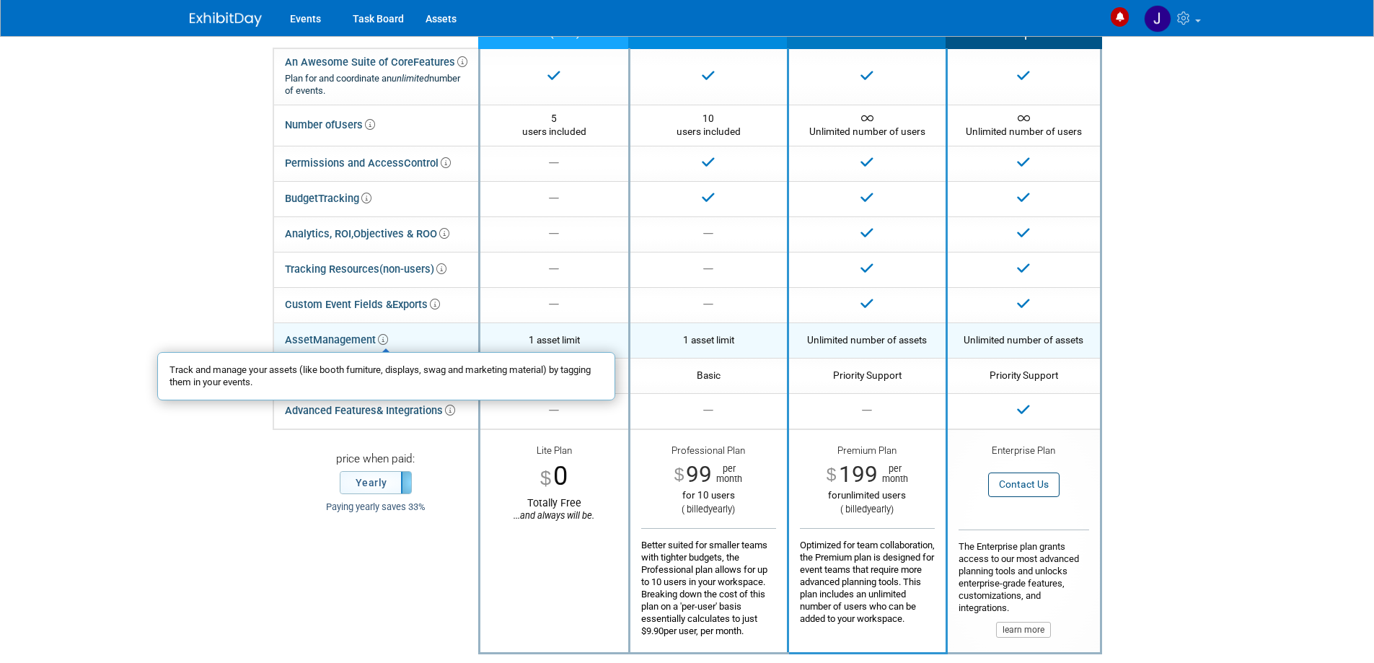
click at [387, 338] on icon at bounding box center [383, 340] width 10 height 10
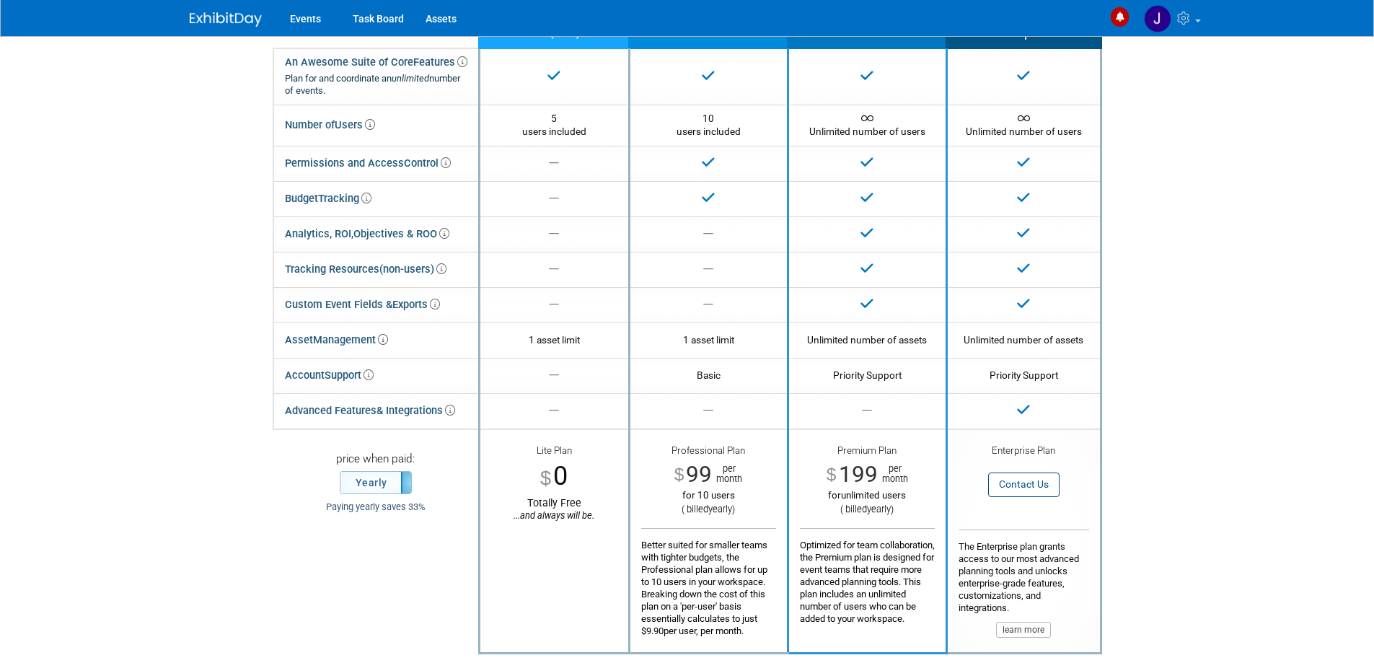
scroll to position [0, 0]
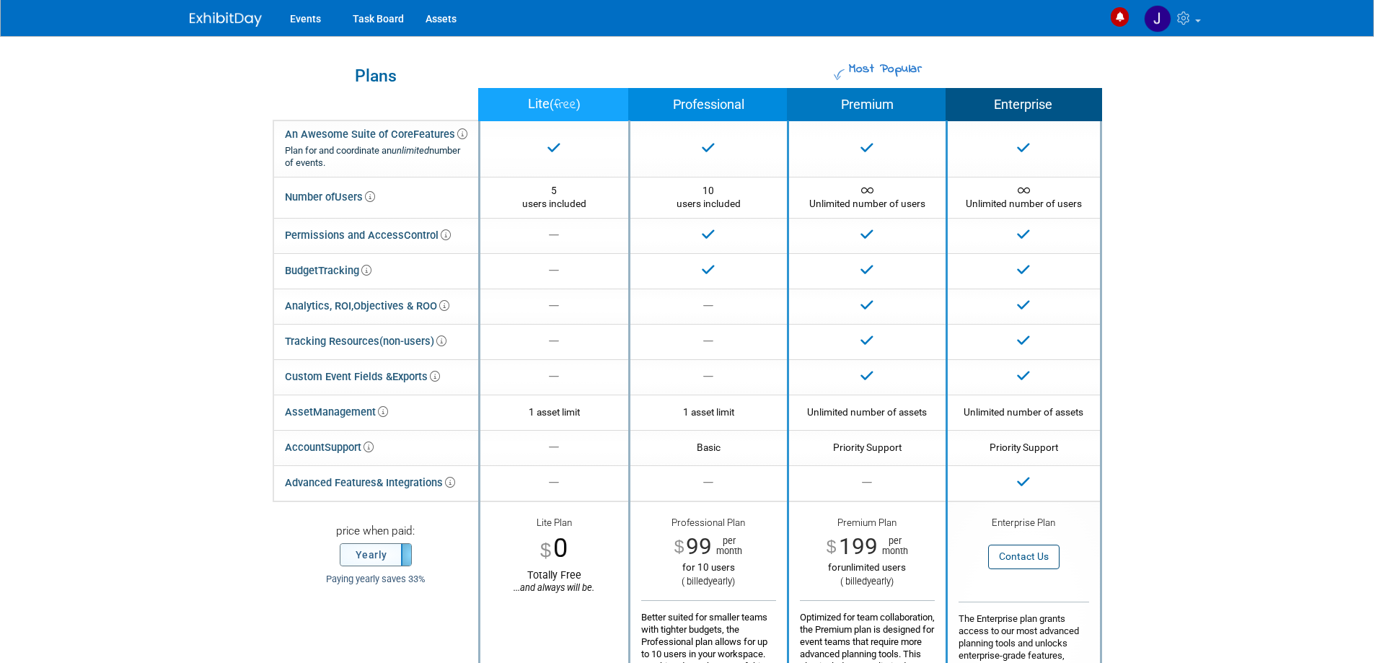
click at [371, 561] on label "Yearly" at bounding box center [375, 555] width 71 height 22
click at [371, 559] on label "Monthly" at bounding box center [375, 555] width 71 height 22
click at [435, 14] on link "Assets" at bounding box center [441, 18] width 53 height 36
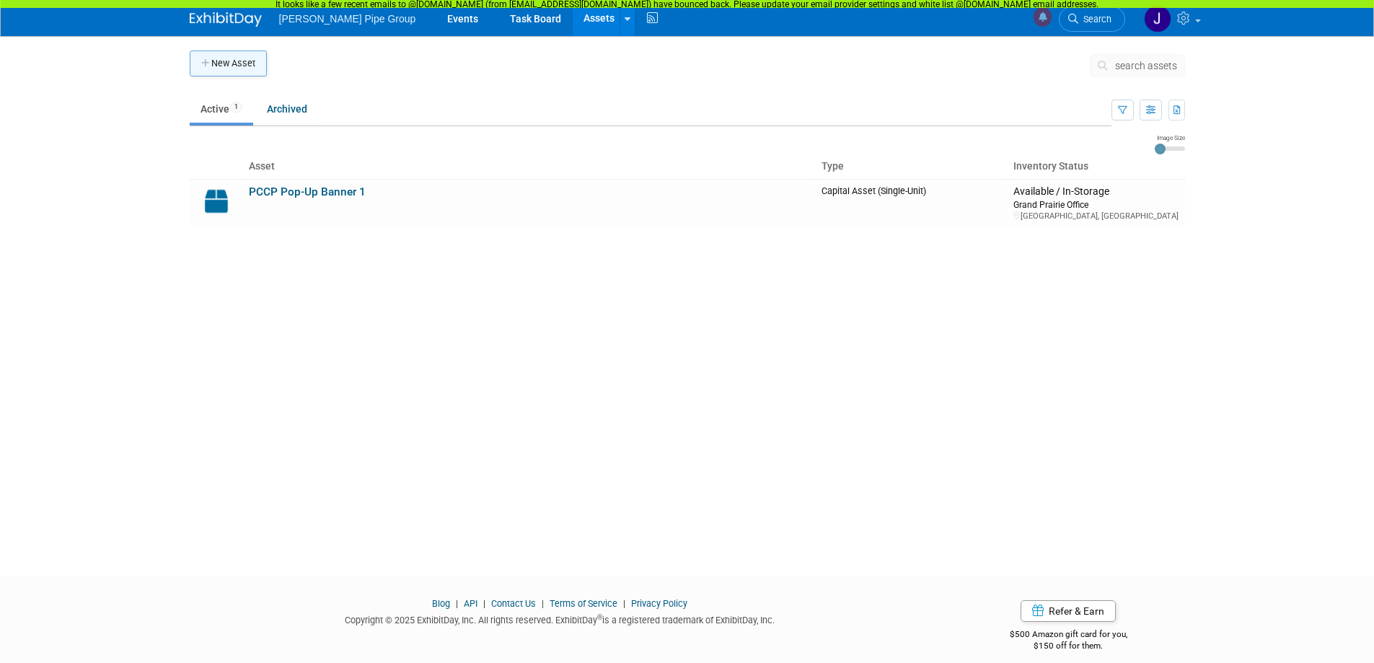
click at [221, 62] on button "New Asset" at bounding box center [228, 63] width 77 height 26
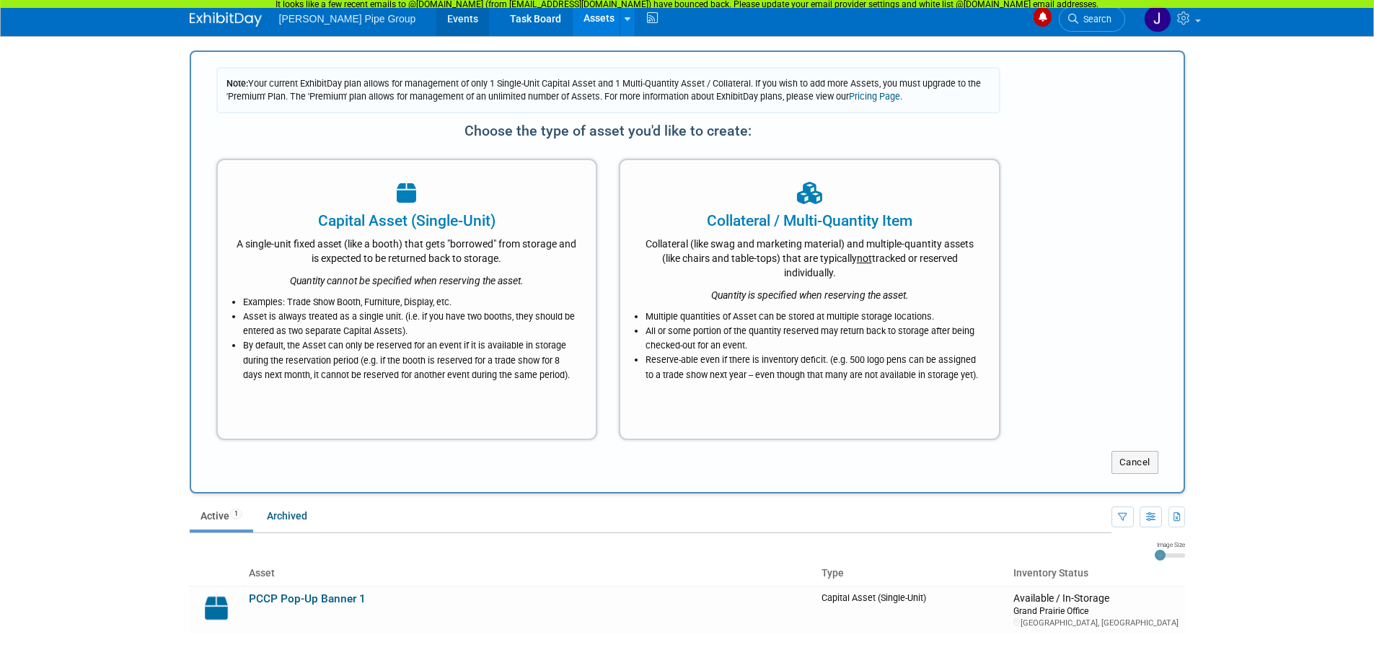
click at [436, 19] on link "Events" at bounding box center [462, 18] width 53 height 36
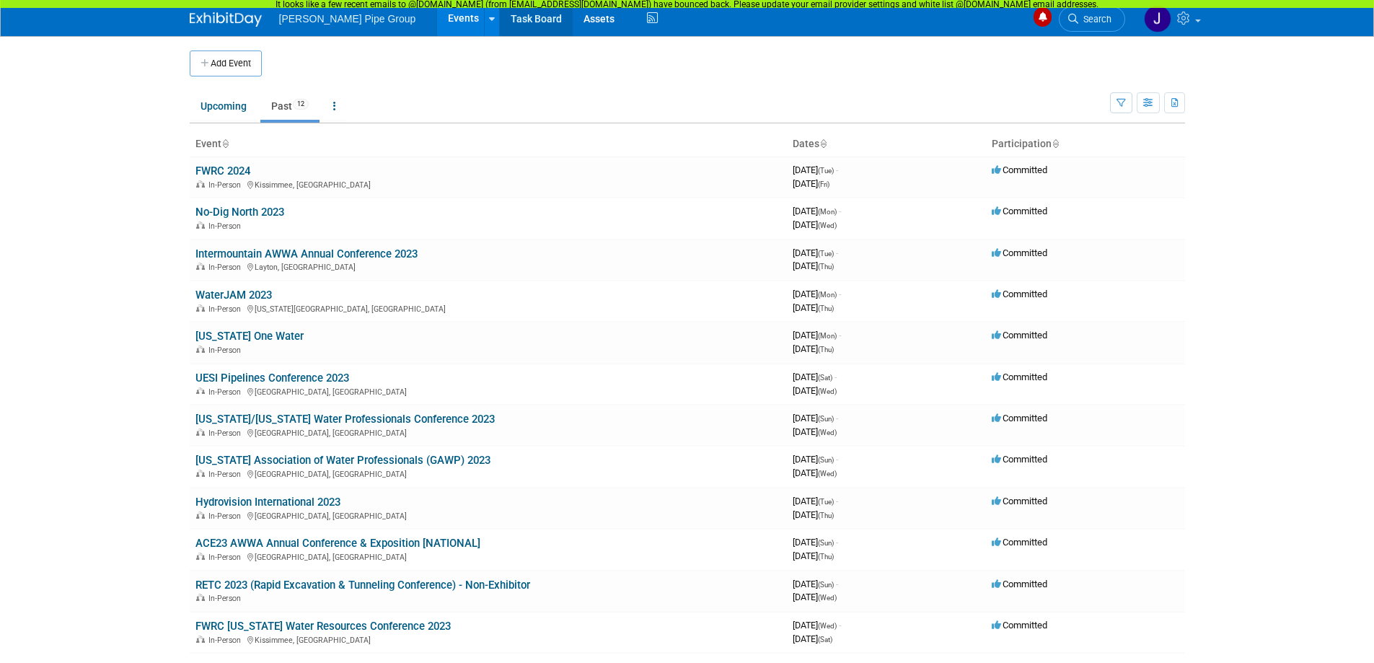
click at [511, 19] on link "Task Board" at bounding box center [536, 18] width 73 height 36
click at [643, 19] on icon at bounding box center [652, 18] width 18 height 22
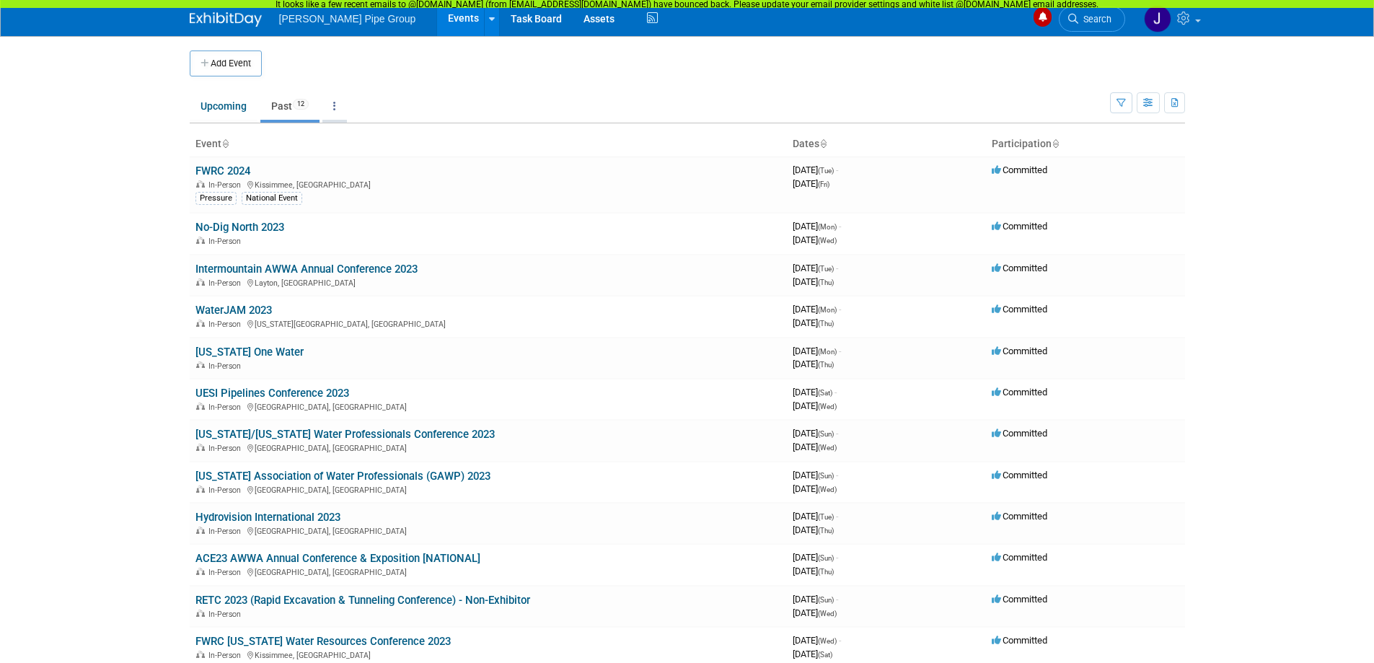
click at [335, 107] on icon at bounding box center [334, 106] width 3 height 10
click at [385, 165] on link "Grouped Annually Events grouped by year" at bounding box center [379, 171] width 115 height 32
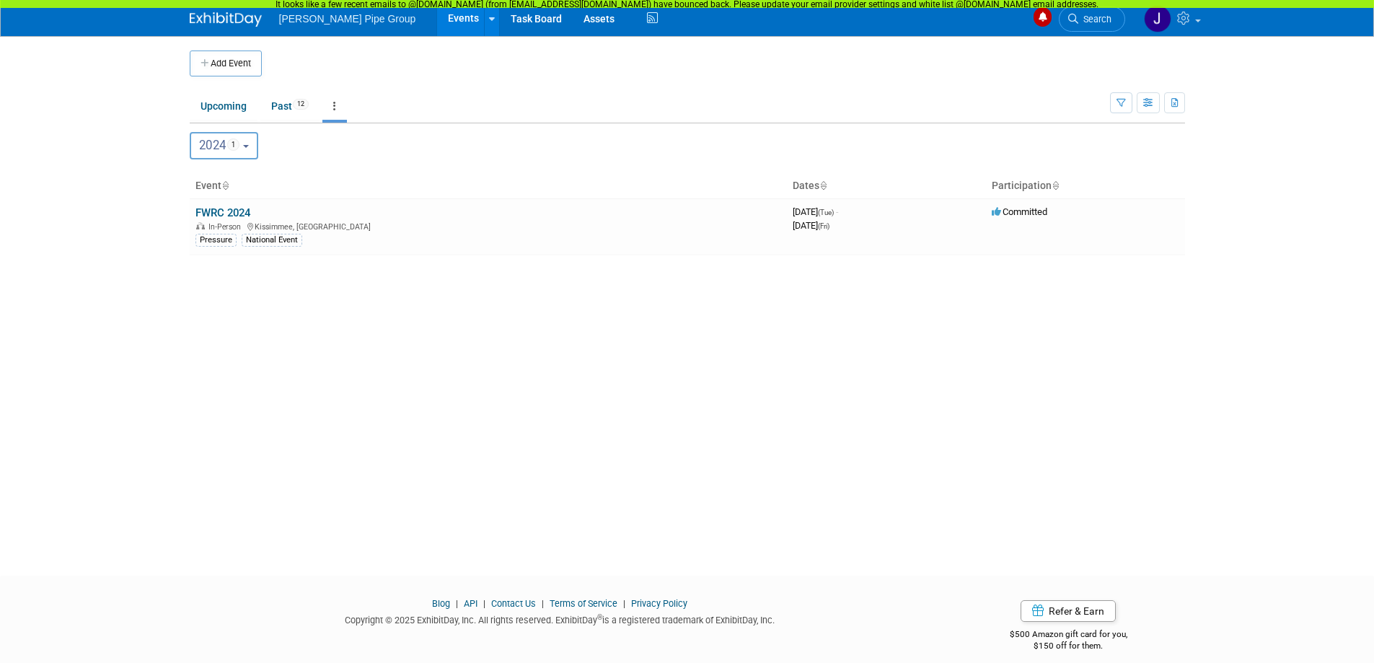
click at [226, 187] on icon at bounding box center [224, 186] width 7 height 9
click at [225, 183] on icon at bounding box center [224, 186] width 7 height 9
click at [225, 182] on icon at bounding box center [224, 186] width 7 height 9
click at [226, 187] on icon at bounding box center [224, 186] width 7 height 9
click at [251, 151] on button "2024 1" at bounding box center [224, 145] width 69 height 27
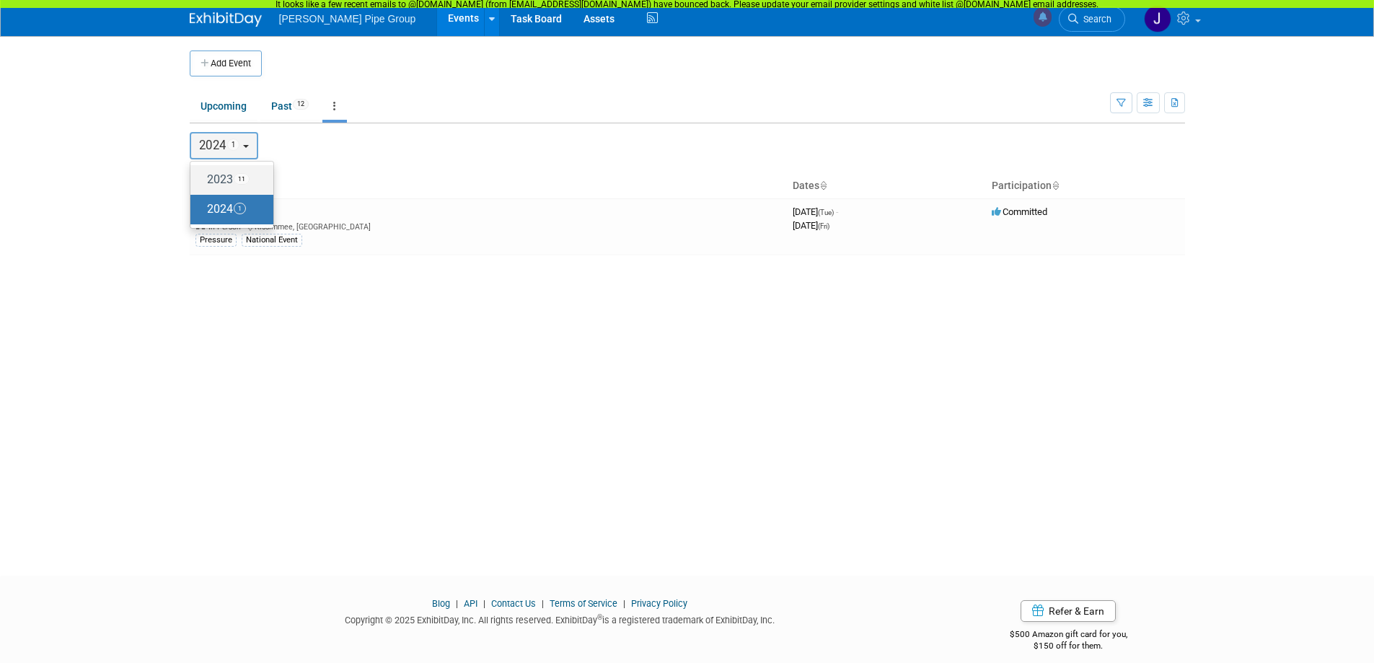
click at [227, 177] on label "2023 11" at bounding box center [228, 180] width 61 height 24
click at [202, 177] on input "2023 11" at bounding box center [197, 179] width 9 height 9
select select "2023"
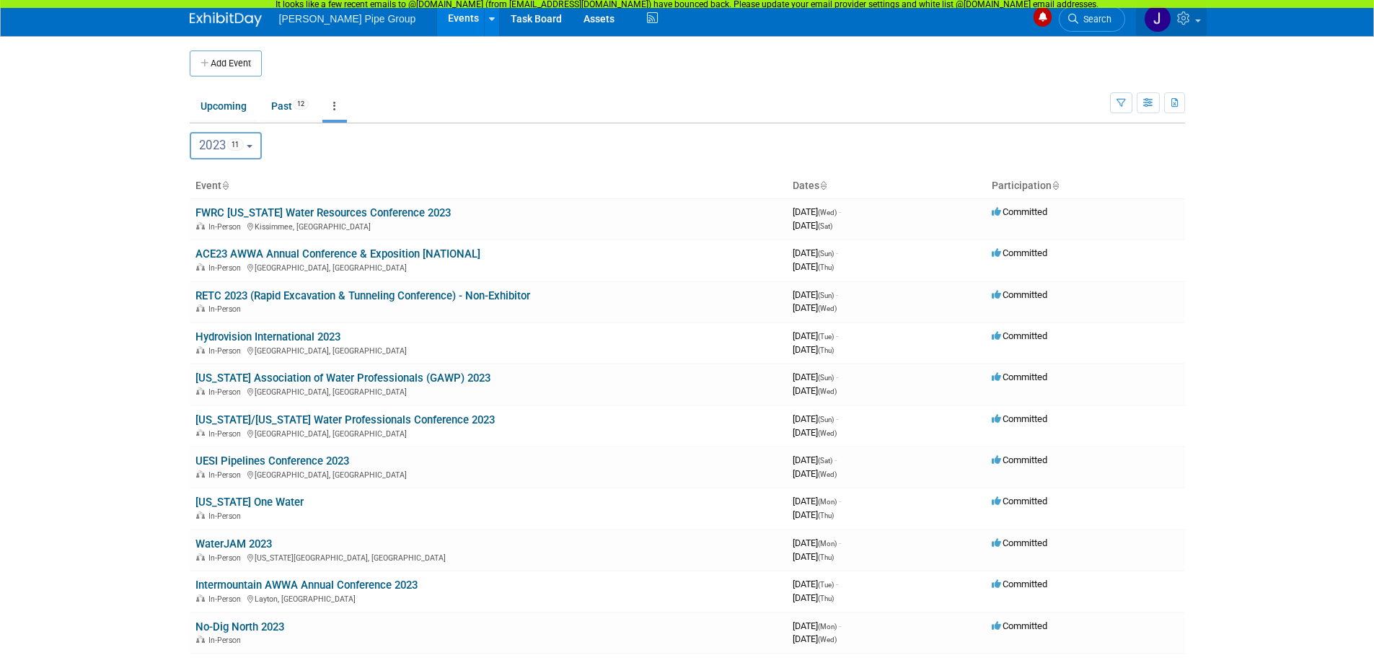
click at [1197, 25] on link at bounding box center [1171, 18] width 71 height 36
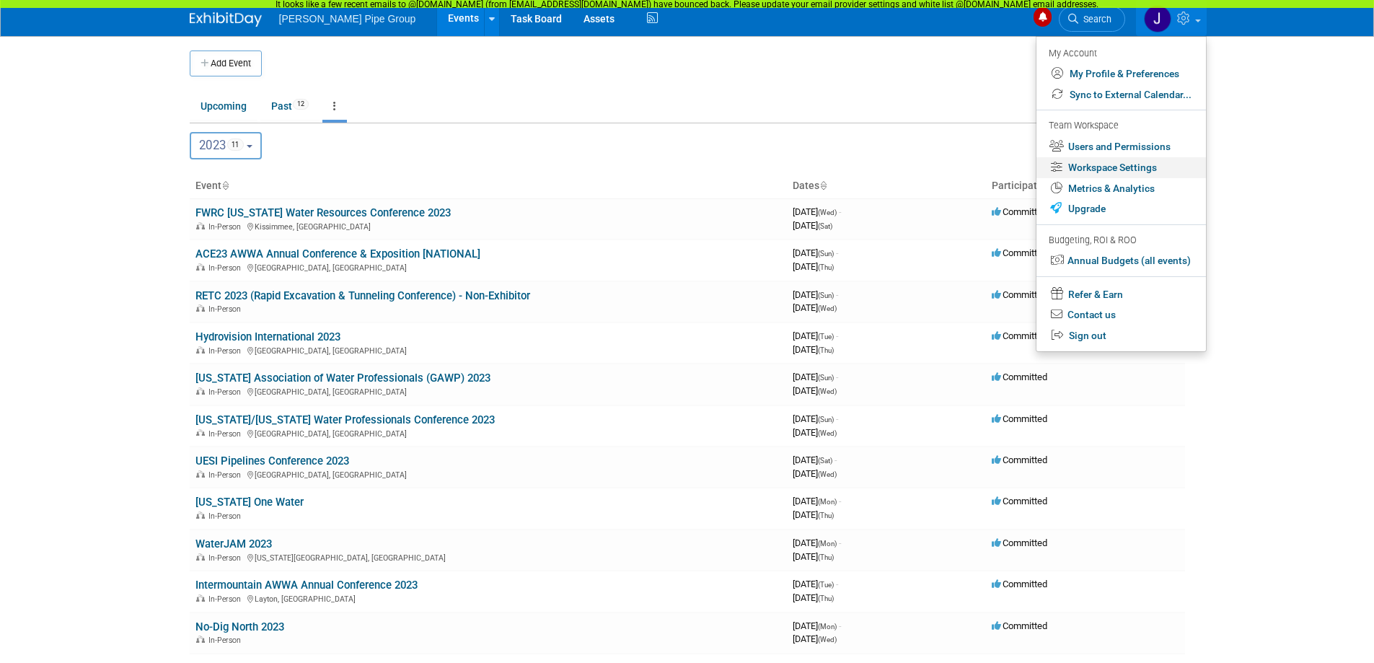
click at [1115, 165] on link "Workspace Settings" at bounding box center [1120, 167] width 169 height 21
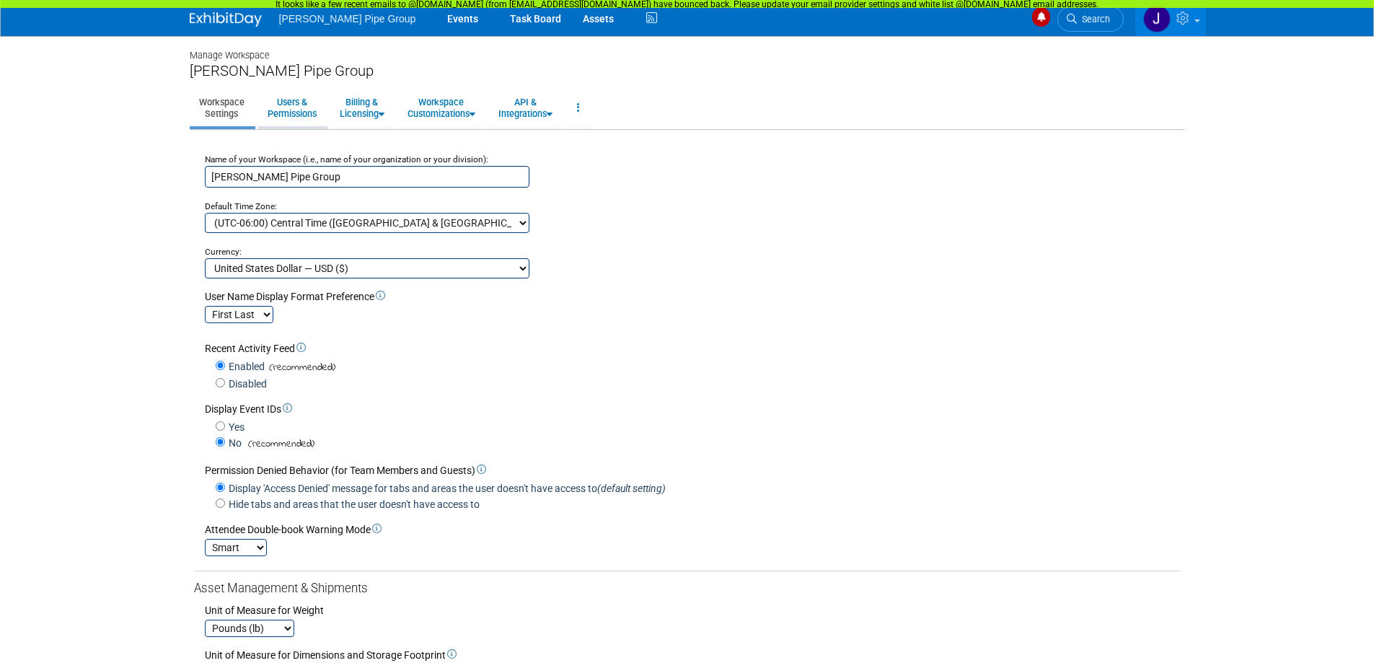
click at [291, 112] on link "Users & Permissions" at bounding box center [292, 107] width 68 height 35
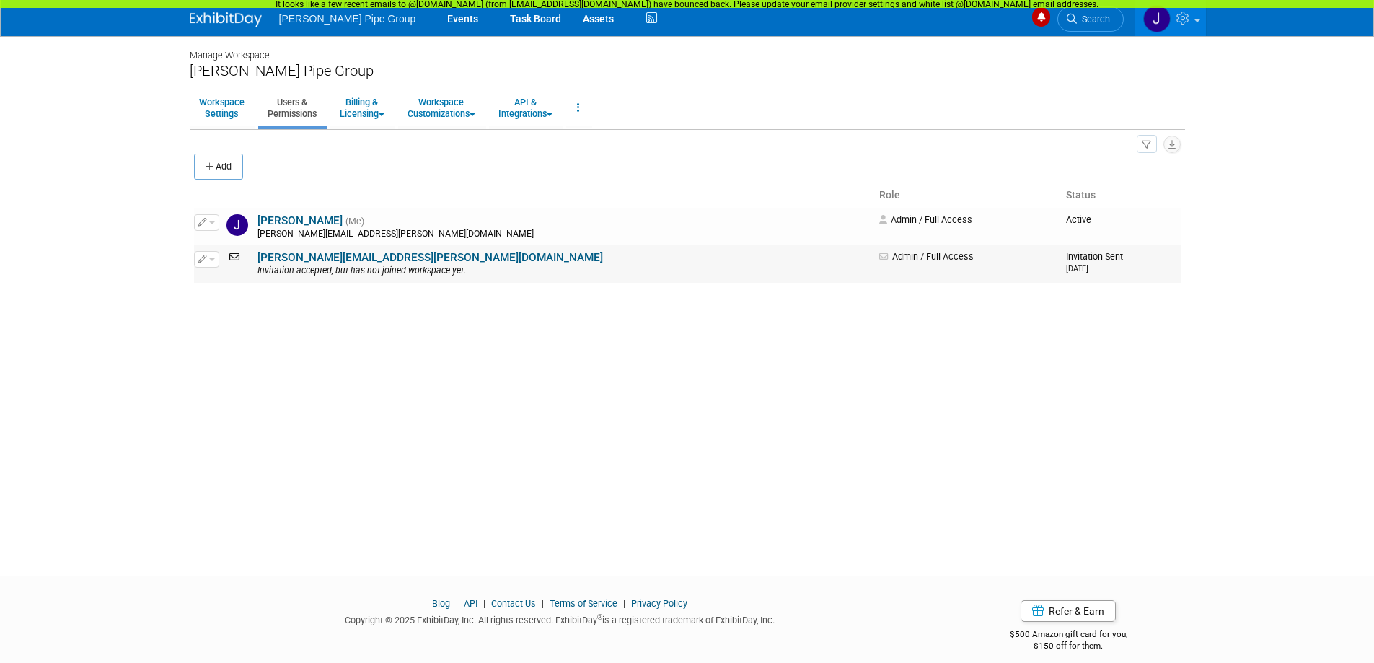
click at [209, 260] on span "button" at bounding box center [212, 259] width 6 height 3
click at [228, 288] on link "Edit" at bounding box center [252, 283] width 114 height 20
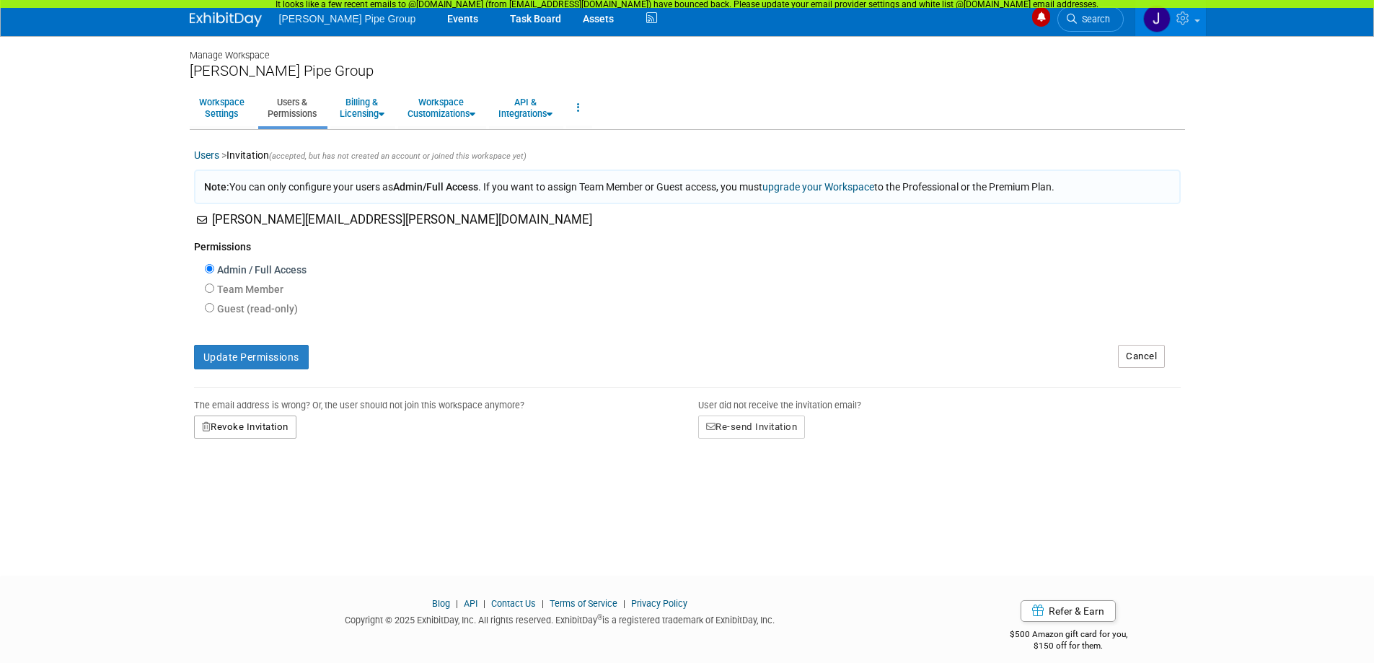
click at [228, 428] on button "Revoke Invitation" at bounding box center [245, 426] width 102 height 23
click at [234, 497] on link "Yes" at bounding box center [229, 488] width 43 height 23
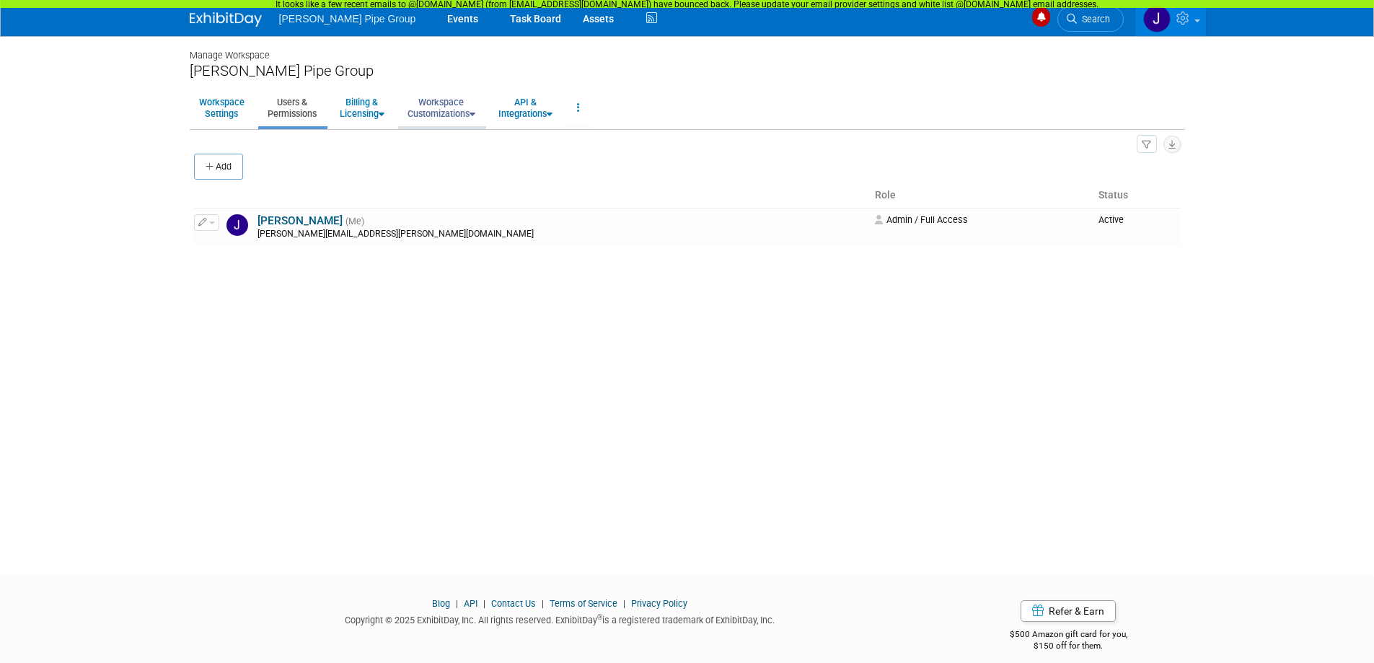
click at [476, 112] on link "Workspace Customizations" at bounding box center [441, 107] width 87 height 35
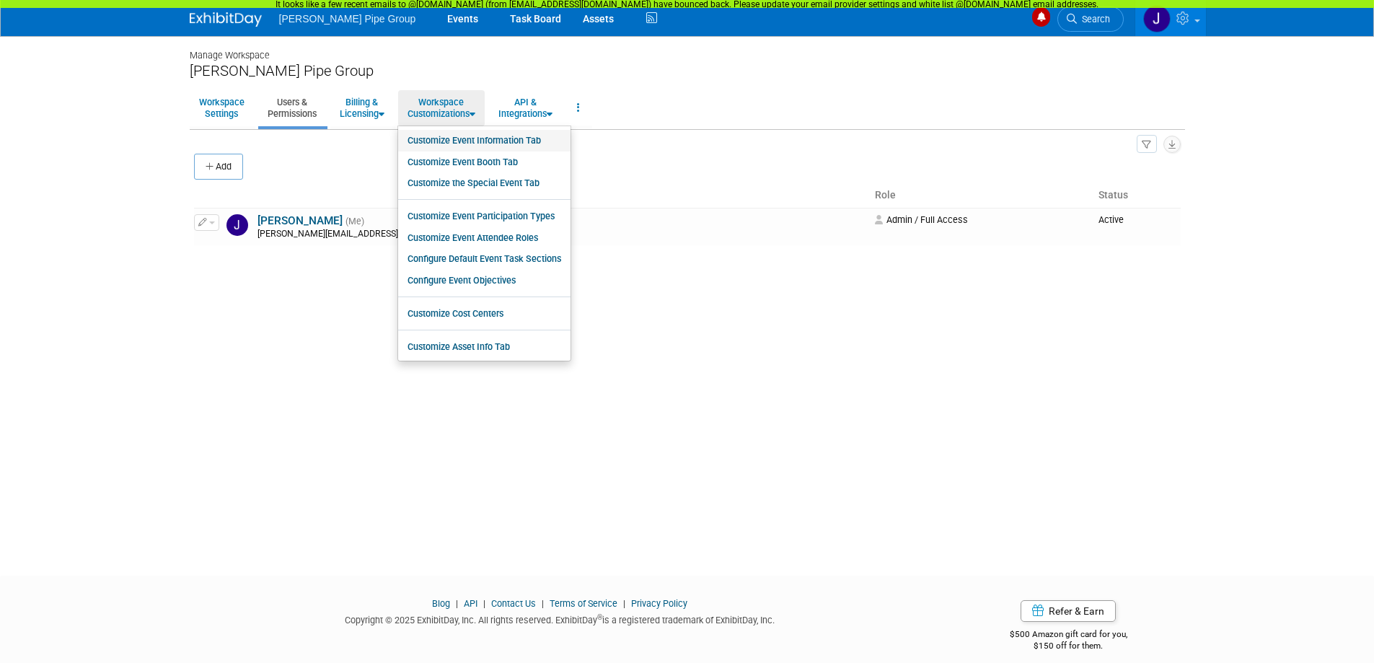
click at [513, 141] on link "Customize Event Information Tab" at bounding box center [484, 141] width 172 height 22
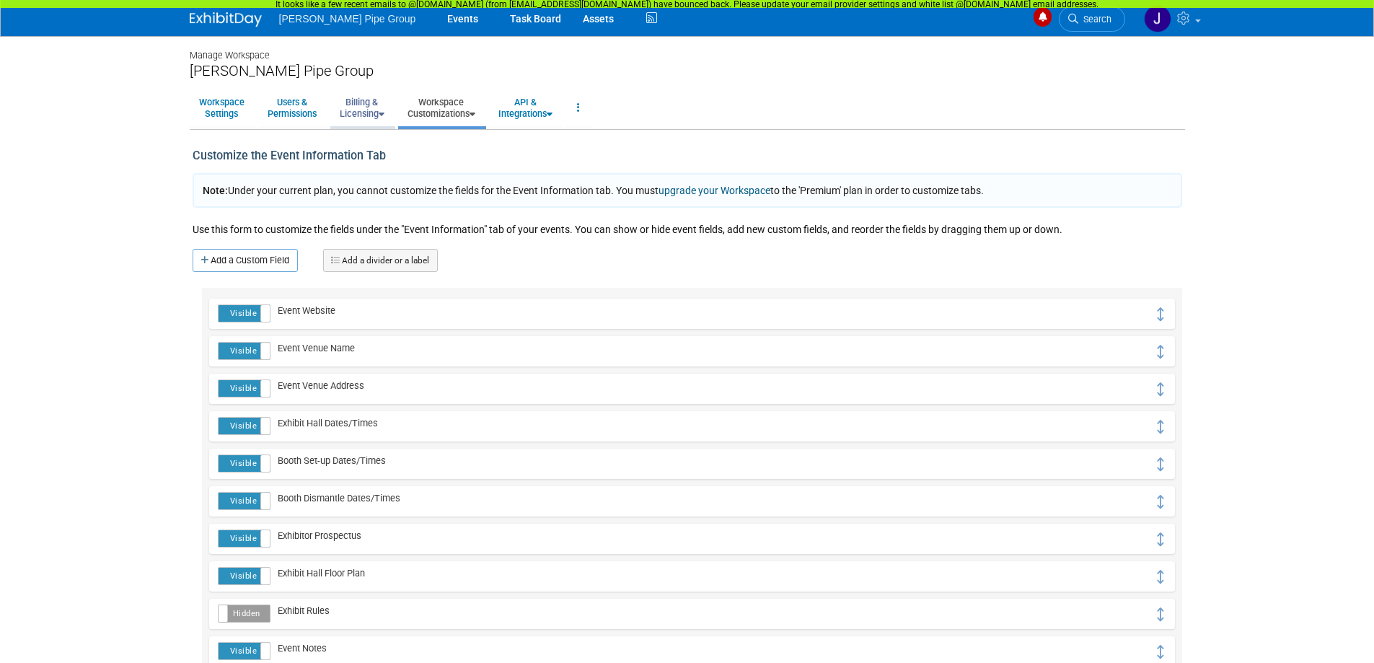
click at [384, 113] on icon at bounding box center [382, 114] width 6 height 9
click at [317, 113] on link "Users & Permissions" at bounding box center [292, 107] width 68 height 35
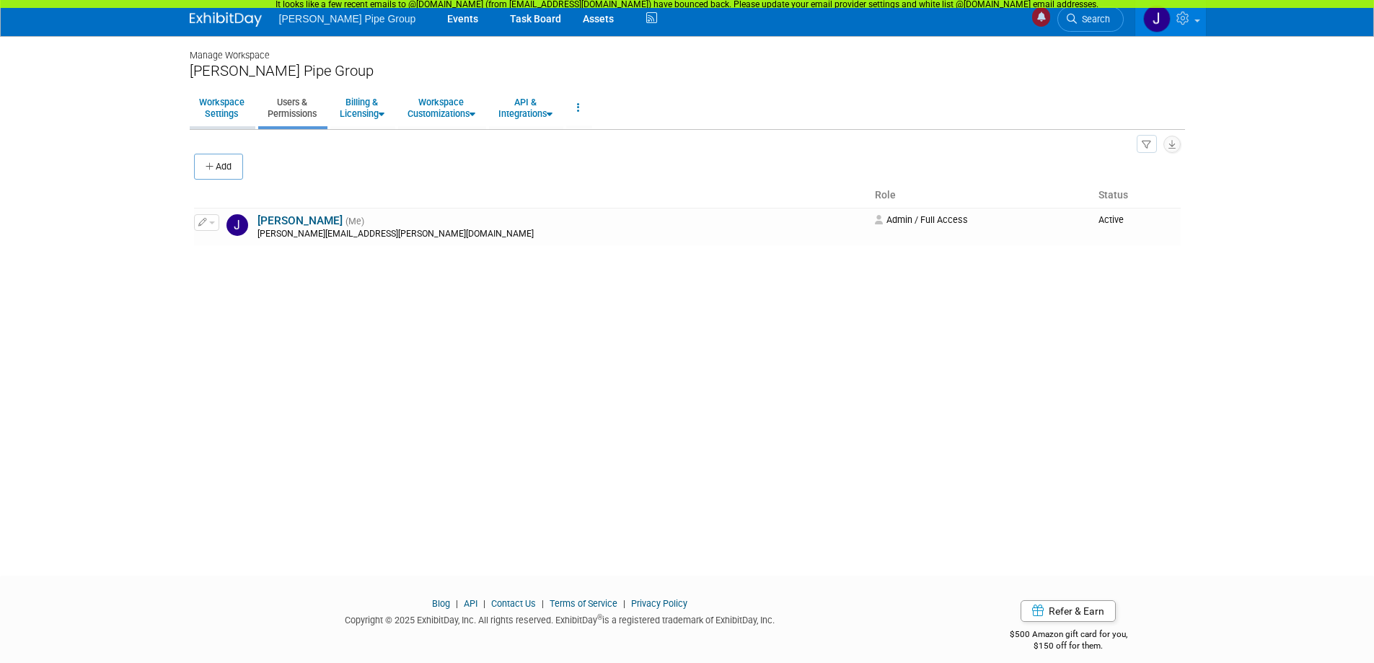
click at [231, 109] on link "Workspace Settings" at bounding box center [222, 107] width 64 height 35
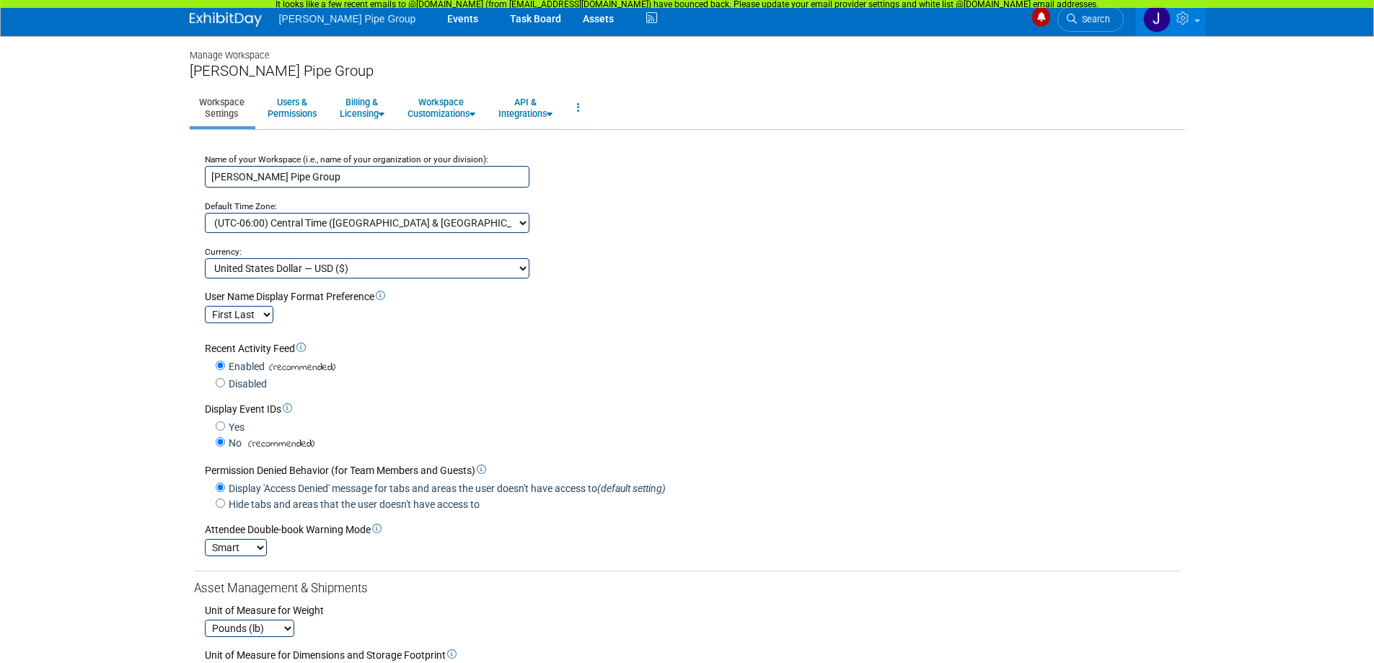
click at [99, 400] on body "[PERSON_NAME] Pipe Group Events Task Board Assets Activity Feed" at bounding box center [687, 331] width 1374 height 663
click at [362, 115] on link "Billing & Licensing" at bounding box center [361, 107] width 63 height 35
click at [362, 141] on link "Manage Plan / Subscription" at bounding box center [395, 141] width 131 height 22
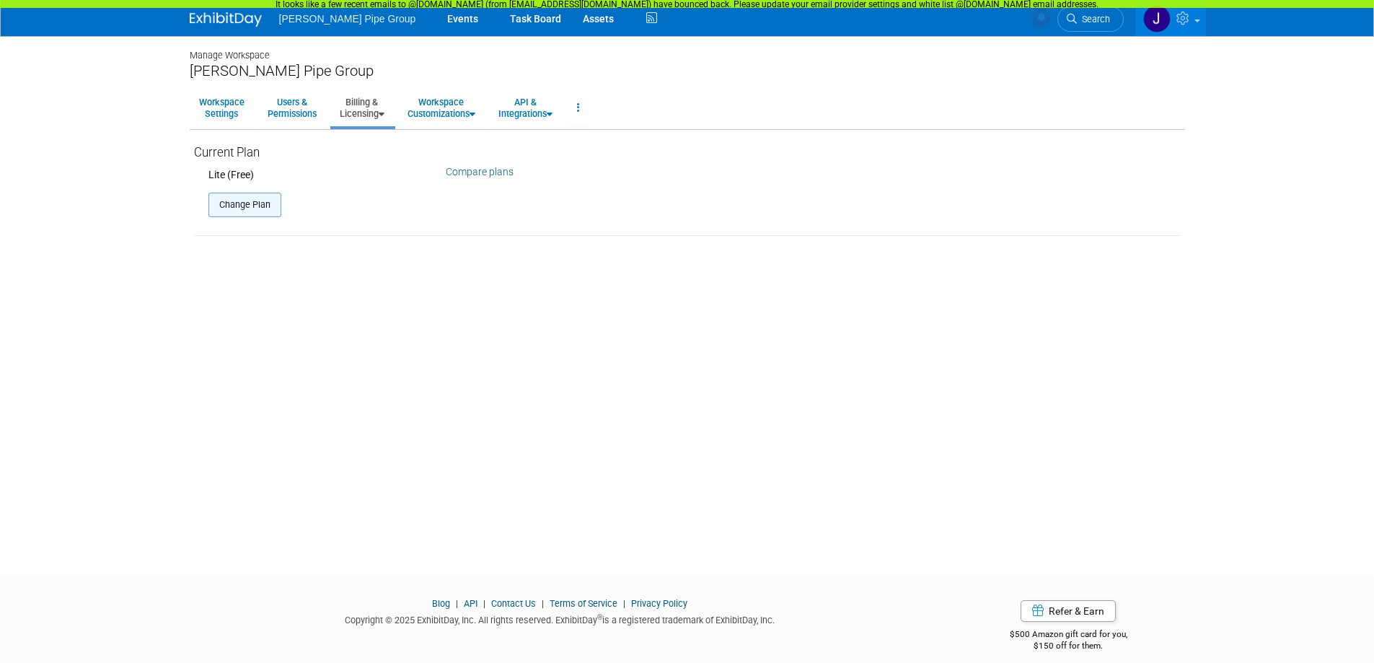
click at [246, 207] on button "Change Plan" at bounding box center [244, 205] width 73 height 25
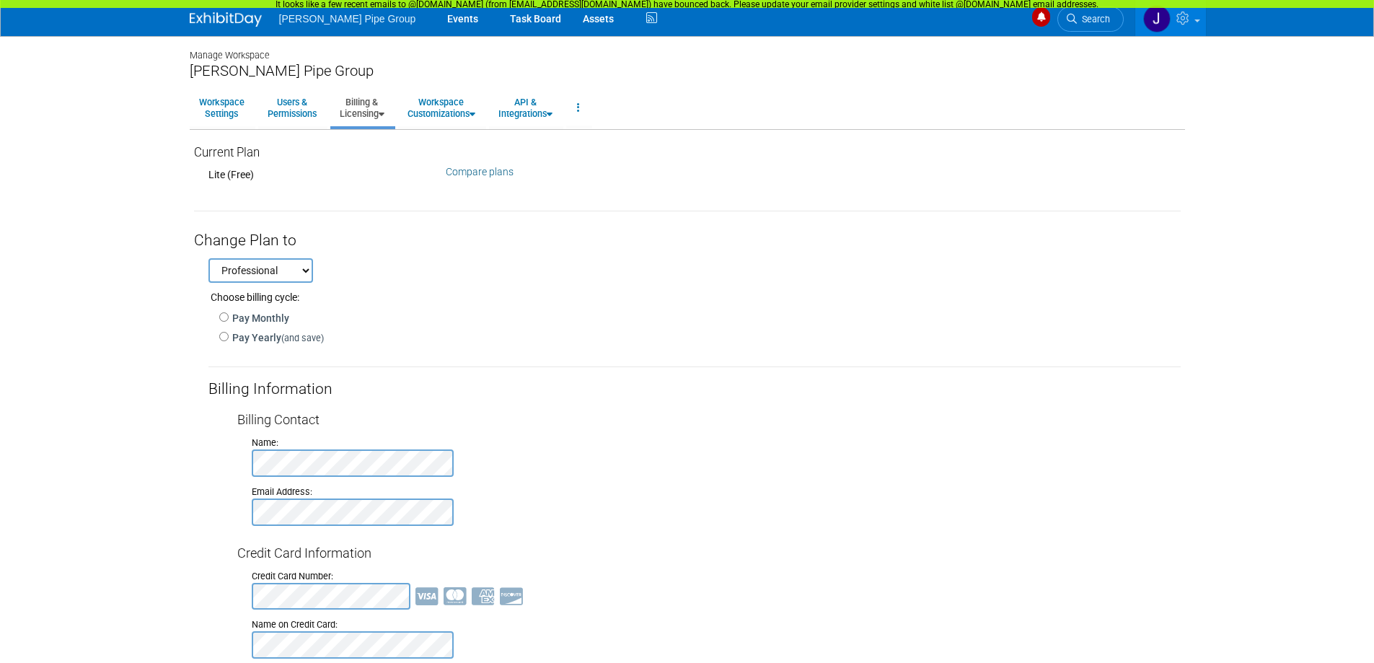
scroll to position [72, 0]
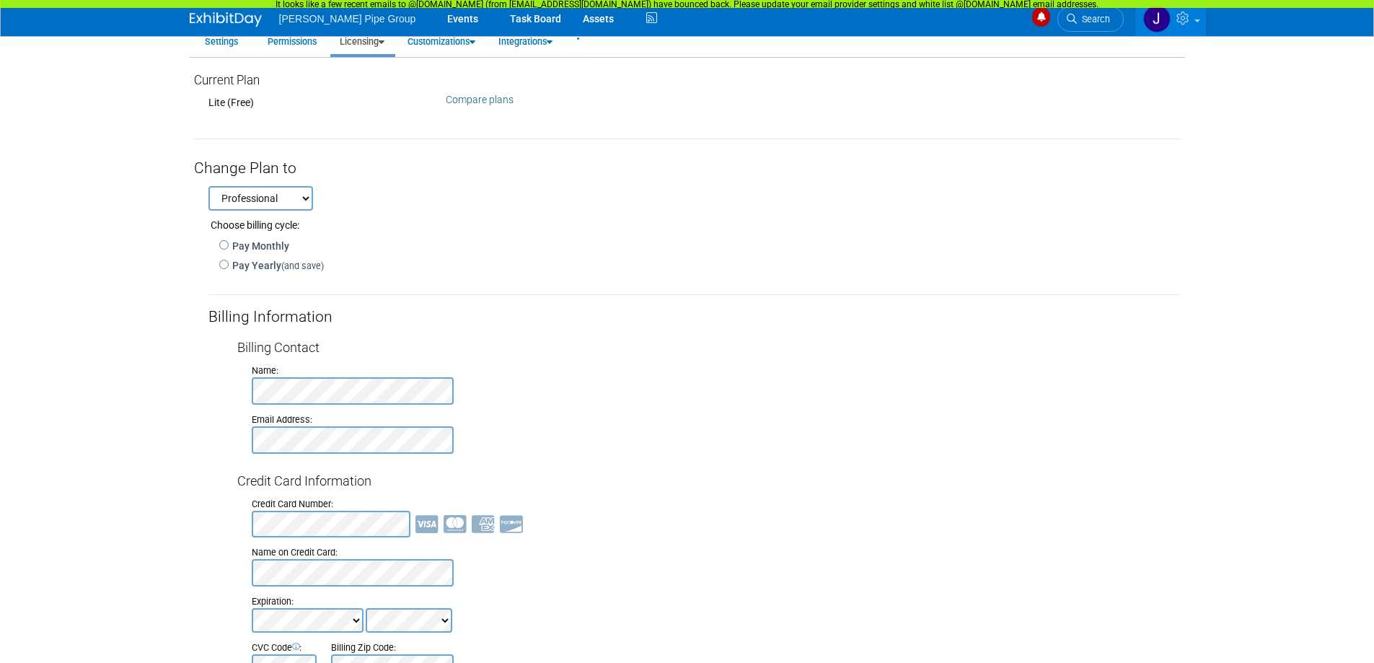
click at [309, 203] on select "Professional Premium" at bounding box center [260, 198] width 105 height 25
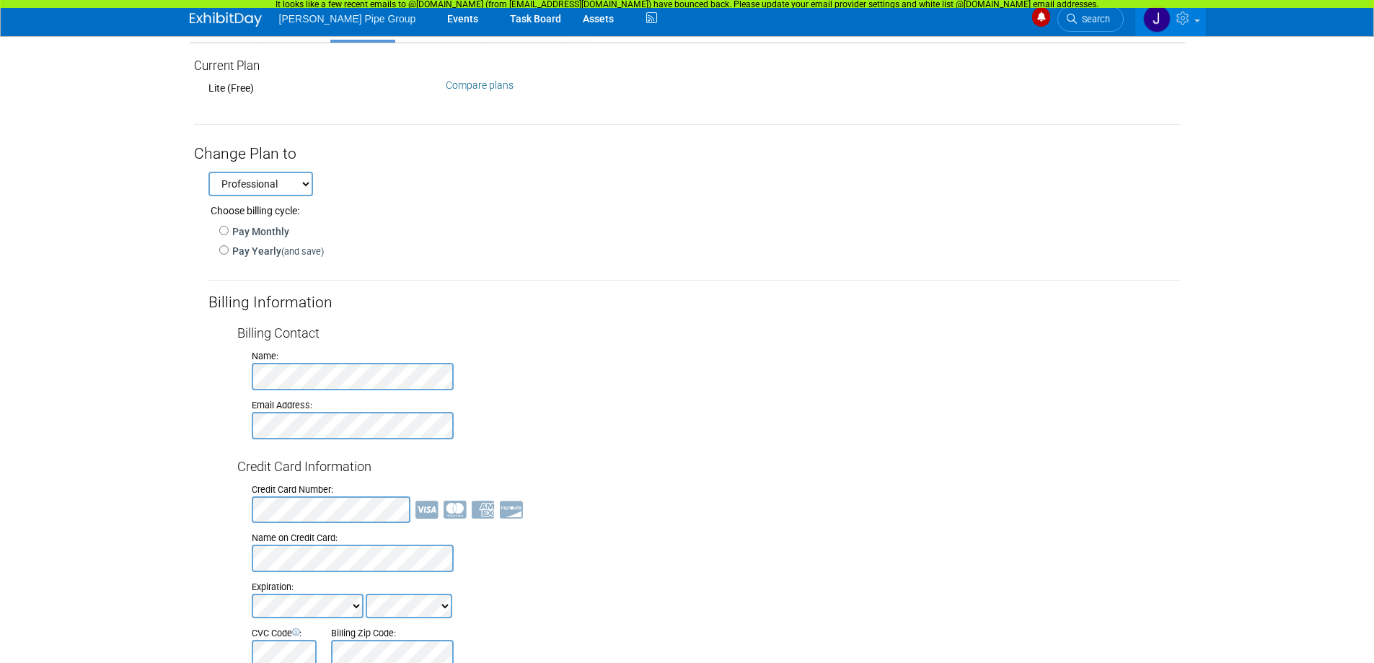
scroll to position [0, 0]
